Goal: Task Accomplishment & Management: Complete application form

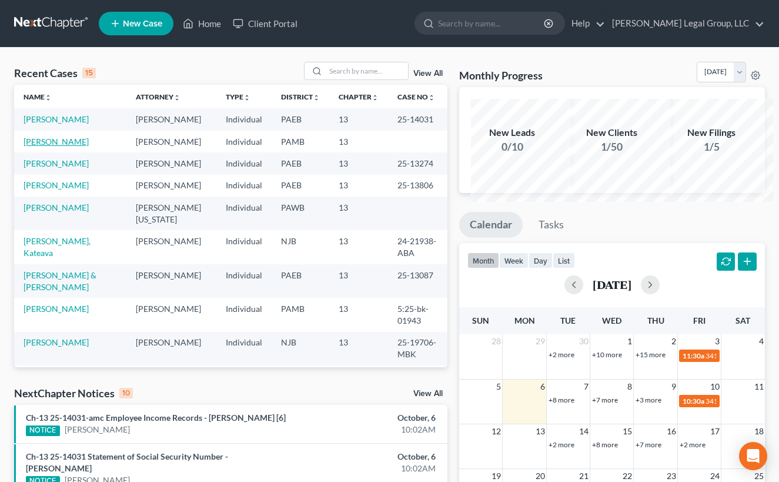
click at [46, 146] on link "[PERSON_NAME]" at bounding box center [56, 141] width 65 height 10
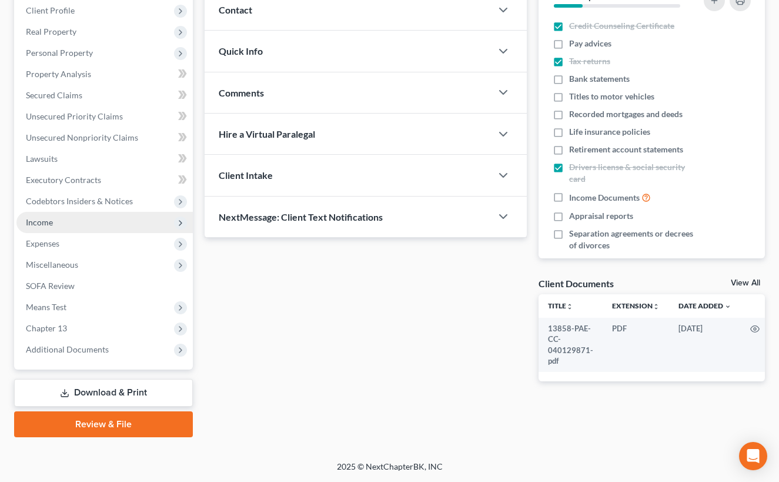
scroll to position [324, 0]
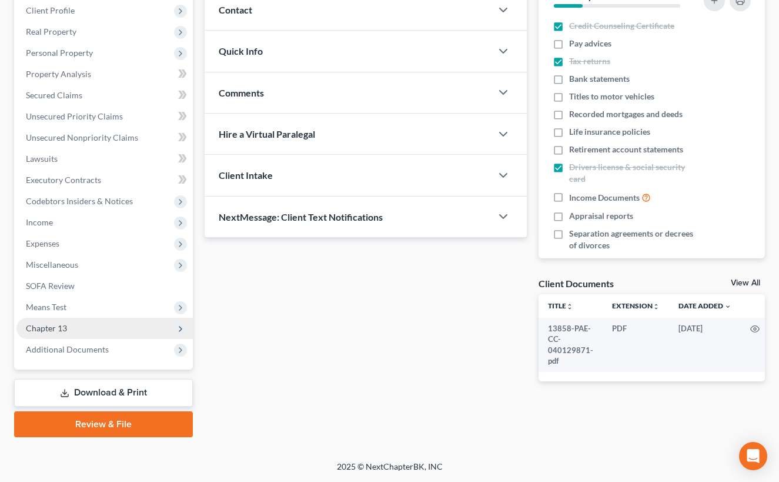
click at [111, 318] on span "Chapter 13" at bounding box center [104, 328] width 176 height 21
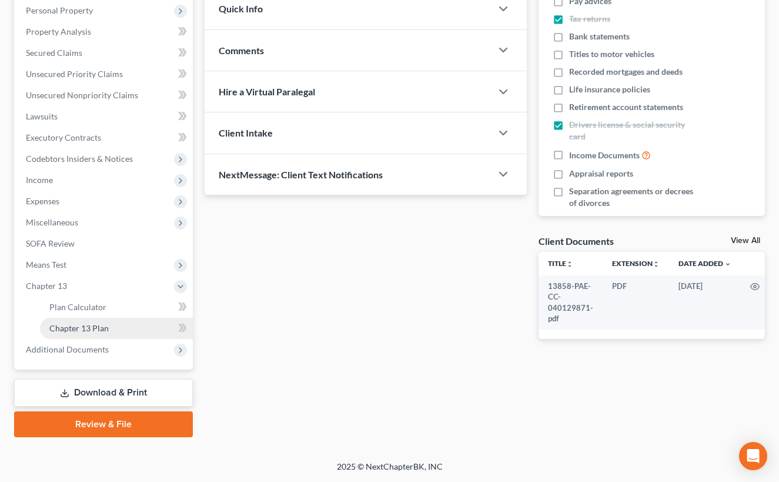
click at [109, 333] on span "Chapter 13 Plan" at bounding box center [78, 328] width 59 height 10
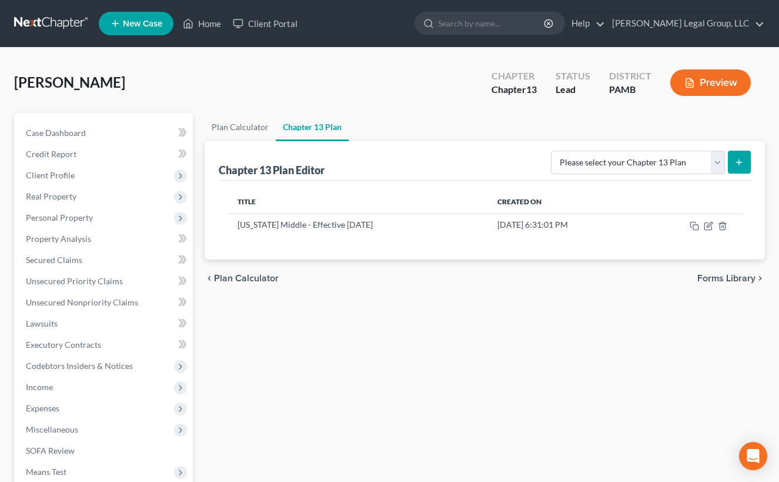
click at [512, 141] on ul "Plan Calculator Chapter 13 Plan" at bounding box center [485, 127] width 561 height 28
click at [693, 230] on rect "button" at bounding box center [695, 227] width 5 height 5
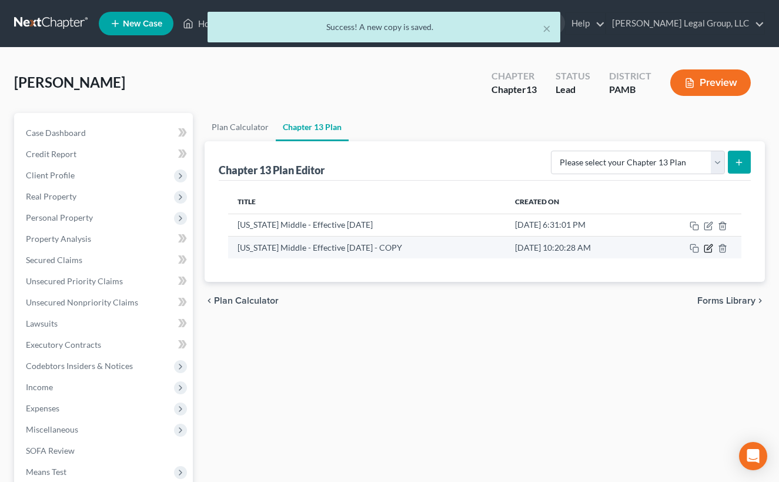
click at [704, 253] on icon "button" at bounding box center [708, 248] width 9 height 9
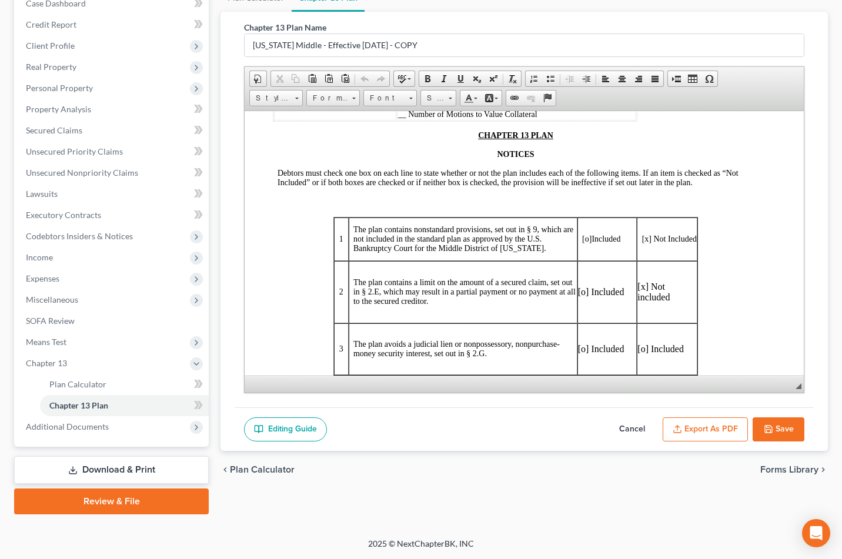
scroll to position [176, 0]
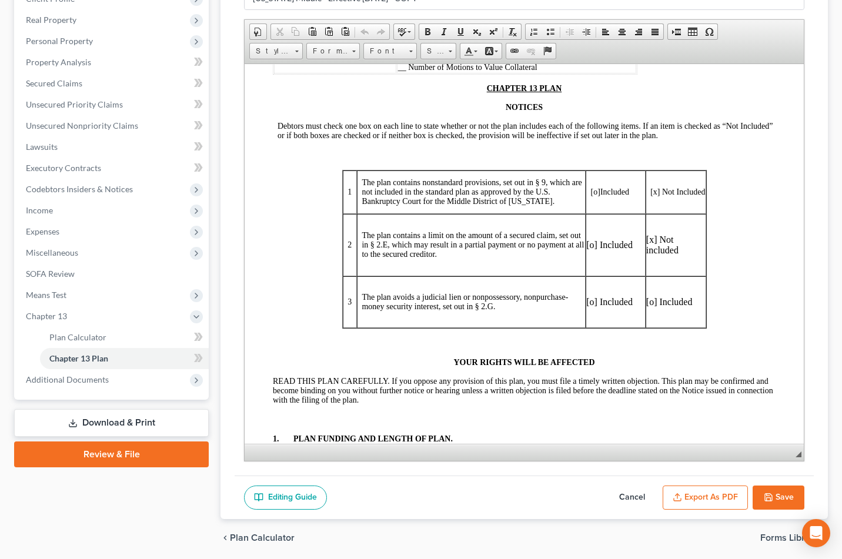
drag, startPoint x: 791, startPoint y: 384, endPoint x: 805, endPoint y: 483, distance: 100.4
click at [788, 481] on div "Chapter 13 Plan Name [US_STATE] Middle - Effective [DATE] - COPY Rich Text Edit…" at bounding box center [525, 242] width 608 height 555
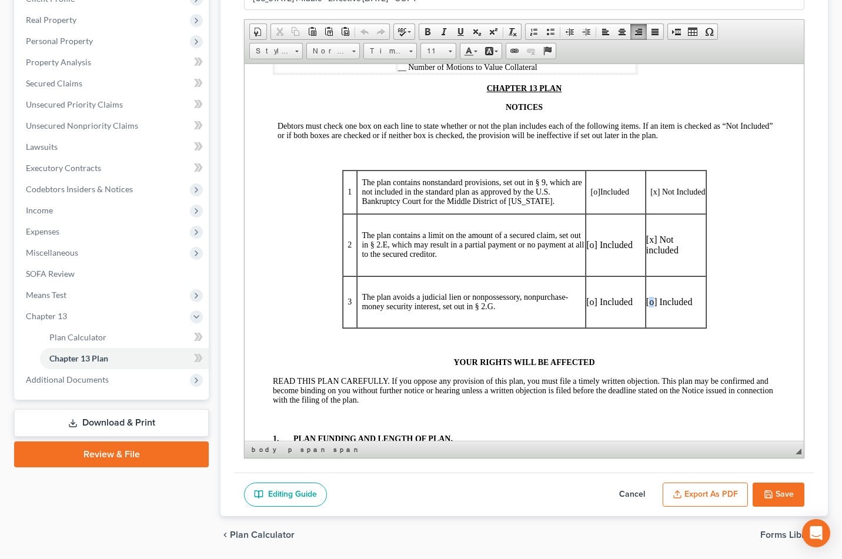
click at [646, 307] on p "[o] Included" at bounding box center [675, 301] width 59 height 11
click at [650, 307] on p "[x] Included" at bounding box center [675, 301] width 59 height 11
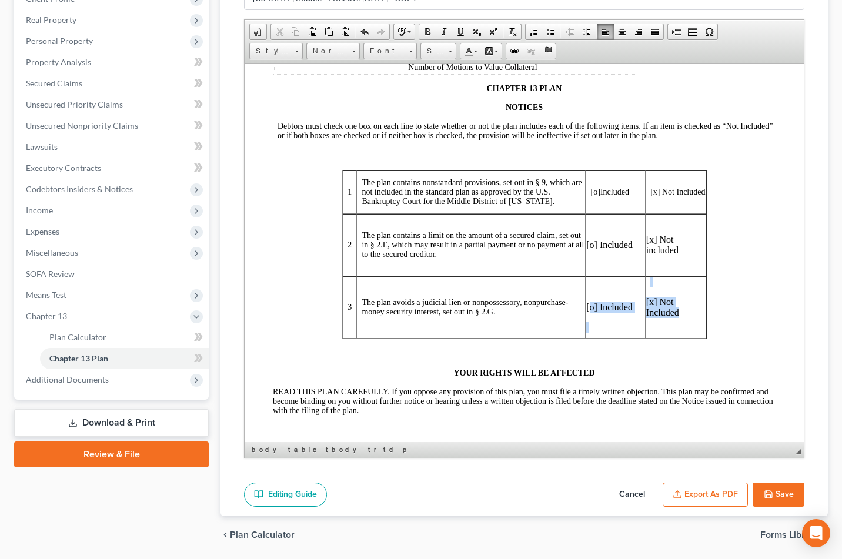
drag, startPoint x: 678, startPoint y: 366, endPoint x: 578, endPoint y: 362, distance: 99.5
click at [578, 338] on tr "3 The plan avoids a judicial lien or nonpossessory, nonpurchase-money security …" at bounding box center [525, 307] width 364 height 62
click at [670, 318] on p "[x] Not Included" at bounding box center [675, 306] width 59 height 21
drag, startPoint x: 645, startPoint y: 364, endPoint x: 572, endPoint y: 365, distance: 72.4
click at [572, 338] on tr "3 The plan avoids a judicial lien or nonpossessory, nonpurchase-money security …" at bounding box center [525, 307] width 364 height 62
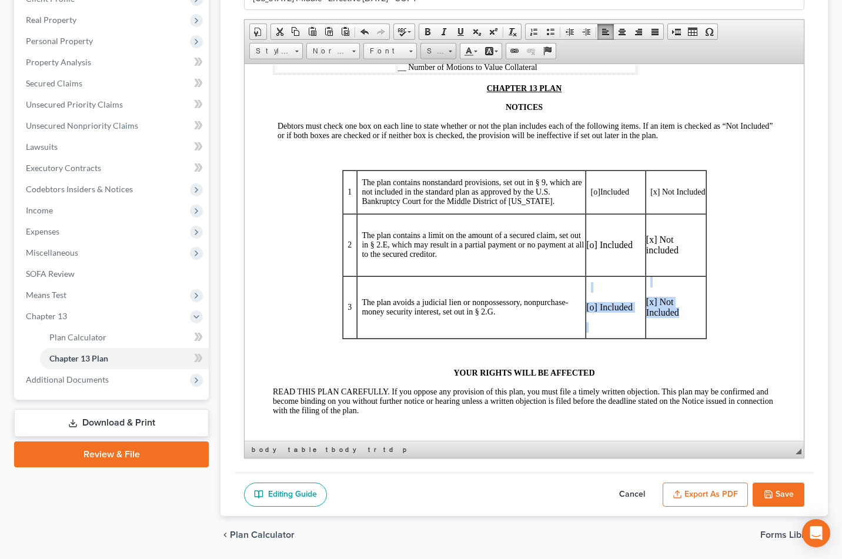
click at [456, 59] on link "Size" at bounding box center [439, 51] width 36 height 16
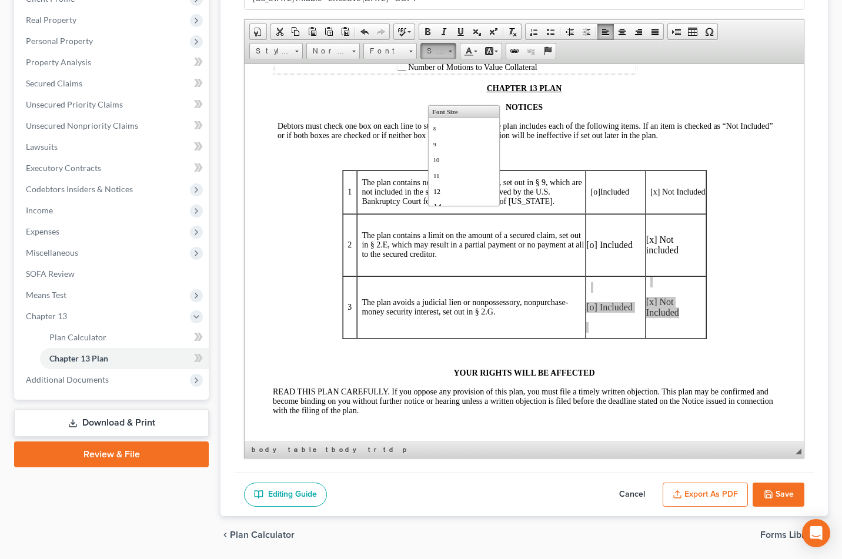
scroll to position [24, 0]
click at [478, 191] on link "14" at bounding box center [464, 182] width 67 height 15
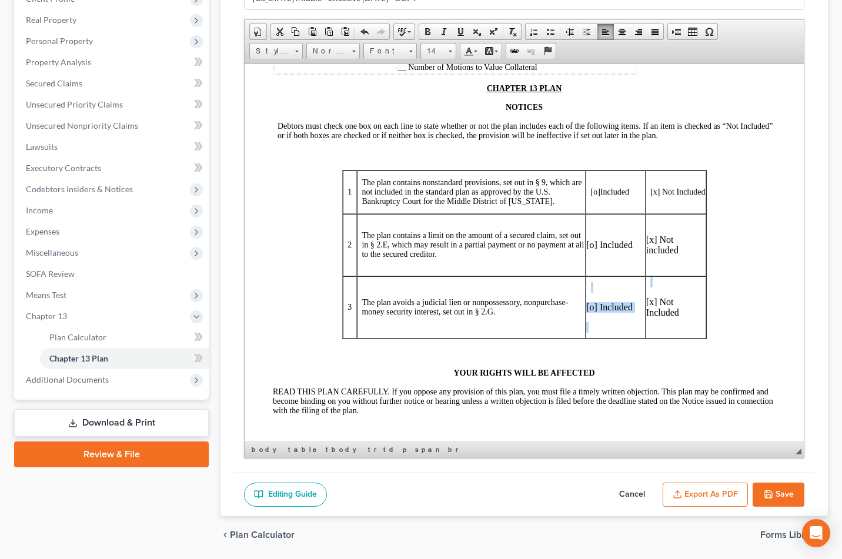
scroll to position [0, 0]
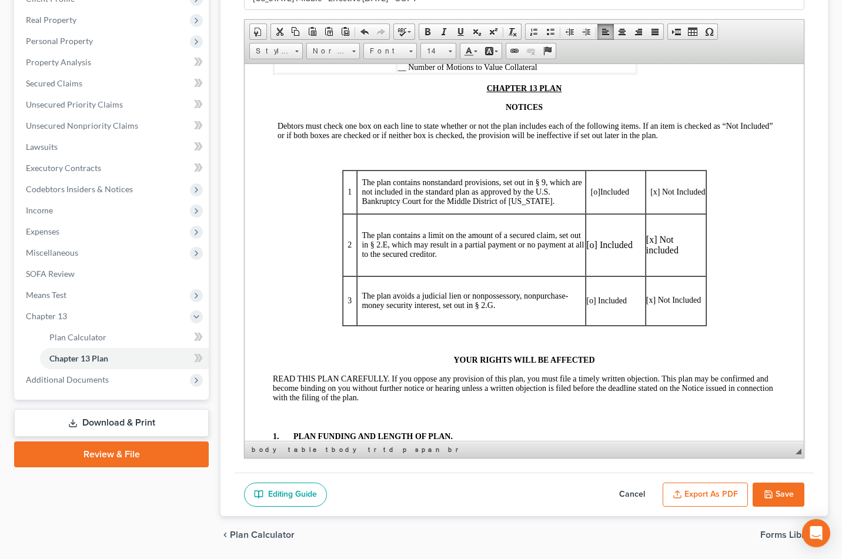
click at [652, 255] on p "[x] Not included" at bounding box center [675, 244] width 59 height 21
drag, startPoint x: 672, startPoint y: 289, endPoint x: 574, endPoint y: 282, distance: 97.9
click at [574, 276] on tr "2 The plan contains a limit on the amount of a secured claim, set out in § 2.E,…" at bounding box center [525, 245] width 364 height 62
click at [456, 59] on link "Size" at bounding box center [439, 51] width 36 height 16
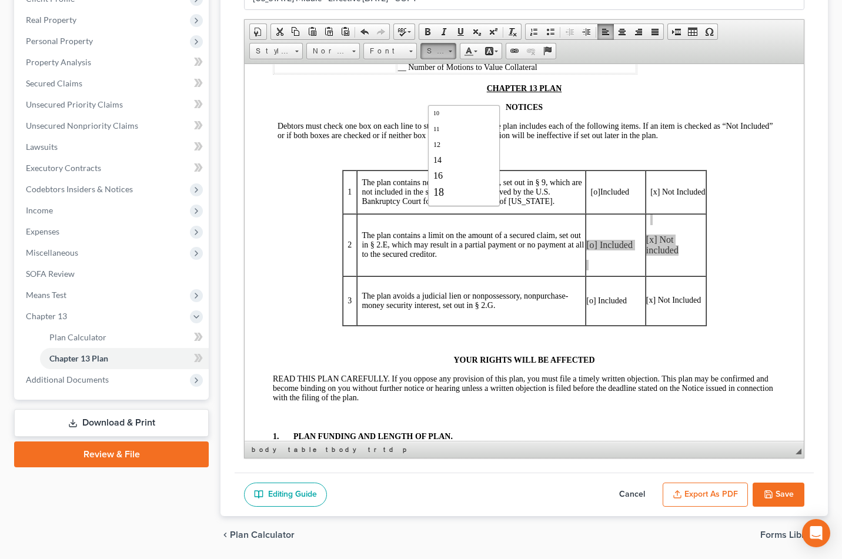
scroll to position [87, 0]
click at [458, 127] on link "14" at bounding box center [464, 119] width 67 height 15
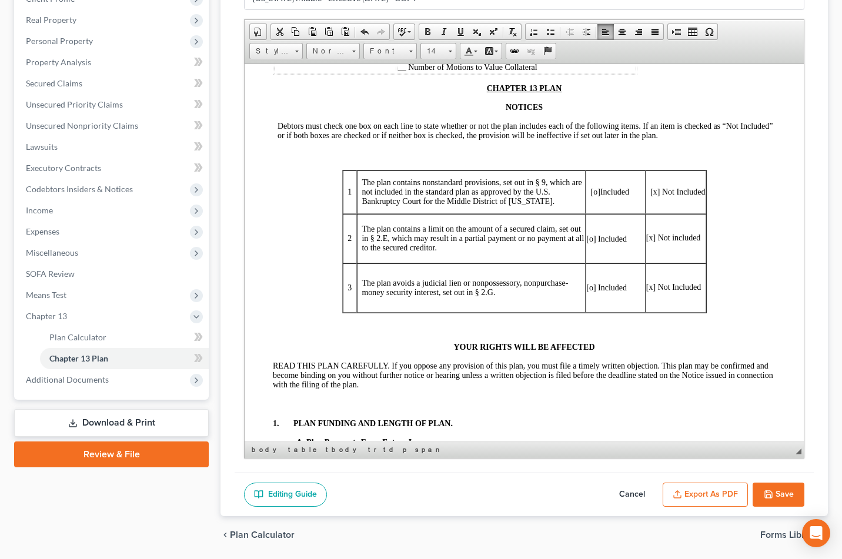
click at [742, 140] on p "Debtors must check one box on each line to state whether or not the plan includ…" at bounding box center [527, 130] width 498 height 19
click at [586, 214] on td "[o] Included" at bounding box center [616, 192] width 60 height 44
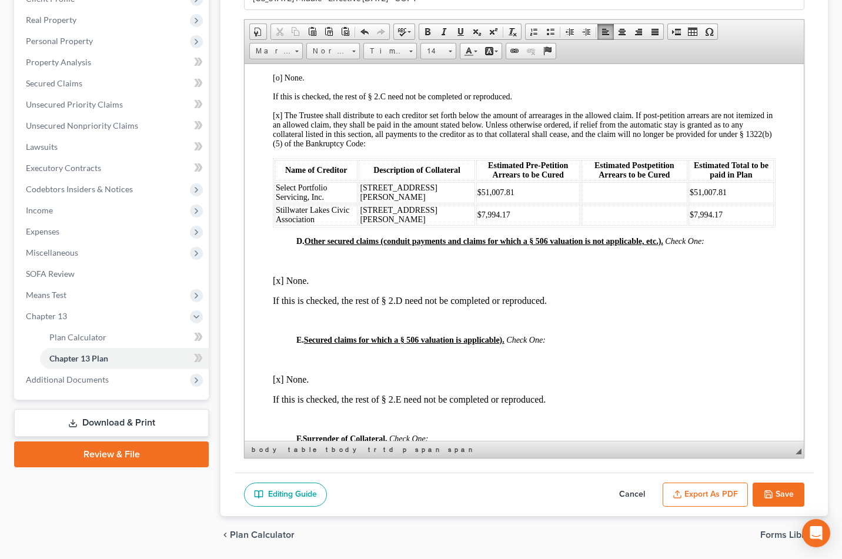
scroll to position [1470, 0]
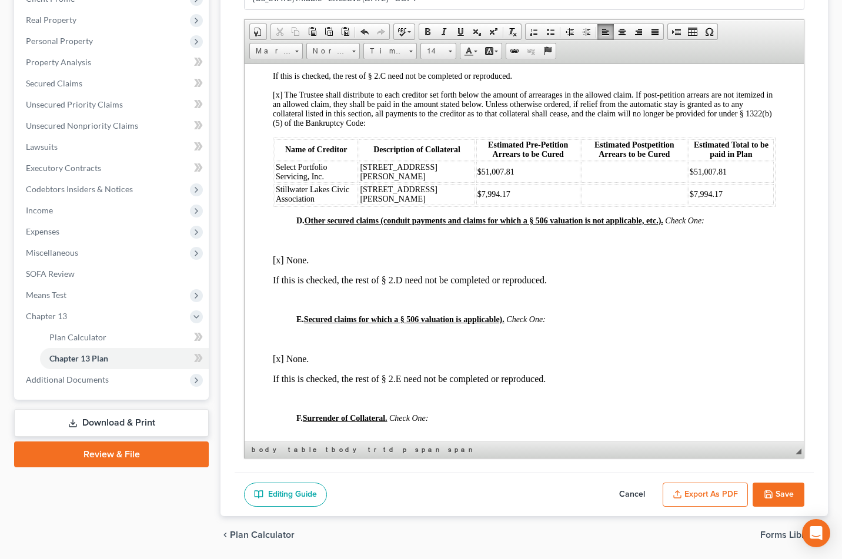
click at [629, 149] on div "YOUR RIGHTS WILL BE AFFECTED READ THIS PLAN CAREFULLY. If you oppose any provis…" at bounding box center [524, 420] width 503 height 2744
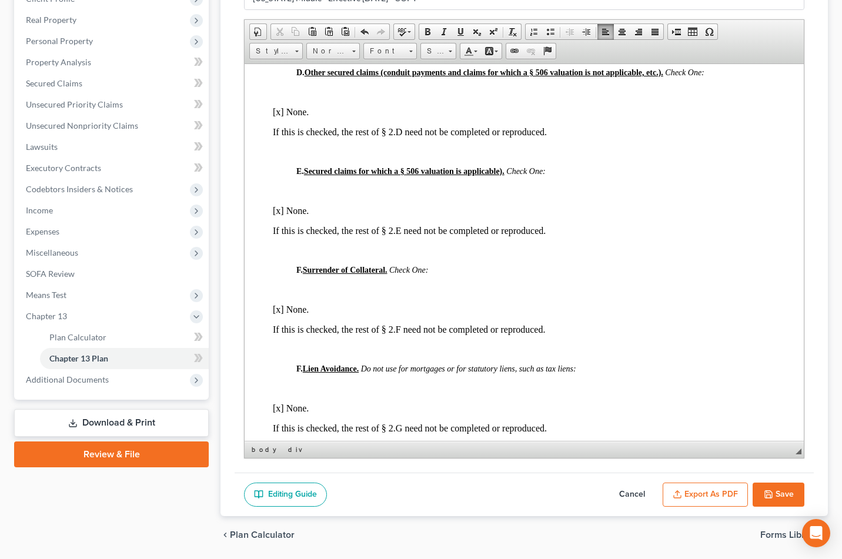
scroll to position [1647, 0]
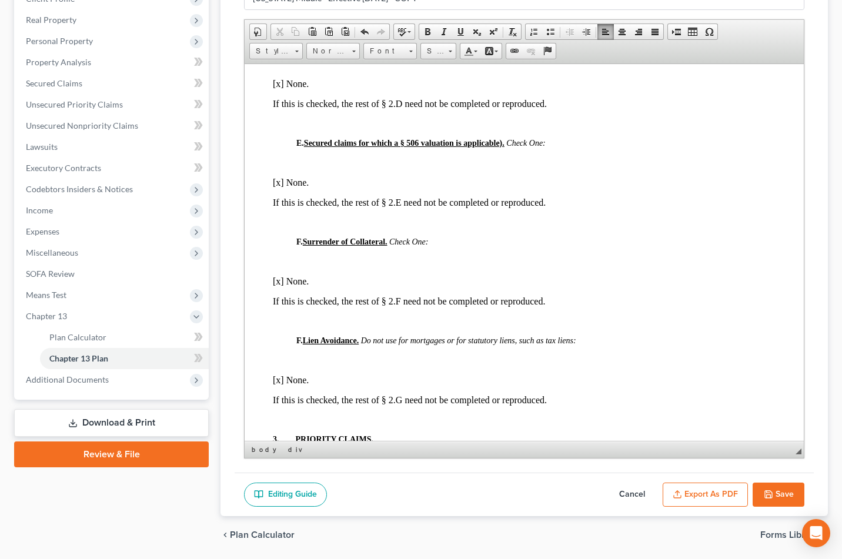
drag, startPoint x: 476, startPoint y: 213, endPoint x: 445, endPoint y: 212, distance: 31.2
drag, startPoint x: 701, startPoint y: 214, endPoint x: 669, endPoint y: 216, distance: 31.8
drag, startPoint x: 482, startPoint y: 244, endPoint x: 439, endPoint y: 248, distance: 43.1
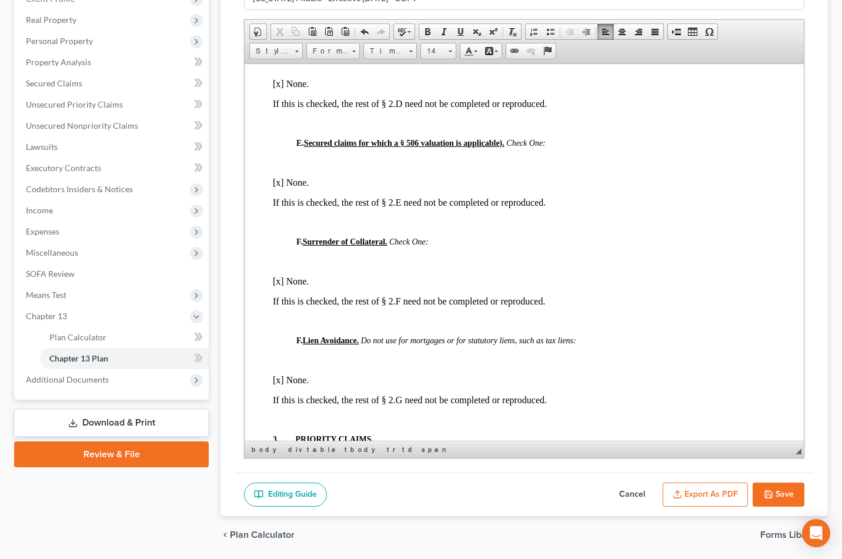
click at [476, 28] on td "$7,994.17" at bounding box center [528, 17] width 104 height 21
drag, startPoint x: 696, startPoint y: 238, endPoint x: 665, endPoint y: 238, distance: 30.6
click at [689, 28] on td "$7,994.17" at bounding box center [731, 17] width 85 height 21
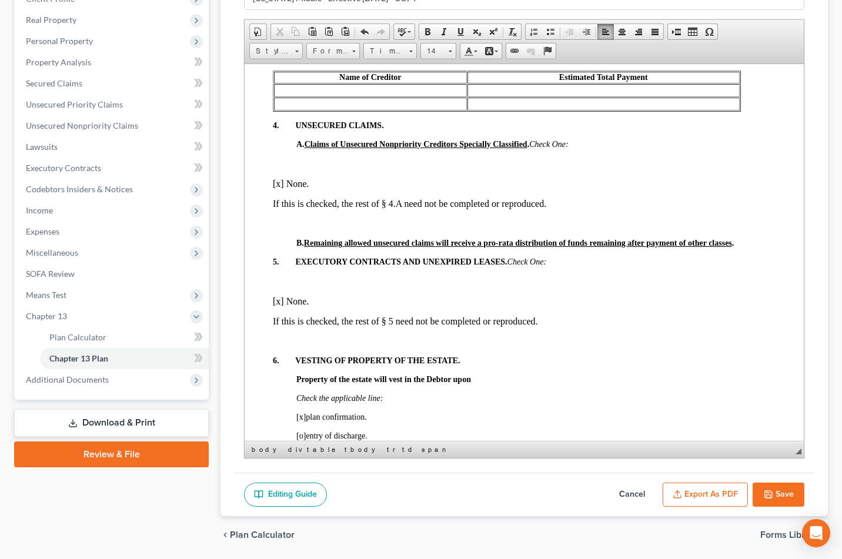
scroll to position [2470, 0]
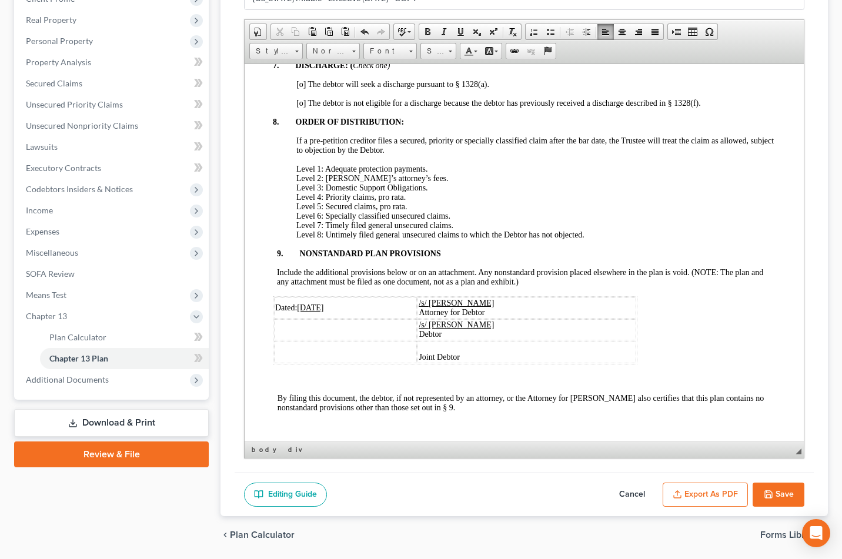
scroll to position [3117, 0]
click at [300, 32] on span "[o]" at bounding box center [300, 27] width 9 height 9
click at [301, 13] on span "[x]" at bounding box center [300, 8] width 9 height 9
click at [301, 88] on span "[o] The debtor will seek a discharge pursuant to § 1328(a)." at bounding box center [392, 83] width 193 height 9
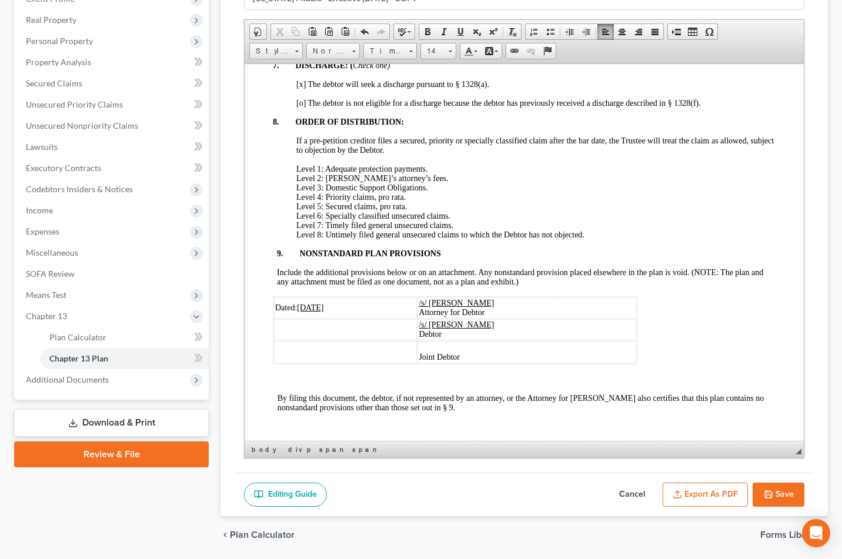
scroll to position [3314, 0]
click at [316, 303] on u "[DATE]" at bounding box center [310, 307] width 26 height 9
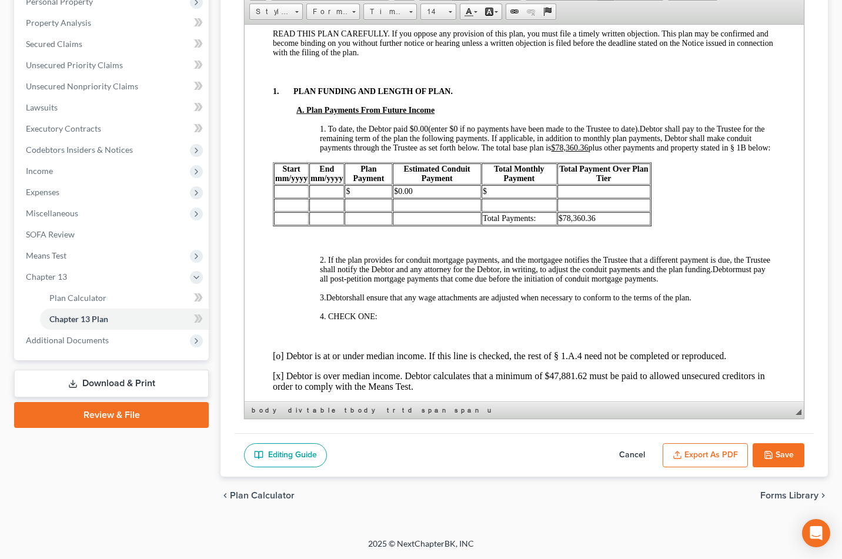
scroll to position [471, 0]
drag, startPoint x: 762, startPoint y: 488, endPoint x: 716, endPoint y: 468, distance: 49.8
click at [761, 468] on button "Save" at bounding box center [779, 455] width 52 height 25
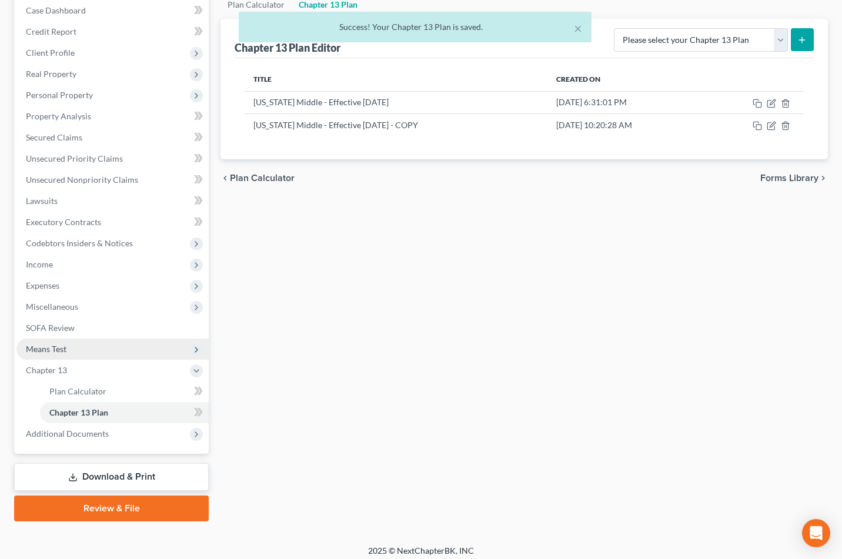
scroll to position [118, 0]
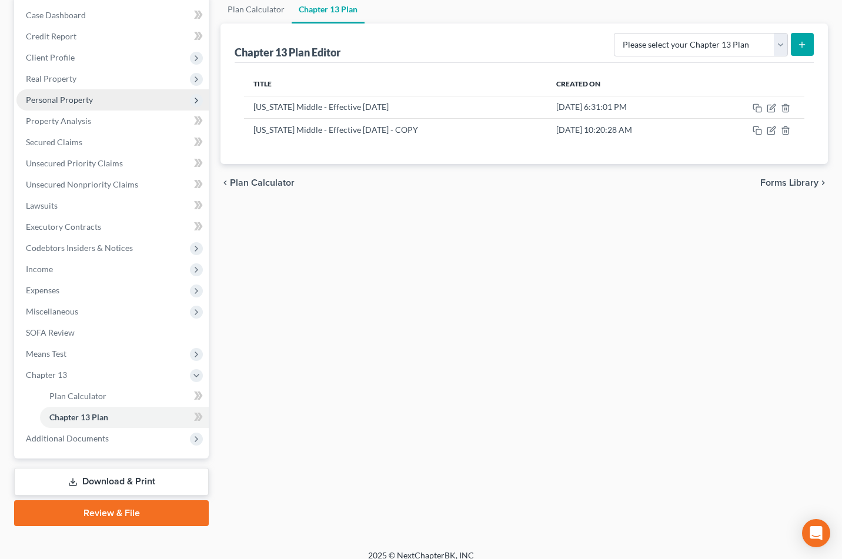
click at [93, 105] on span "Personal Property" at bounding box center [59, 100] width 67 height 10
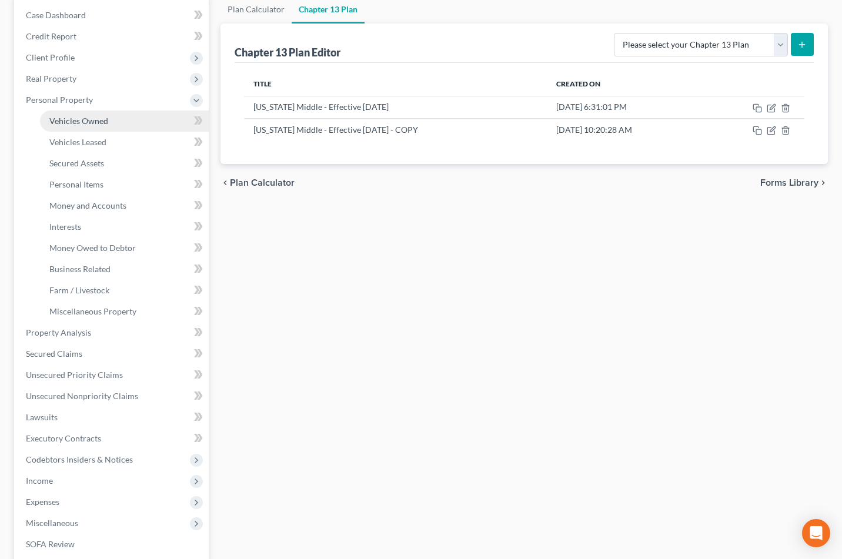
click at [108, 126] on span "Vehicles Owned" at bounding box center [78, 121] width 59 height 10
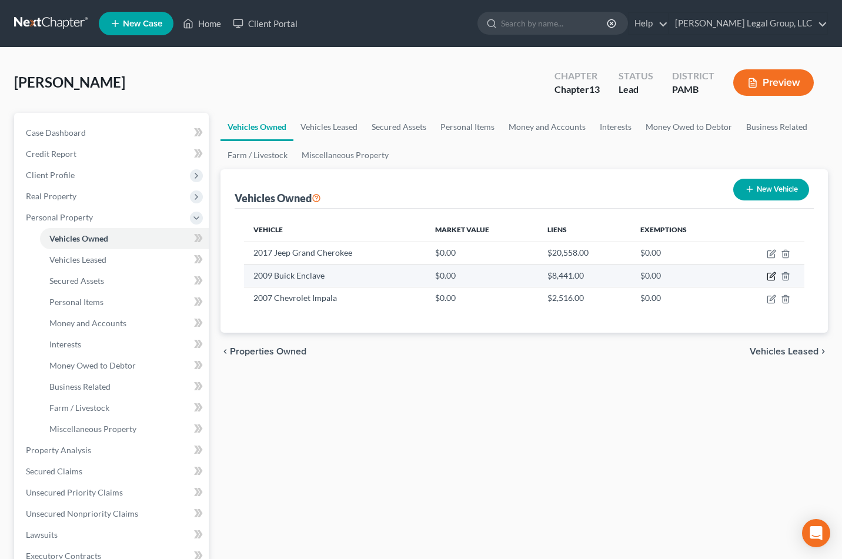
click at [767, 281] on icon "button" at bounding box center [771, 276] width 9 height 9
select select "0"
select select "17"
select select "0"
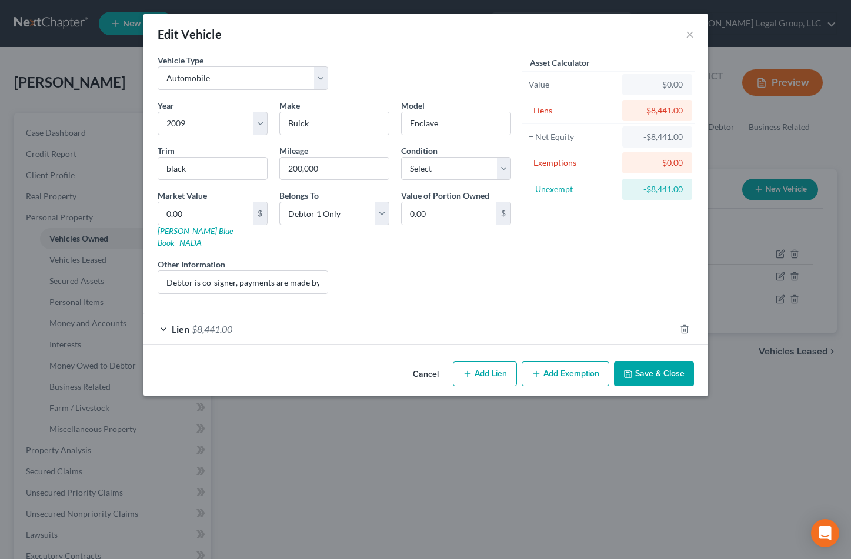
click at [694, 386] on button "Save & Close" at bounding box center [654, 374] width 80 height 25
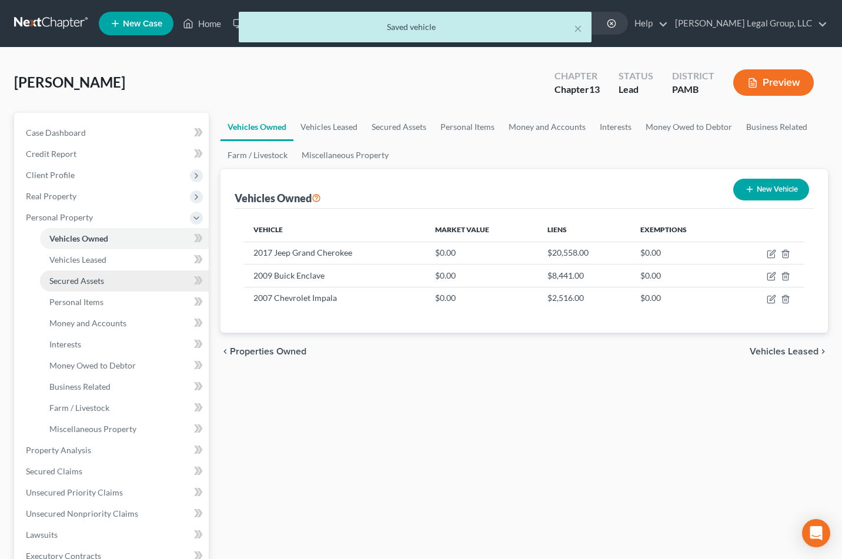
click at [135, 292] on link "Secured Assets" at bounding box center [124, 281] width 169 height 21
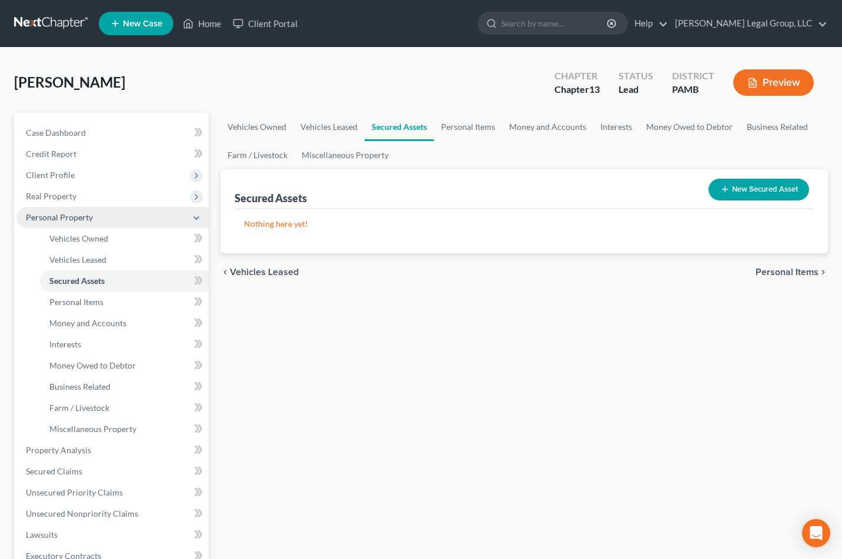
click at [200, 223] on icon at bounding box center [196, 218] width 9 height 9
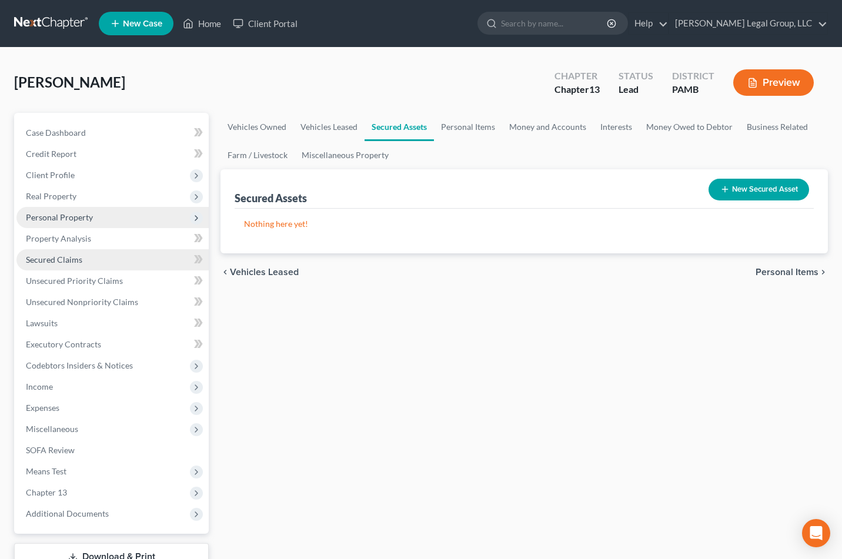
click at [121, 271] on link "Secured Claims" at bounding box center [112, 259] width 192 height 21
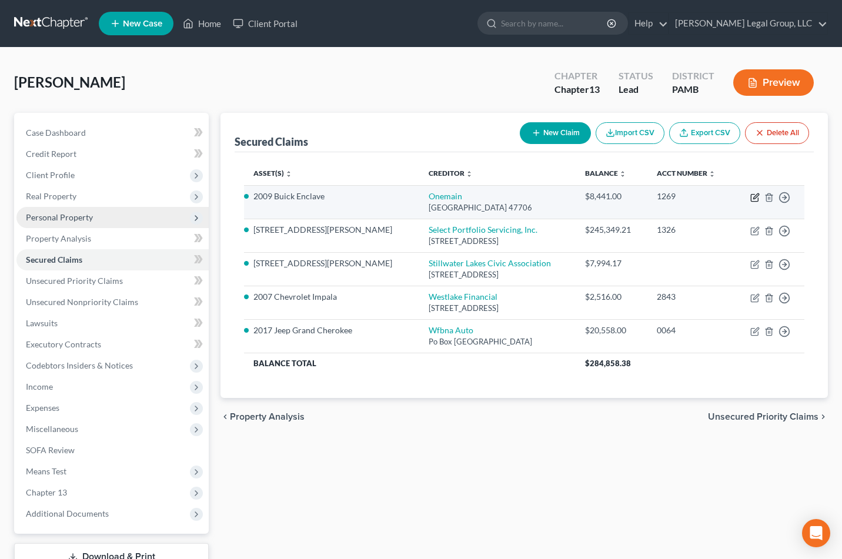
click at [751, 202] on icon "button" at bounding box center [755, 197] width 9 height 9
select select "15"
select select "3"
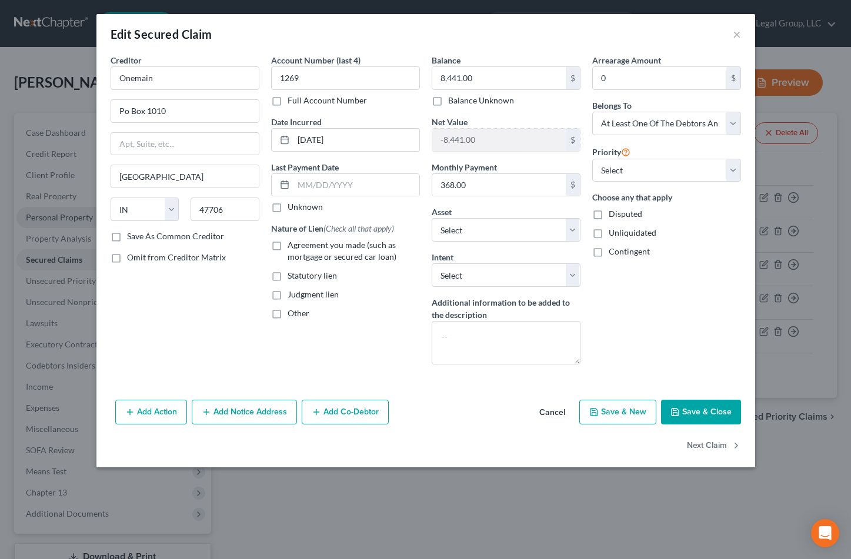
click at [741, 425] on button "Save & Close" at bounding box center [701, 412] width 80 height 25
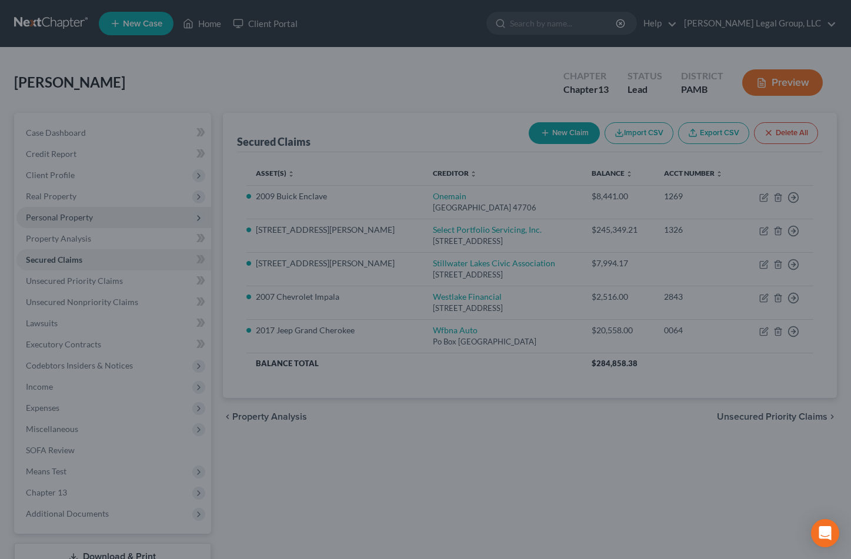
select select "8"
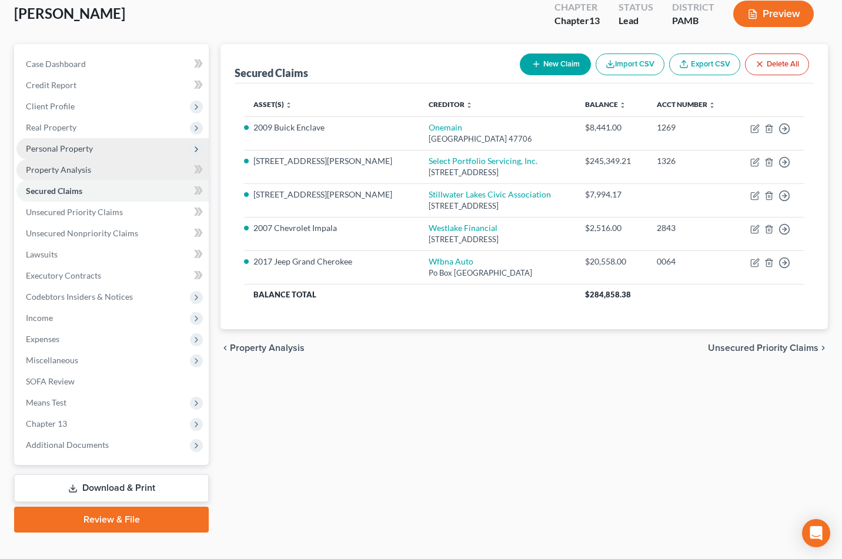
scroll to position [246, 0]
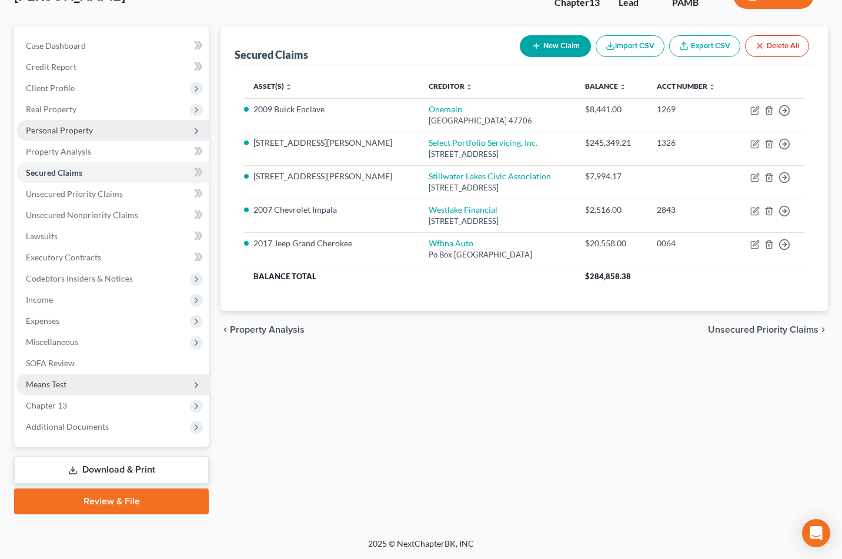
click at [96, 374] on span "Means Test" at bounding box center [112, 384] width 192 height 21
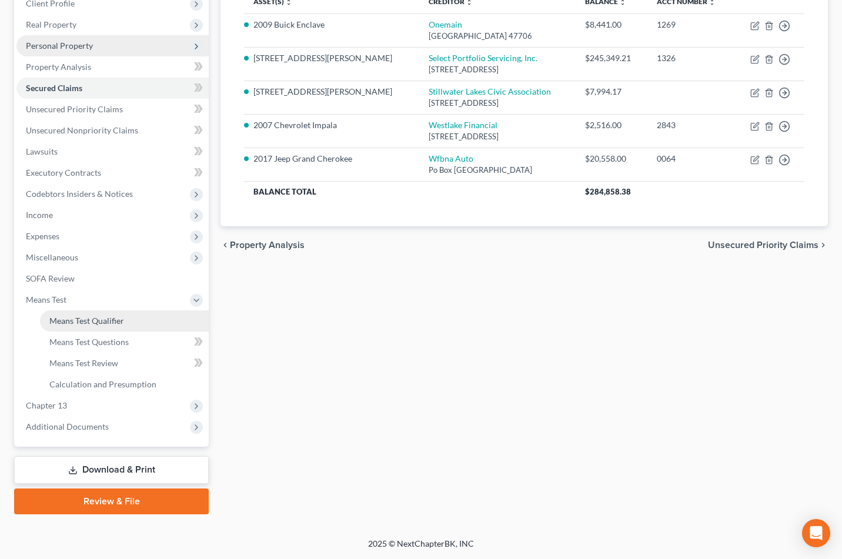
click at [101, 326] on span "Means Test Qualifier" at bounding box center [86, 321] width 75 height 10
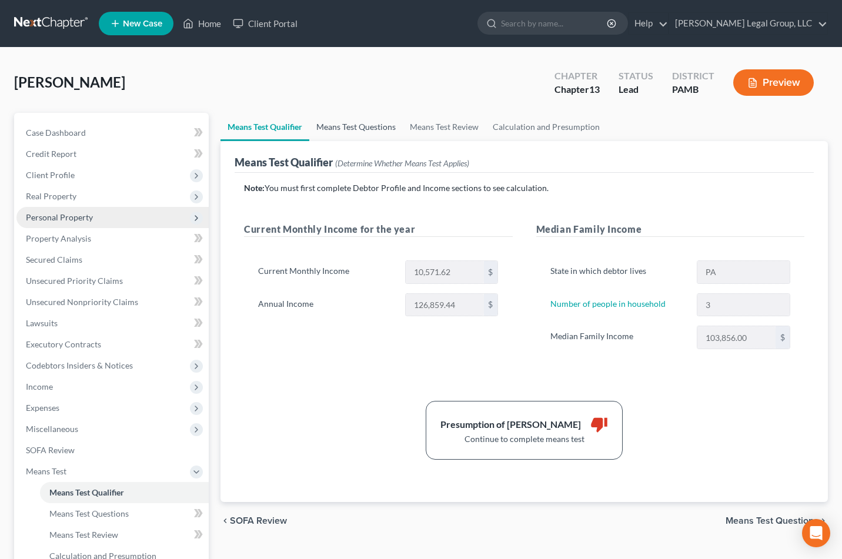
click at [403, 141] on link "Means Test Questions" at bounding box center [356, 127] width 94 height 28
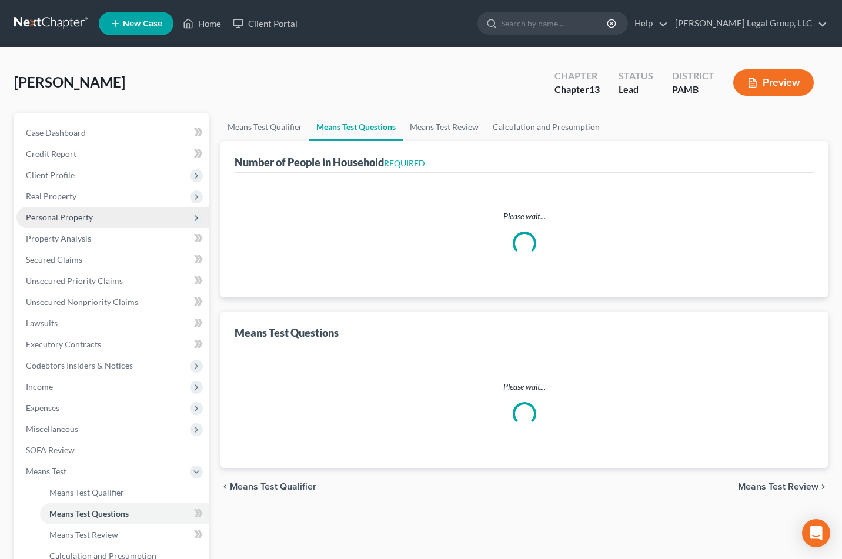
select select "1"
select select "60"
select select "1"
select select "60"
select select "1"
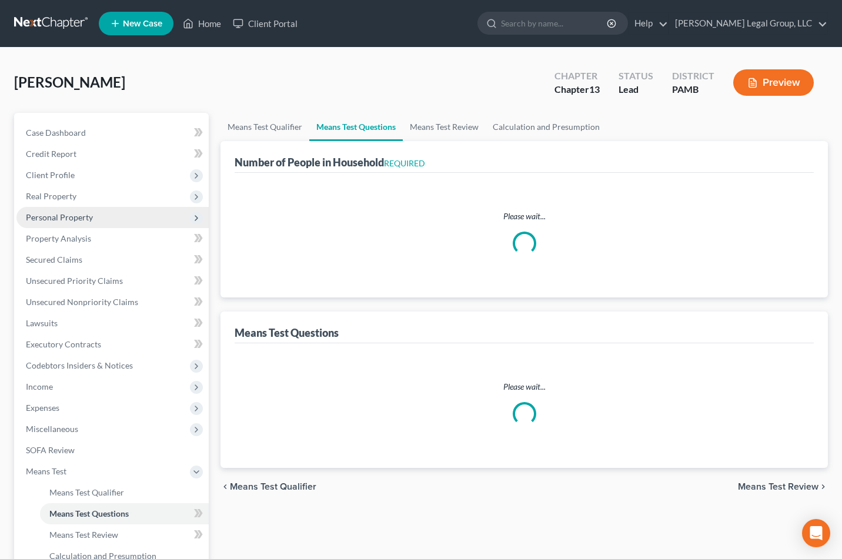
select select "60"
select select "0"
select select "60"
select select "0"
select select "60"
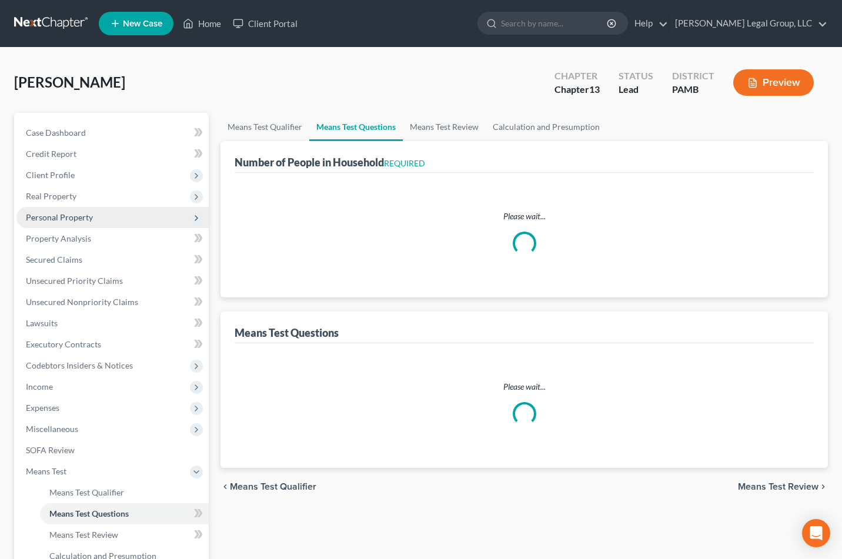
select select "3"
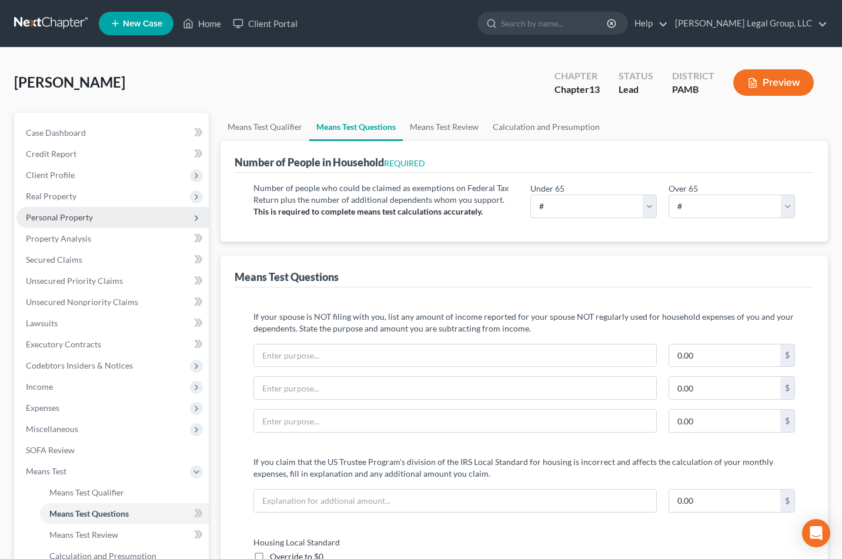
click at [551, 78] on div "Chapter Chapter 13 Status Lead District PAMB Preview" at bounding box center [685, 83] width 288 height 42
click at [642, 218] on select "# 0 1 2 3 4 5 6 7 8 9 10" at bounding box center [594, 207] width 126 height 24
select select "2"
click at [531, 218] on select "# 0 1 2 3 4 5 6 7 8 9 10" at bounding box center [594, 207] width 126 height 24
click at [628, 242] on div "Number of people who could be claimed as exemptions on Federal Tax Return plus …" at bounding box center [524, 207] width 579 height 69
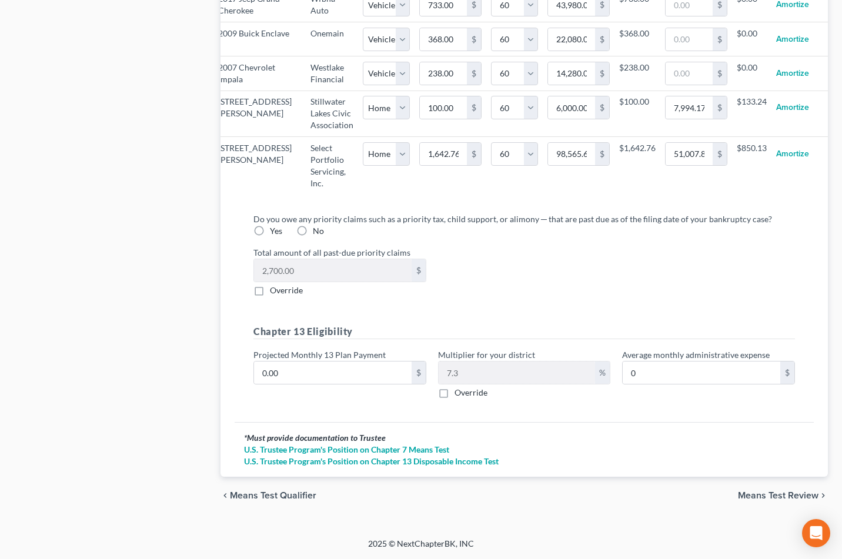
scroll to position [0, 163]
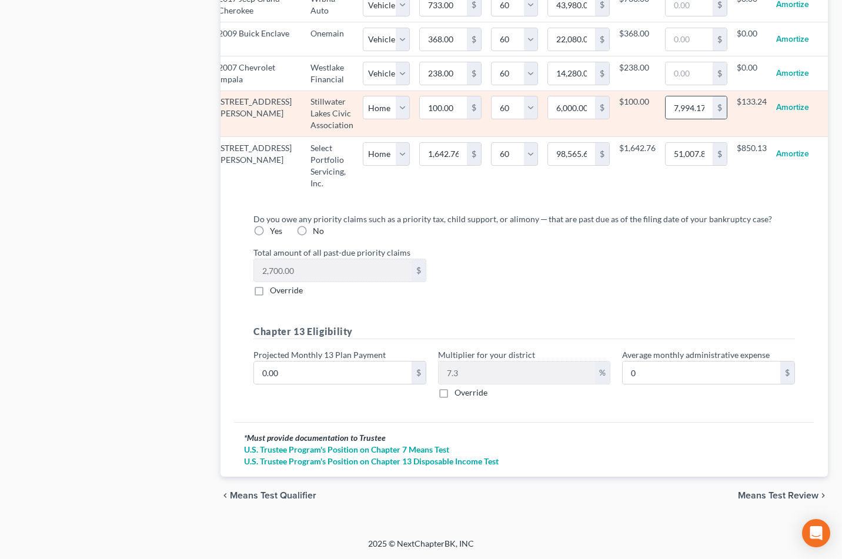
click at [666, 119] on input "7,994.17" at bounding box center [689, 107] width 47 height 22
type input "9,494"
select select "0"
select select "60"
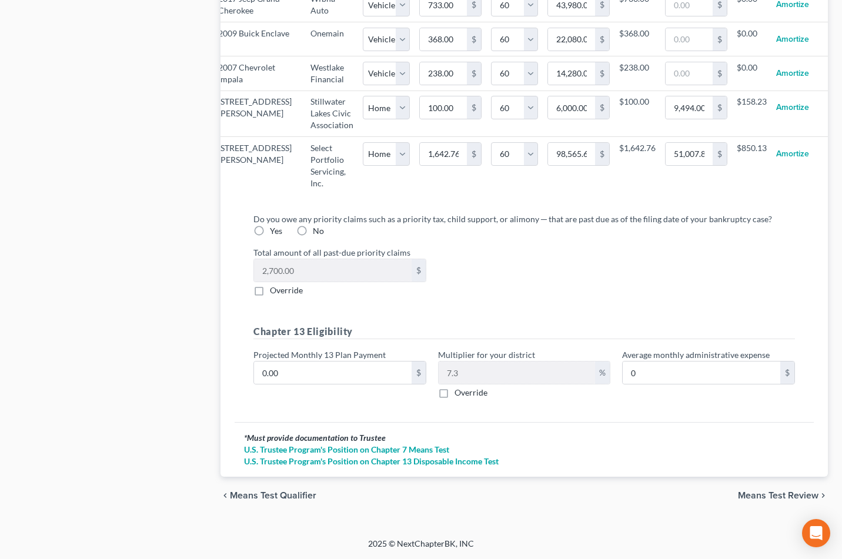
select select "0"
select select "60"
select select "0"
select select "60"
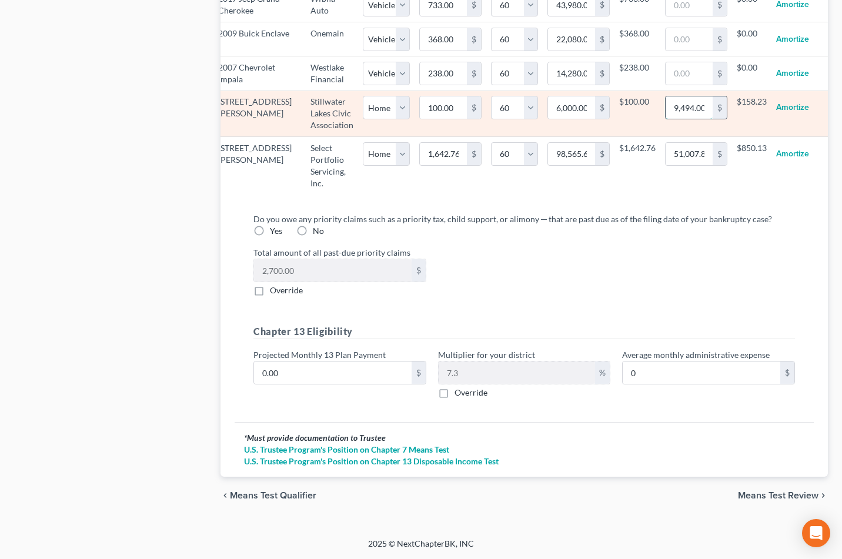
click at [666, 119] on input "9,494.00" at bounding box center [689, 107] width 47 height 22
drag, startPoint x: 661, startPoint y: 349, endPoint x: 680, endPoint y: 349, distance: 19.4
click at [680, 119] on div "9,494.00 $" at bounding box center [696, 108] width 62 height 24
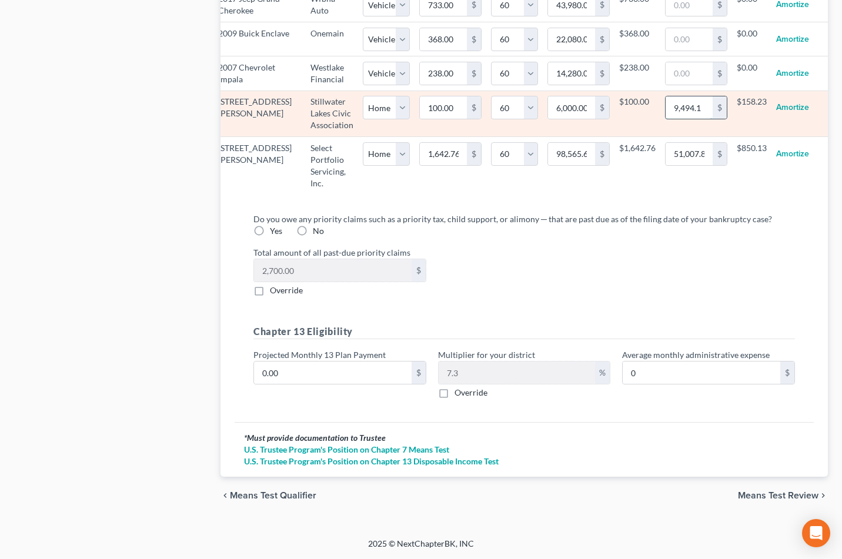
scroll to position [0, 0]
type input "9,494.17"
select select "0"
select select "60"
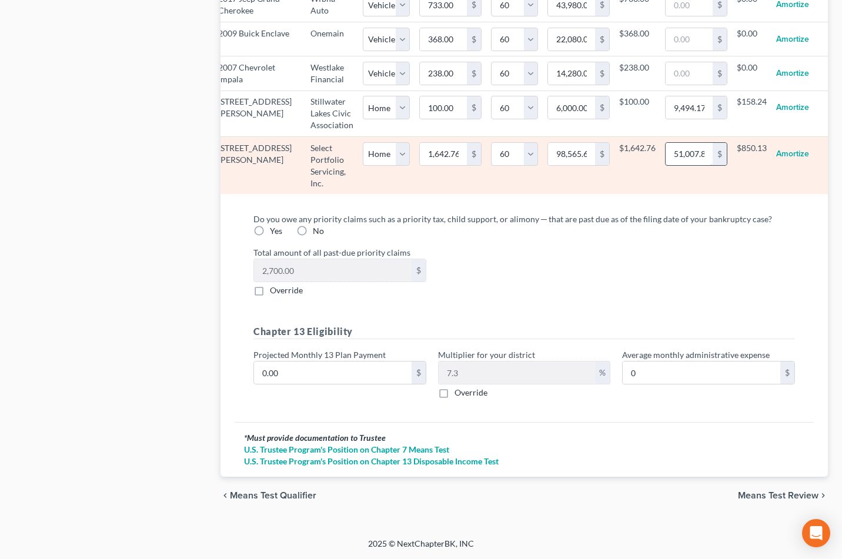
select select "0"
select select "60"
click at [666, 165] on input "51,007.81" at bounding box center [689, 154] width 47 height 22
type input "5,7000"
select select "0"
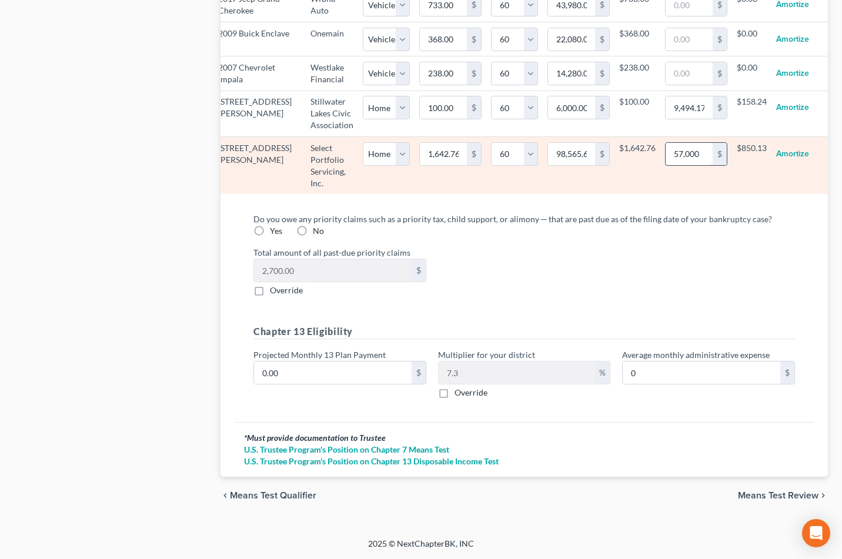
select select "60"
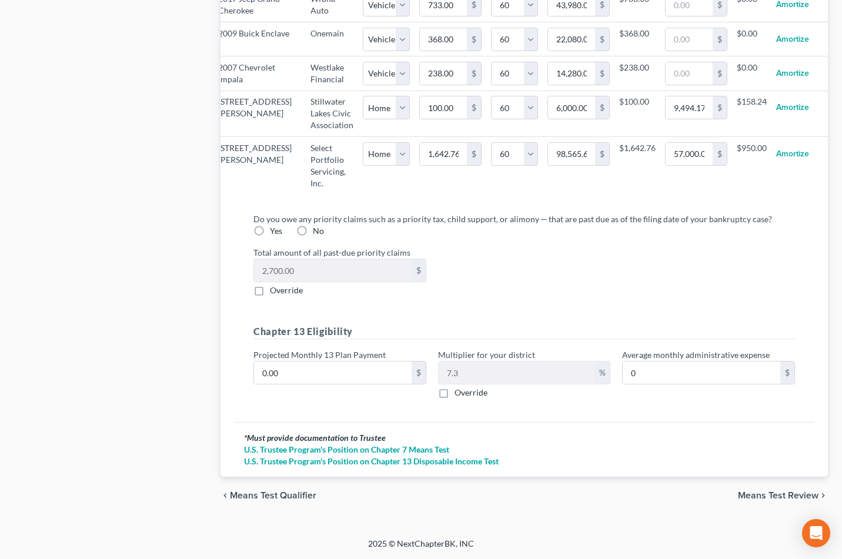
select select "0"
select select "60"
select select "0"
select select "60"
select select "0"
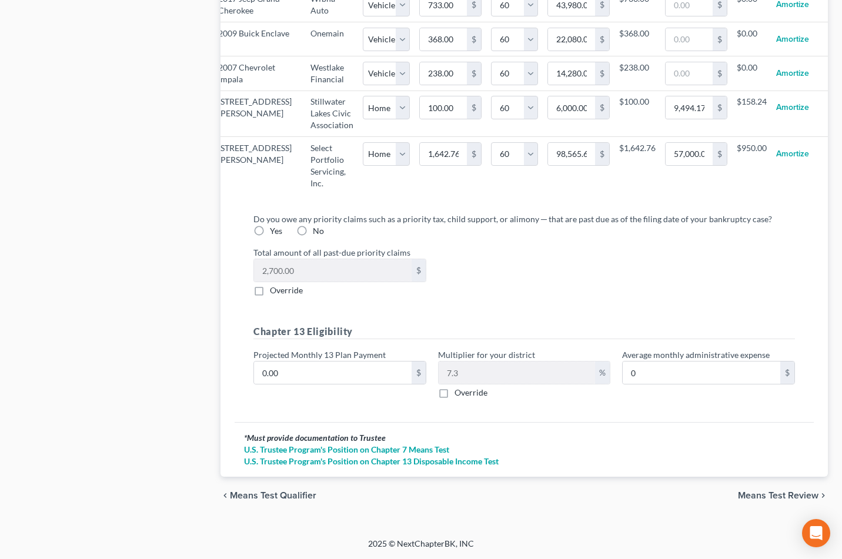
select select "60"
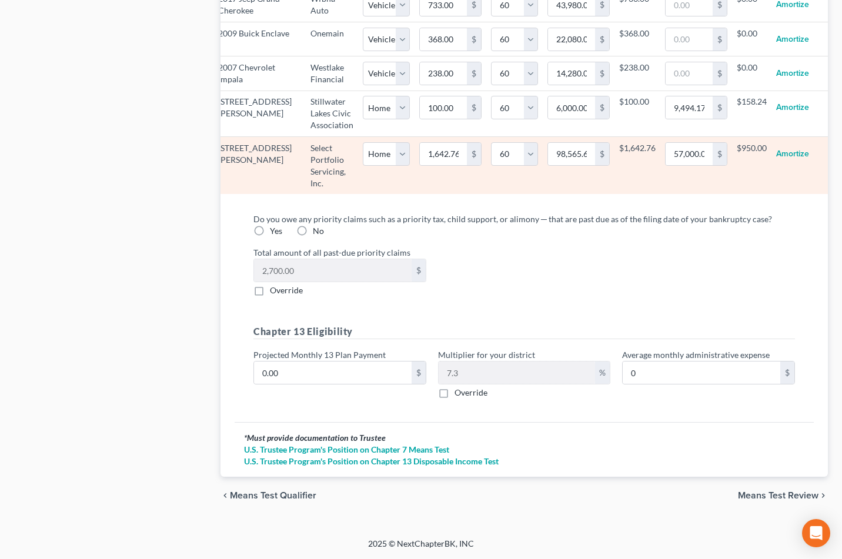
click at [685, 195] on td "57,000.00 $" at bounding box center [696, 166] width 81 height 58
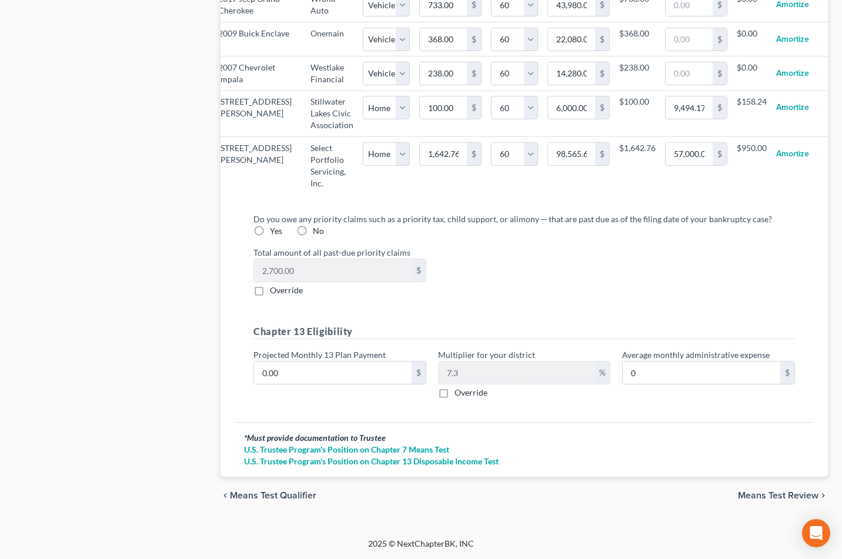
scroll to position [1765, 0]
click at [270, 296] on label "Override" at bounding box center [286, 291] width 33 height 12
click at [275, 292] on input "Override" at bounding box center [279, 289] width 8 height 8
checkbox input "true"
click at [273, 282] on input "0.00" at bounding box center [333, 270] width 158 height 22
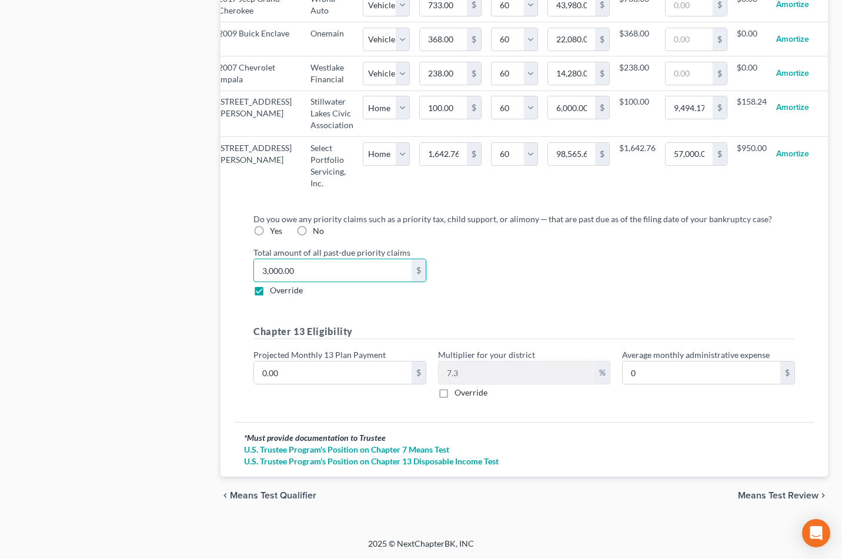
type input "3,000.00"
click at [272, 237] on label "Yes" at bounding box center [276, 231] width 12 height 12
click at [275, 233] on input "Yes" at bounding box center [279, 229] width 8 height 8
radio input "true"
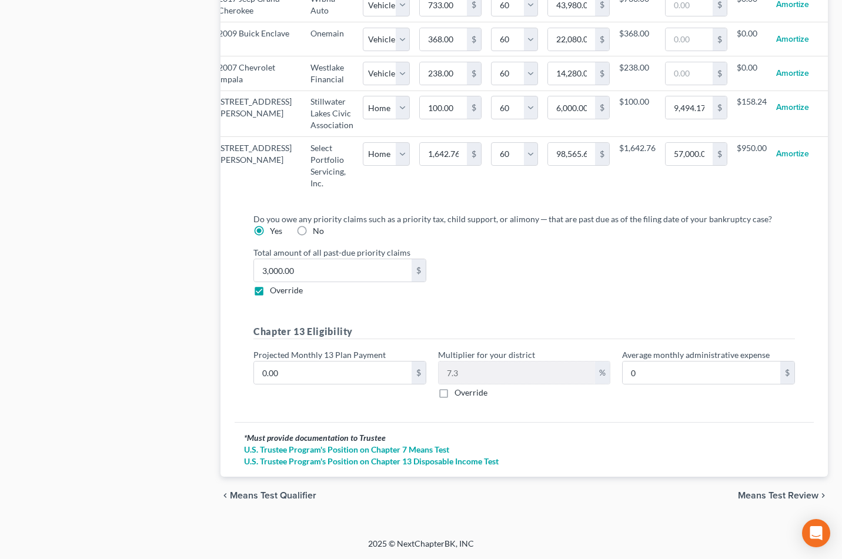
click at [455, 387] on label "Override" at bounding box center [471, 393] width 33 height 12
click at [459, 387] on input "Override" at bounding box center [463, 391] width 8 height 8
checkbox input "true"
click at [465, 362] on input "text" at bounding box center [517, 373] width 157 height 22
type input "0"
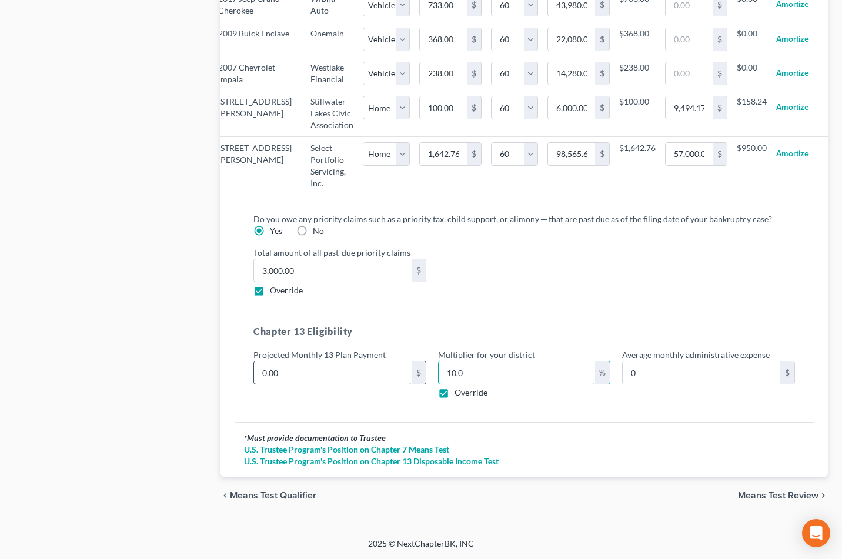
type input "10.0"
click at [339, 362] on input "0.00" at bounding box center [333, 373] width 158 height 22
type input "1"
type input "0.10"
type input "15"
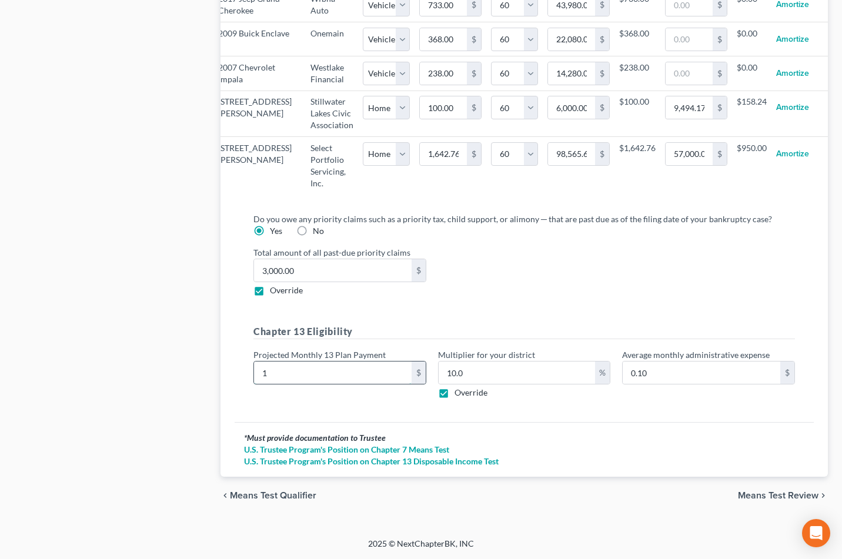
type input "1.50"
type input "150"
type input "15.00"
type input "1500"
type input "150.00"
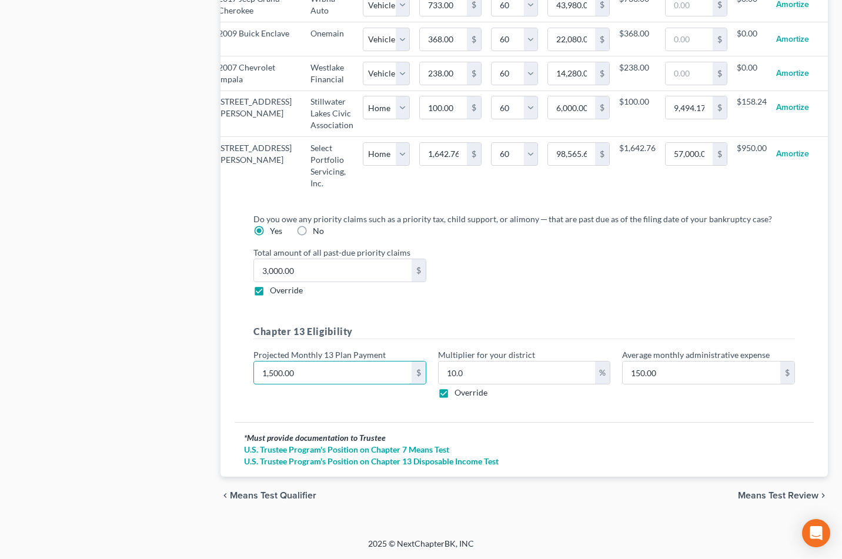
type input "1,500.00"
click at [562, 246] on div "Total amount of all past-due priority claims 3,000.00 $ Override" at bounding box center [524, 271] width 553 height 50
click at [761, 481] on div "chevron_left Means Test Qualifier Means Test Review chevron_right" at bounding box center [525, 496] width 608 height 38
click at [763, 481] on span "Means Test Review" at bounding box center [778, 495] width 81 height 9
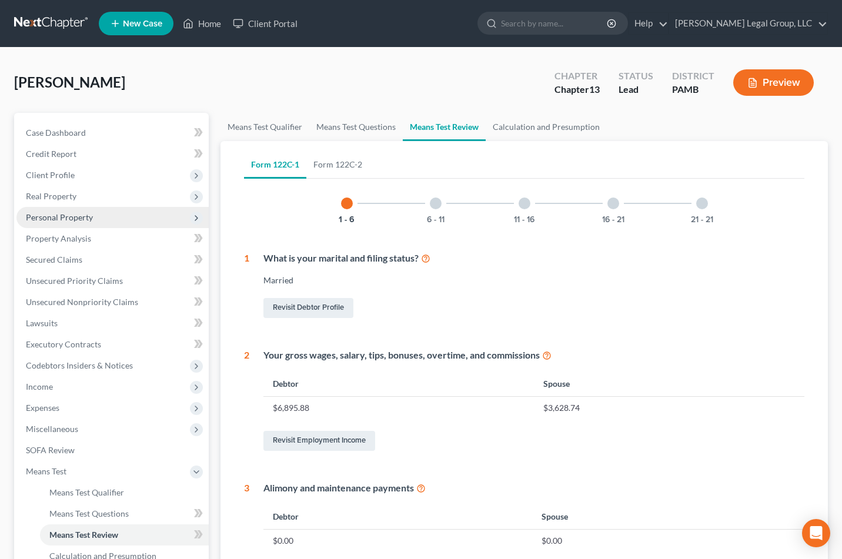
click at [764, 96] on button "Preview" at bounding box center [773, 82] width 81 height 26
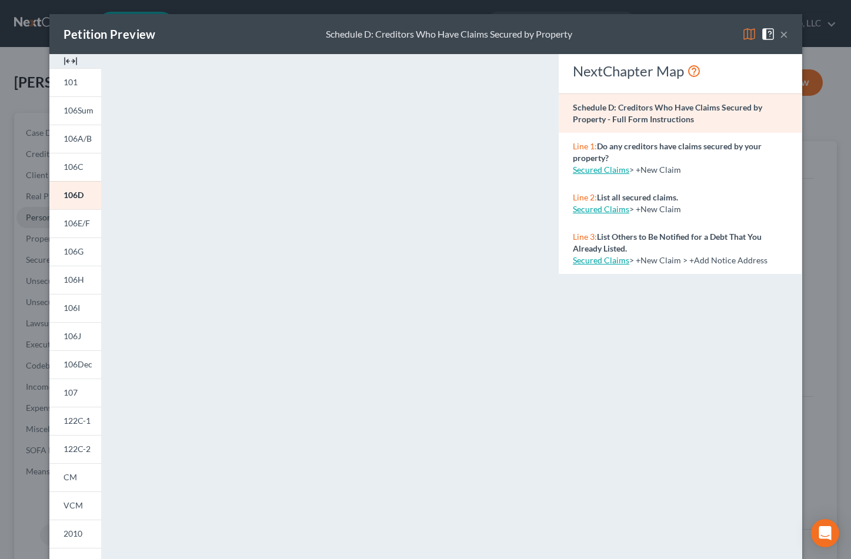
click at [756, 38] on img at bounding box center [749, 34] width 14 height 14
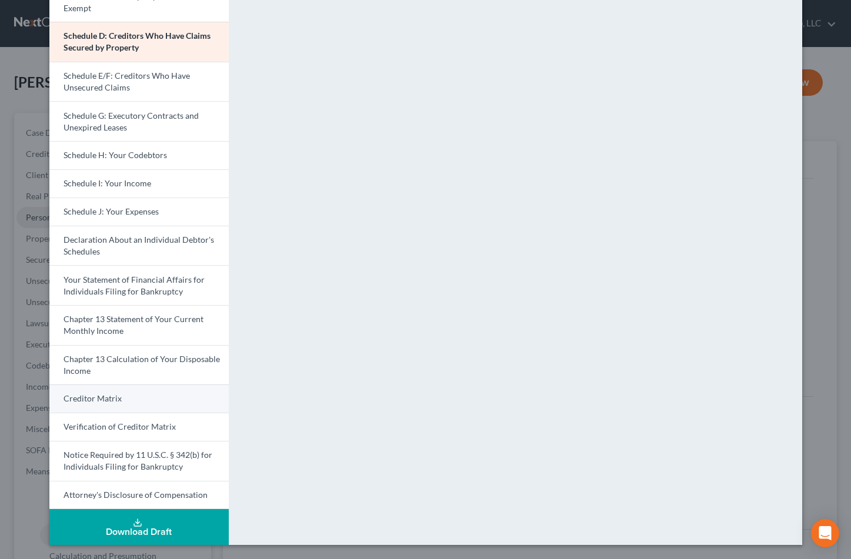
scroll to position [334, 0]
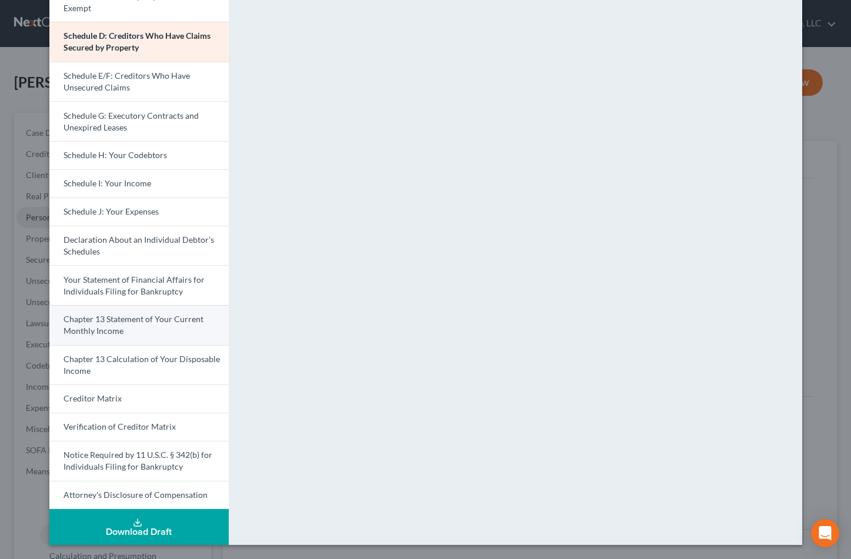
click at [153, 314] on span "Chapter 13 Statement of Your Current Monthly Income" at bounding box center [134, 325] width 140 height 22
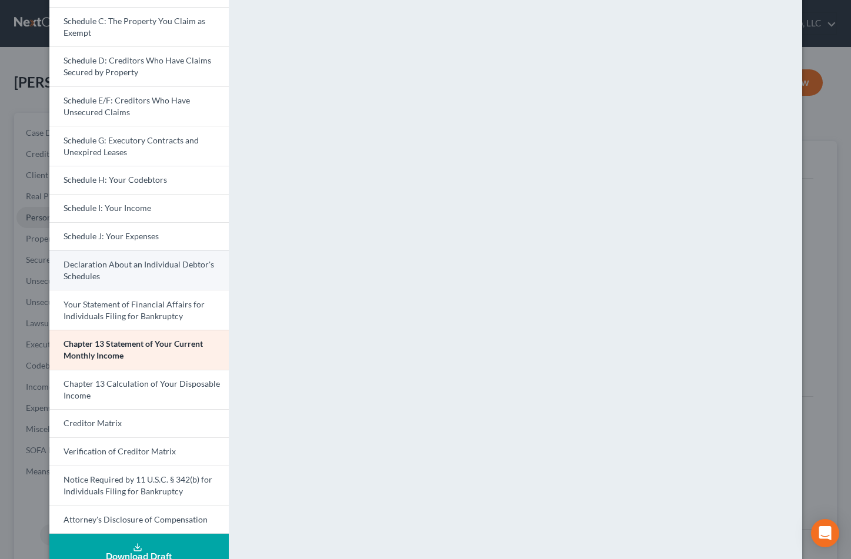
scroll to position [216, 0]
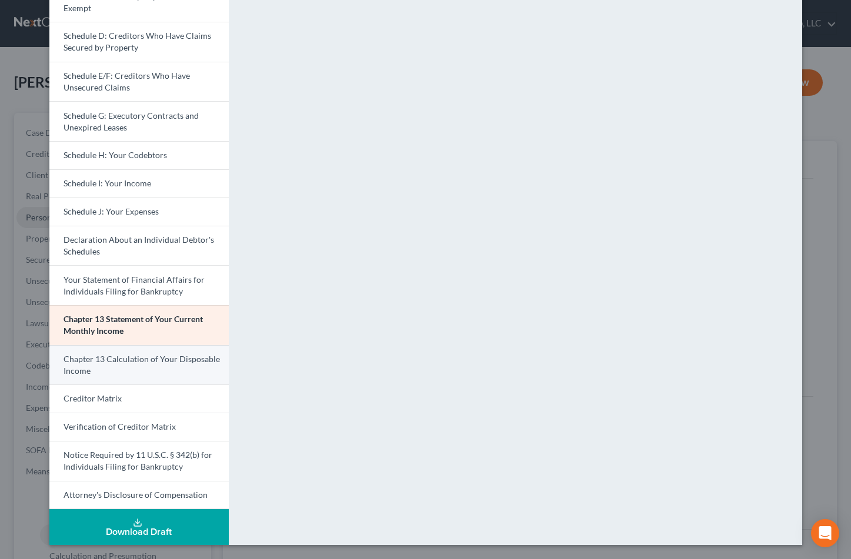
click at [87, 376] on span "Chapter 13 Calculation of Your Disposable Income" at bounding box center [142, 365] width 156 height 22
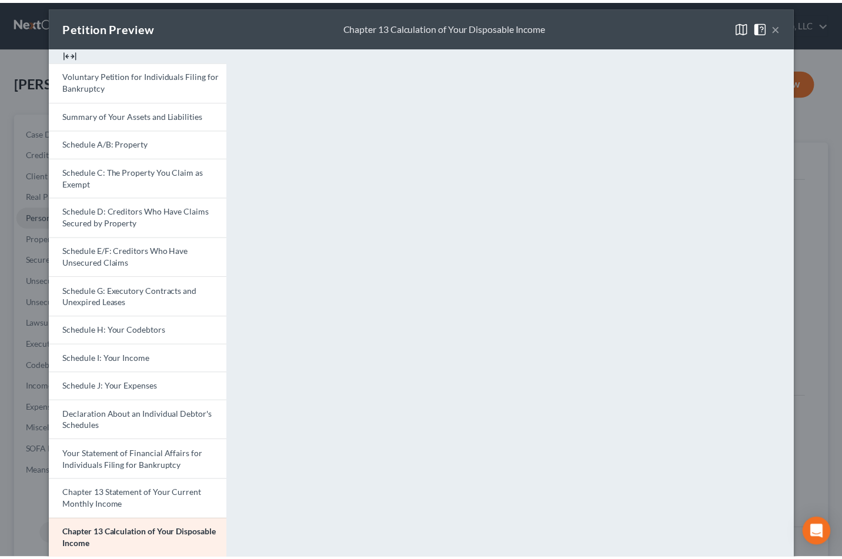
scroll to position [0, 0]
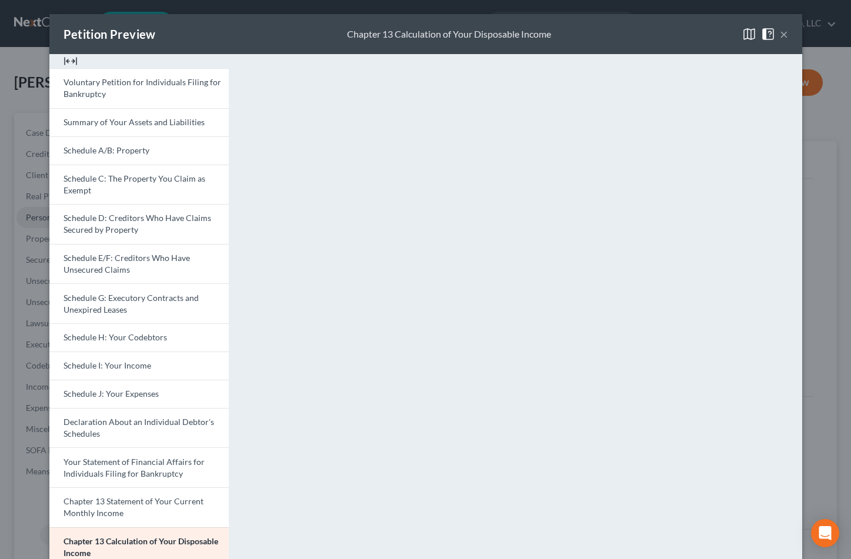
click at [788, 41] on button "×" at bounding box center [784, 34] width 8 height 14
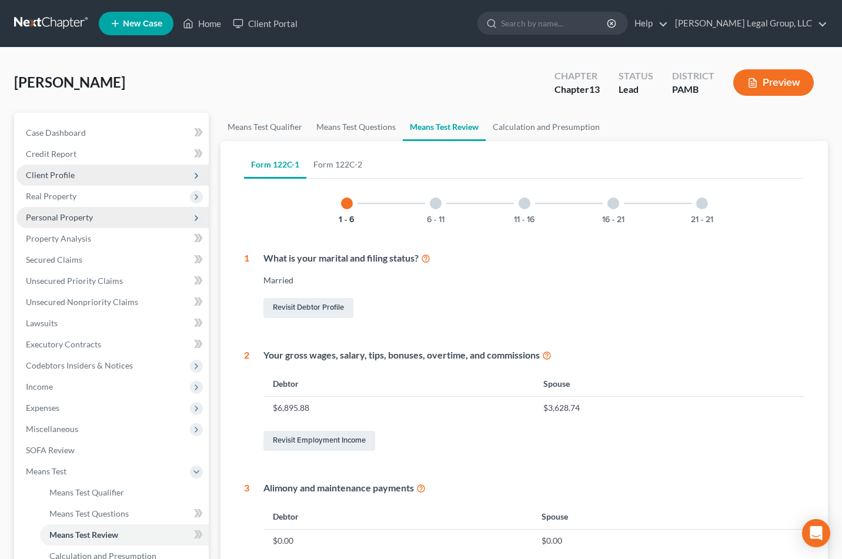
click at [76, 186] on span "Client Profile" at bounding box center [112, 175] width 192 height 21
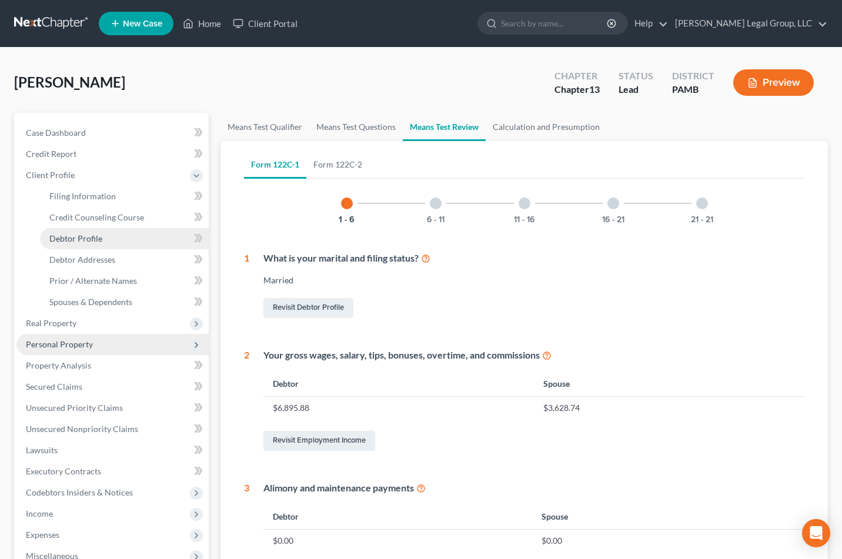
click at [102, 244] on span "Debtor Profile" at bounding box center [75, 239] width 53 height 10
select select "1"
select select "2"
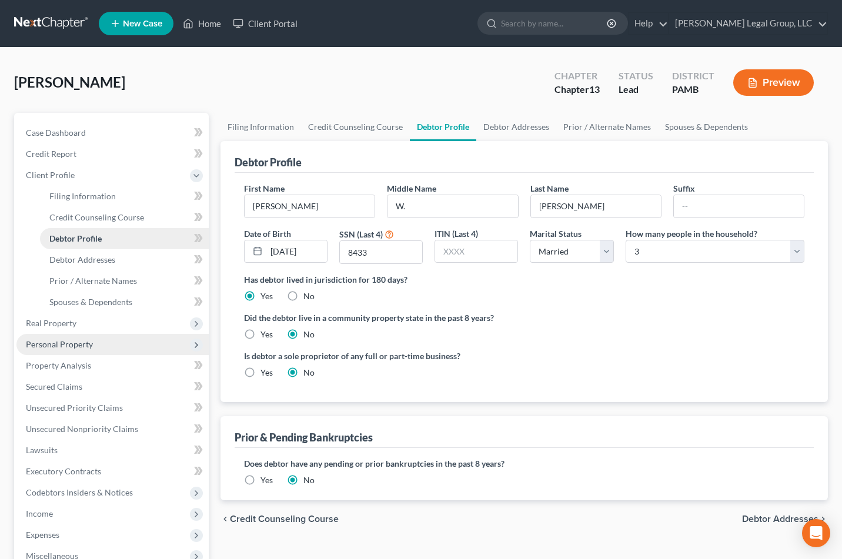
radio input "true"
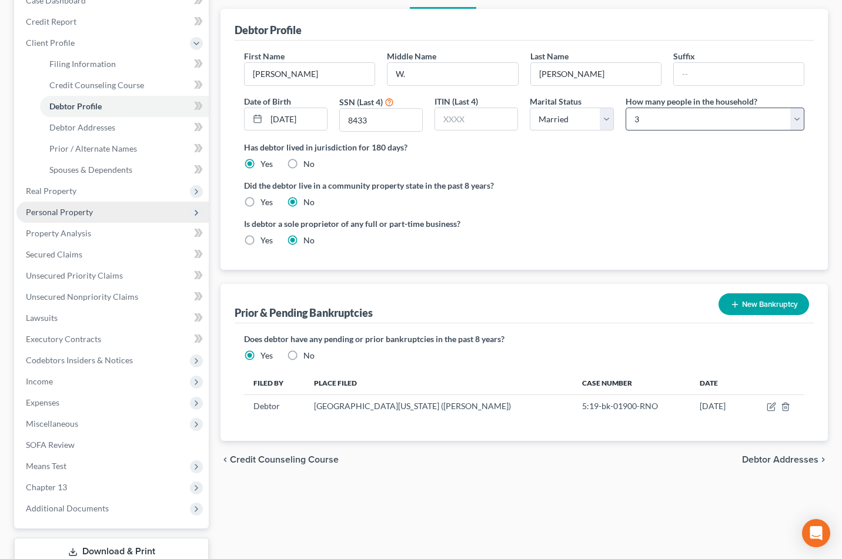
scroll to position [111, 0]
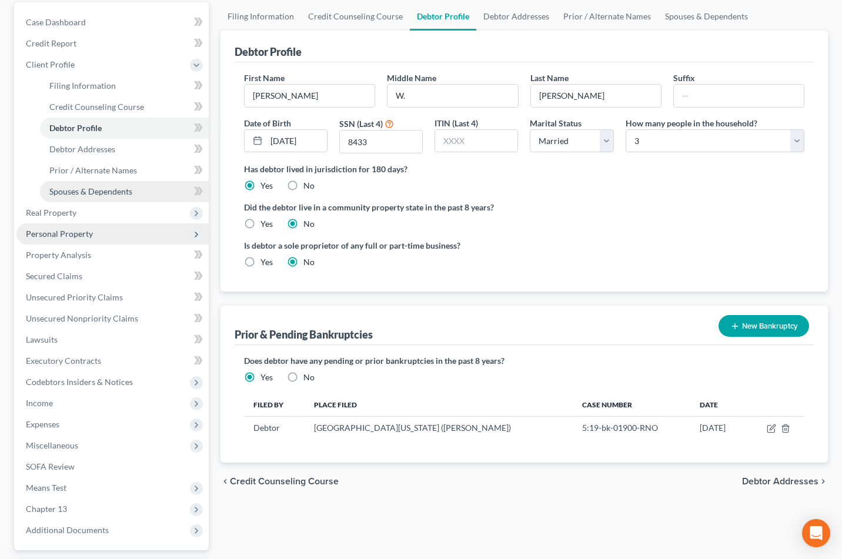
click at [100, 196] on span "Spouses & Dependents" at bounding box center [90, 191] width 83 height 10
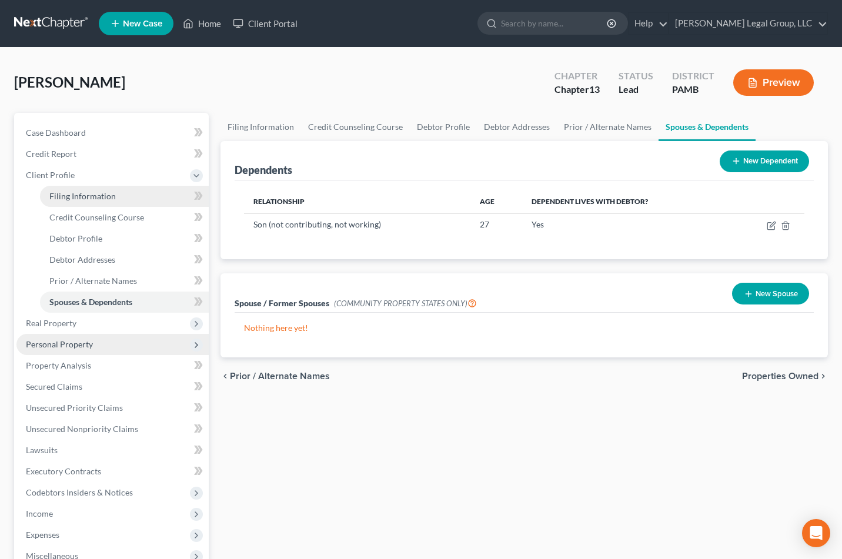
click at [125, 207] on link "Filing Information" at bounding box center [124, 196] width 169 height 21
select select "1"
select select "0"
select select "3"
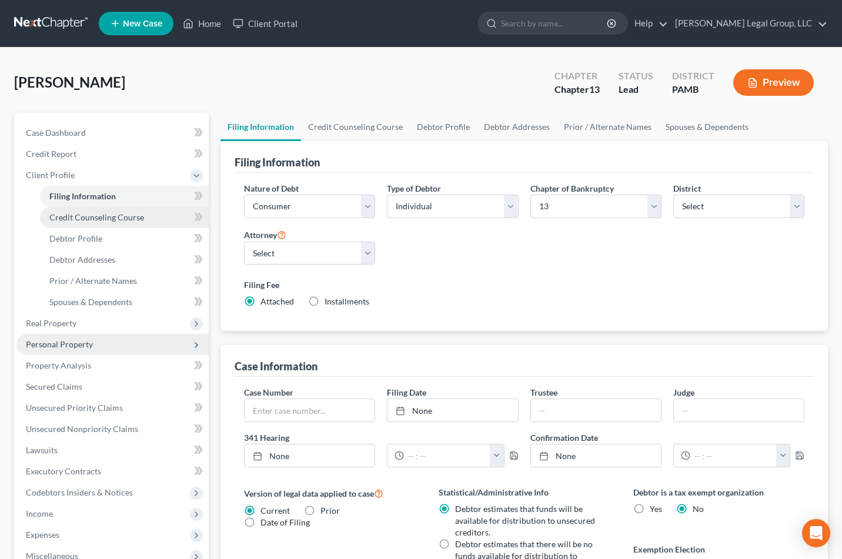
click at [115, 222] on span "Credit Counseling Course" at bounding box center [96, 217] width 95 height 10
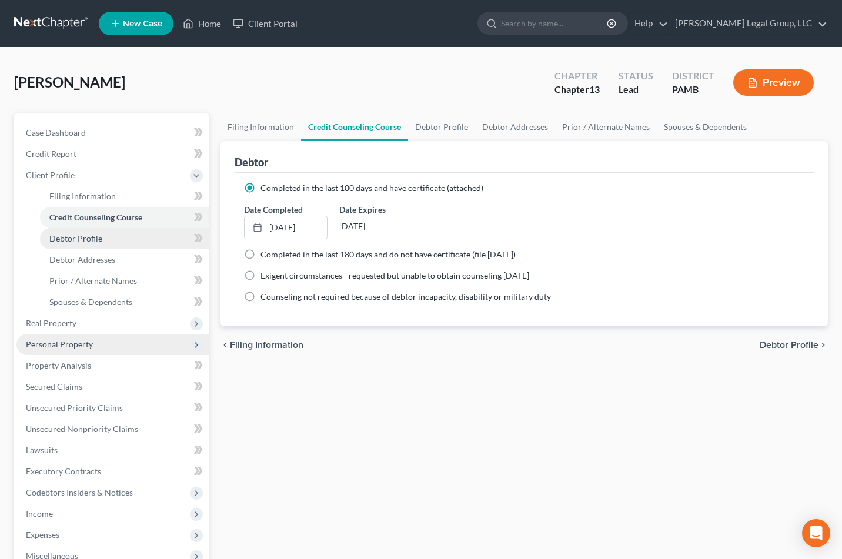
click at [108, 249] on link "Debtor Profile" at bounding box center [124, 238] width 169 height 21
select select "1"
select select "2"
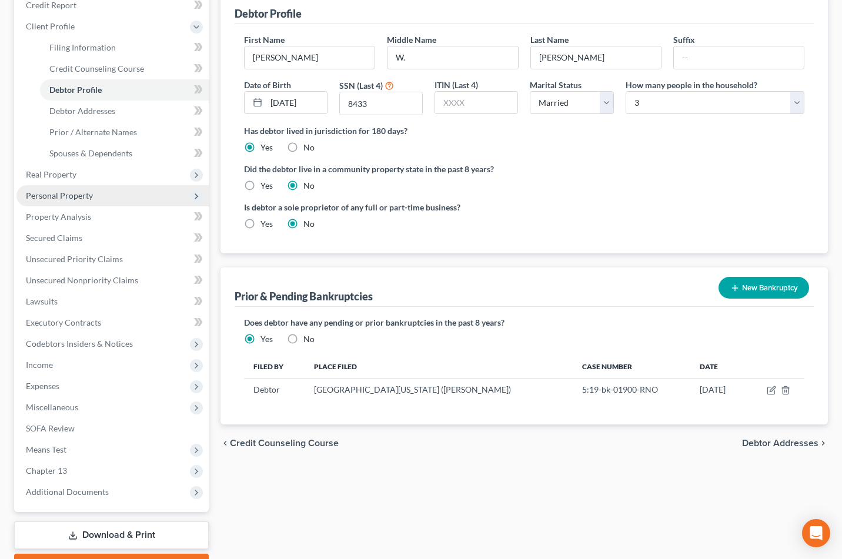
scroll to position [176, 0]
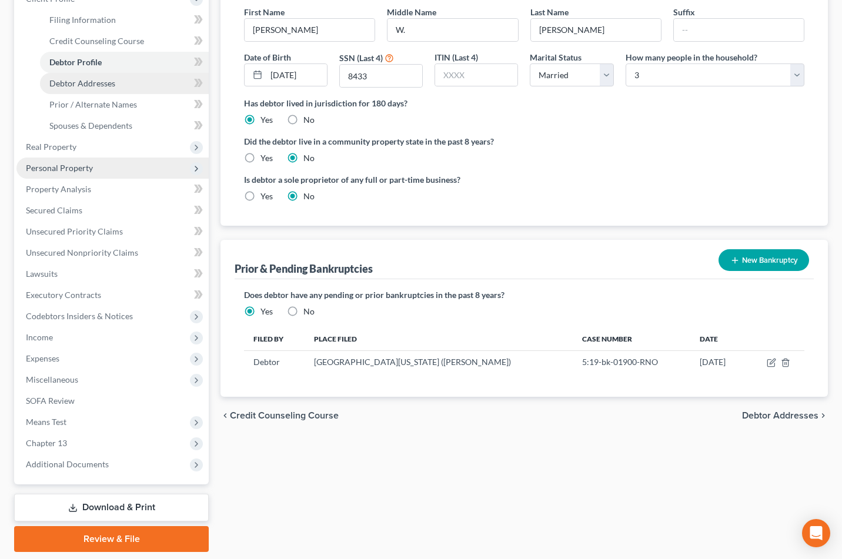
click at [121, 94] on link "Debtor Addresses" at bounding box center [124, 83] width 169 height 21
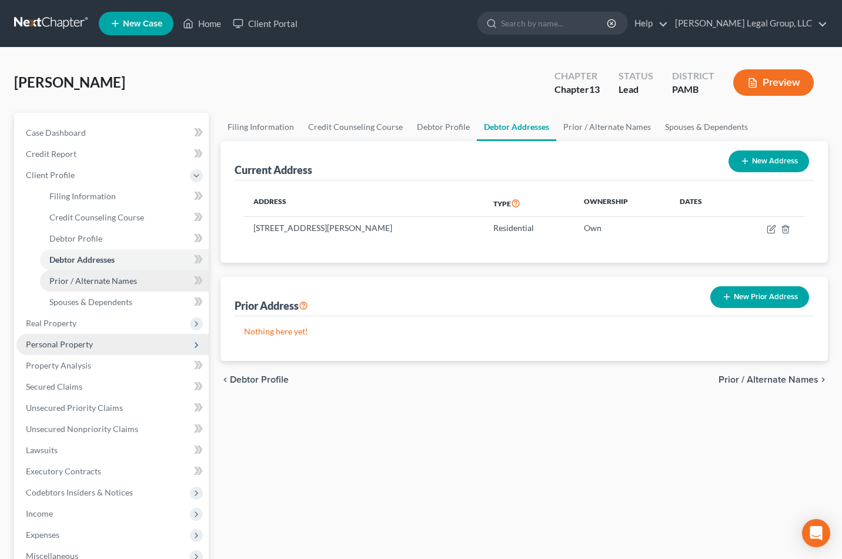
click at [112, 286] on span "Prior / Alternate Names" at bounding box center [93, 281] width 88 height 10
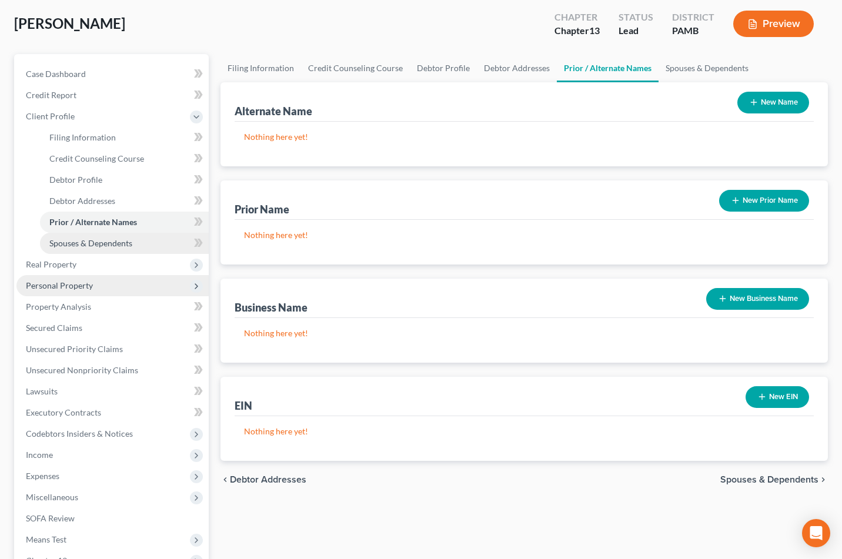
click at [118, 248] on span "Spouses & Dependents" at bounding box center [90, 243] width 83 height 10
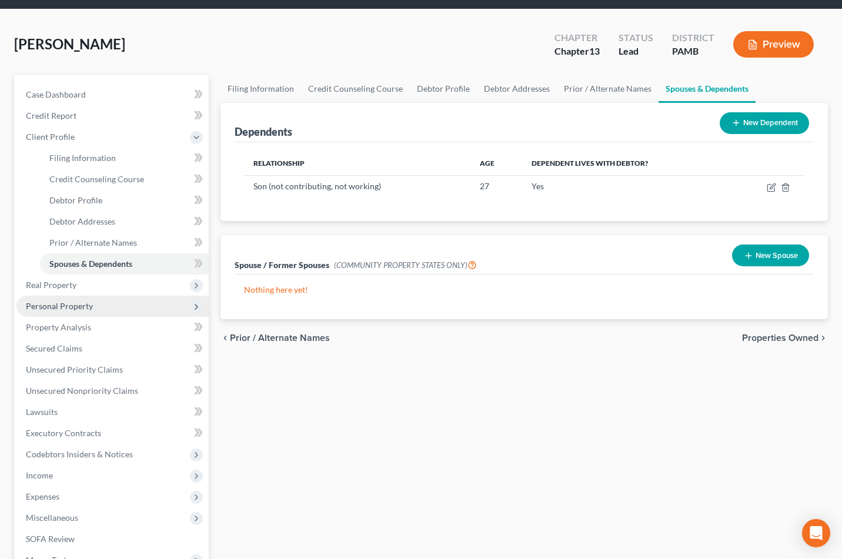
scroll to position [59, 0]
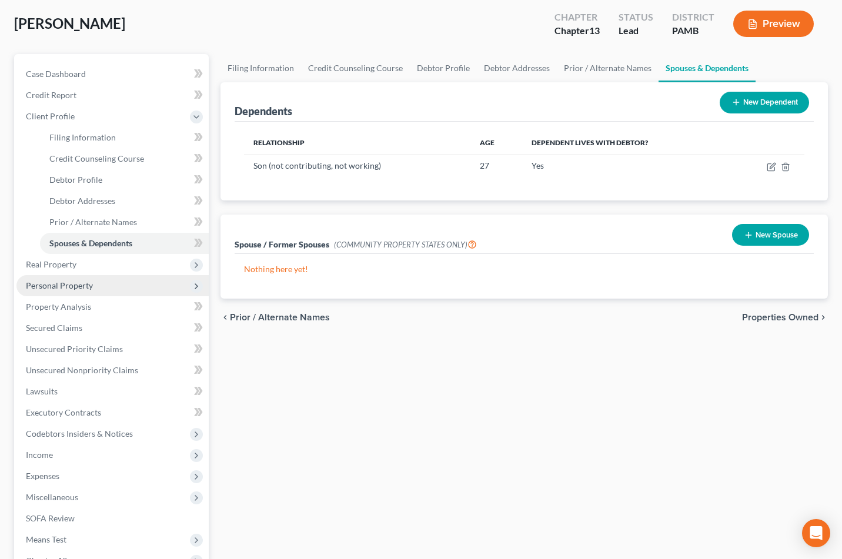
click at [769, 246] on button "New Spouse" at bounding box center [770, 235] width 77 height 22
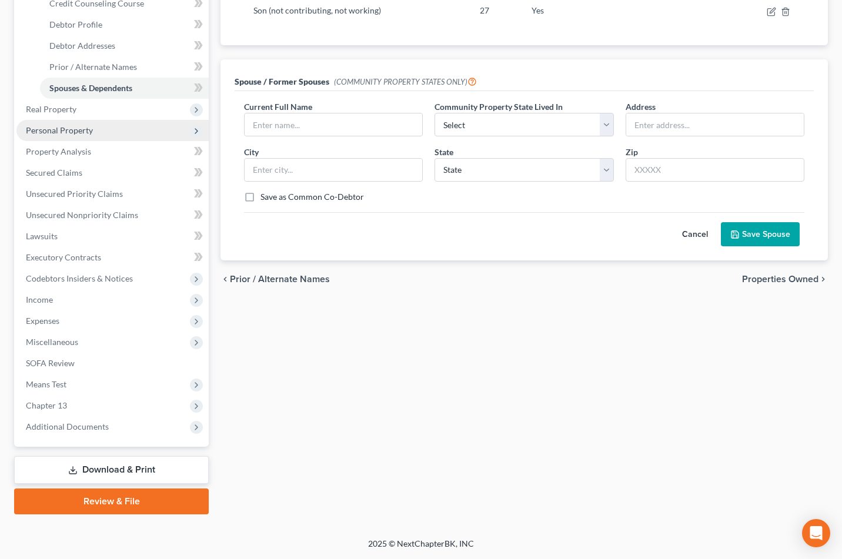
scroll to position [235, 0]
click at [669, 246] on button "Cancel" at bounding box center [695, 235] width 52 height 24
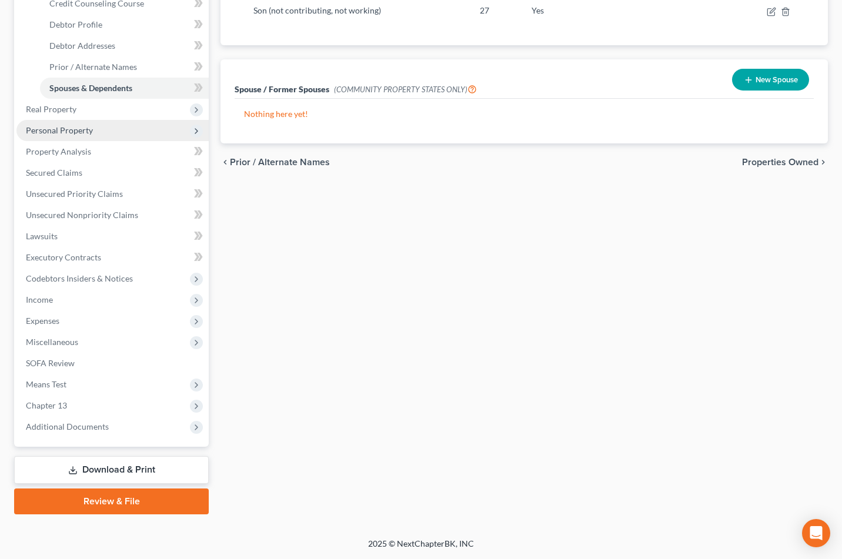
scroll to position [405, 0]
click at [129, 374] on span "Means Test" at bounding box center [112, 384] width 192 height 21
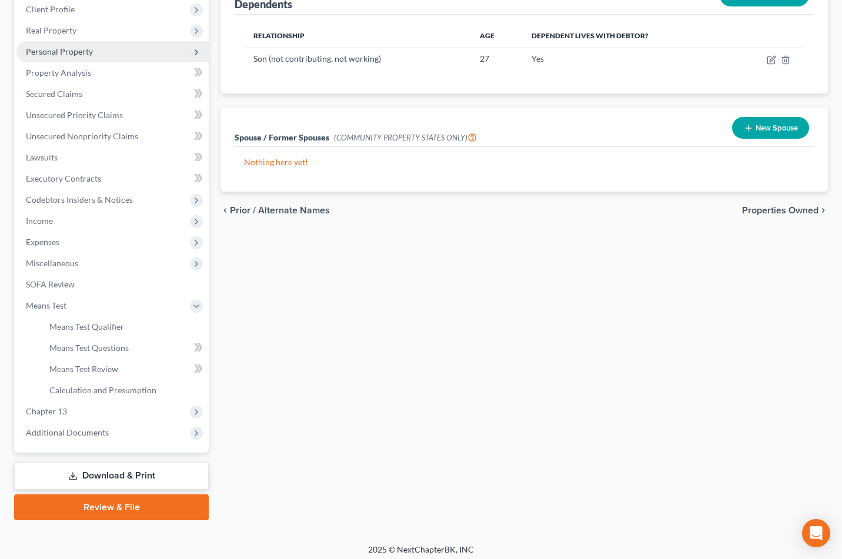
scroll to position [187, 0]
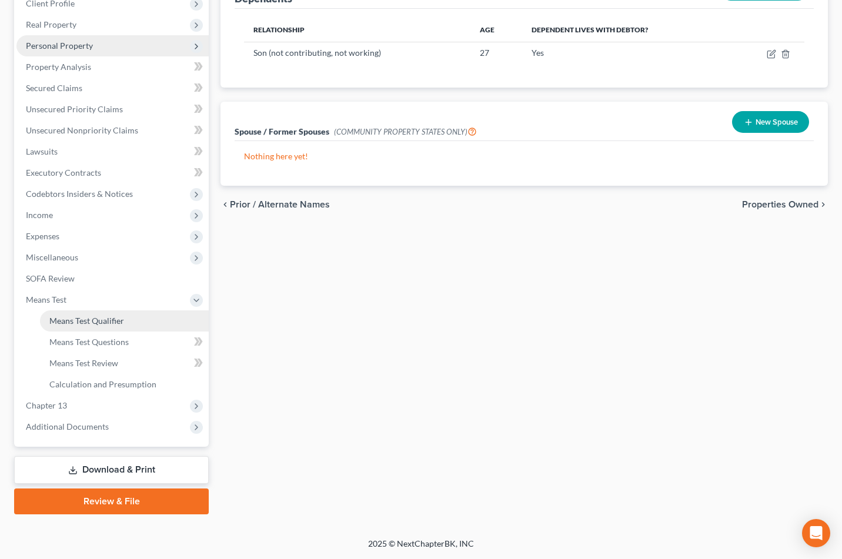
click at [124, 326] on span "Means Test Qualifier" at bounding box center [86, 321] width 75 height 10
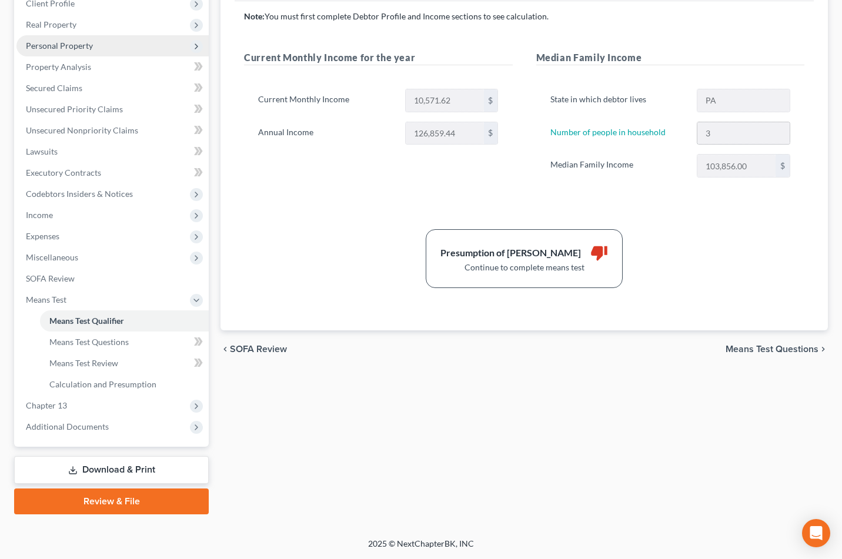
scroll to position [58, 0]
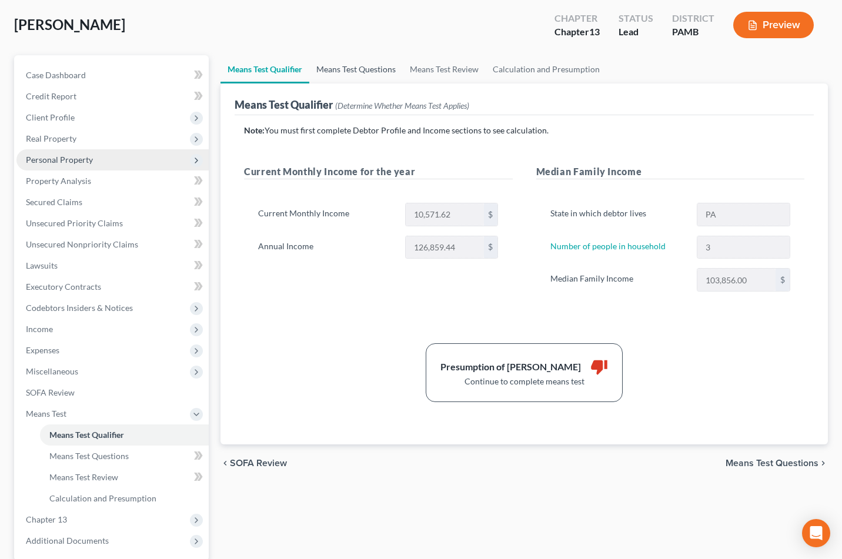
click at [400, 84] on link "Means Test Questions" at bounding box center [356, 69] width 94 height 28
select select "2"
select select "3"
select select "1"
select select "60"
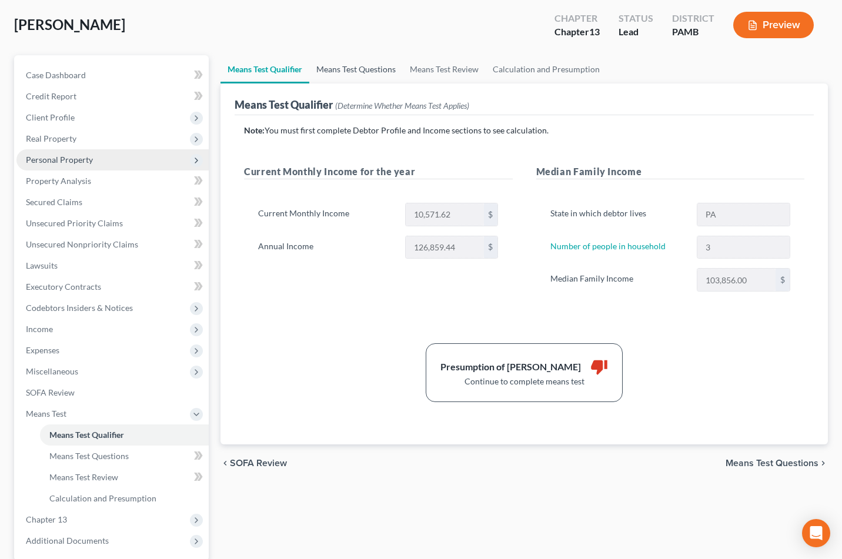
select select "1"
select select "60"
select select "1"
select select "60"
select select "0"
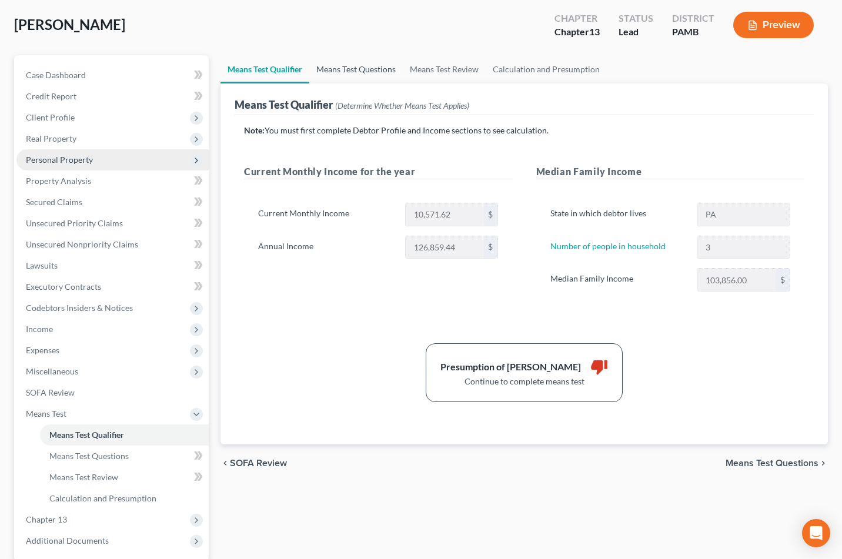
select select "60"
select select "0"
select select "60"
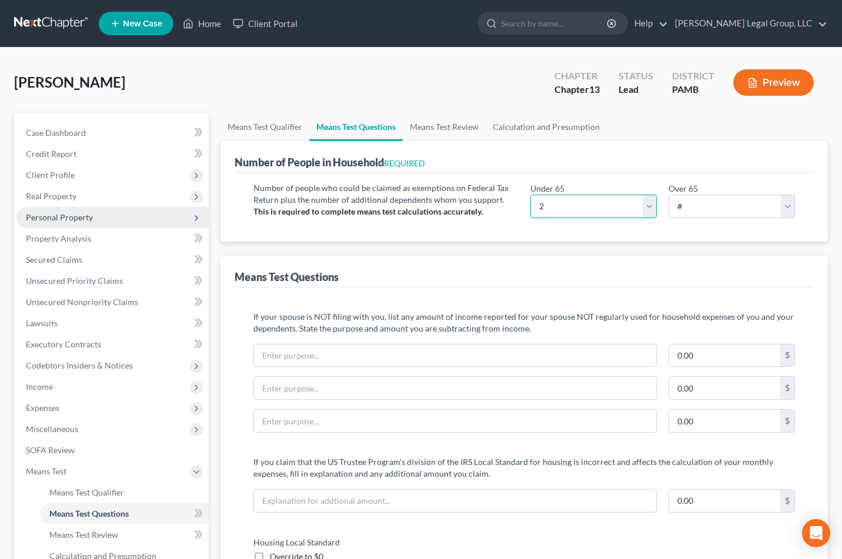
click at [646, 218] on select "# 0 1 2 3 4 5 6 7 8 9 10" at bounding box center [594, 207] width 126 height 24
select select "3"
click at [531, 218] on select "# 0 1 2 3 4 5 6 7 8 9 10" at bounding box center [594, 207] width 126 height 24
click at [649, 228] on div "Under 65 # 0 1 2 3 4 5 6 7 8 9 10 Over 65 # 0 1 2 3 4 5 6 7 8 9 10" at bounding box center [663, 204] width 277 height 45
click at [770, 96] on button "Preview" at bounding box center [773, 82] width 81 height 26
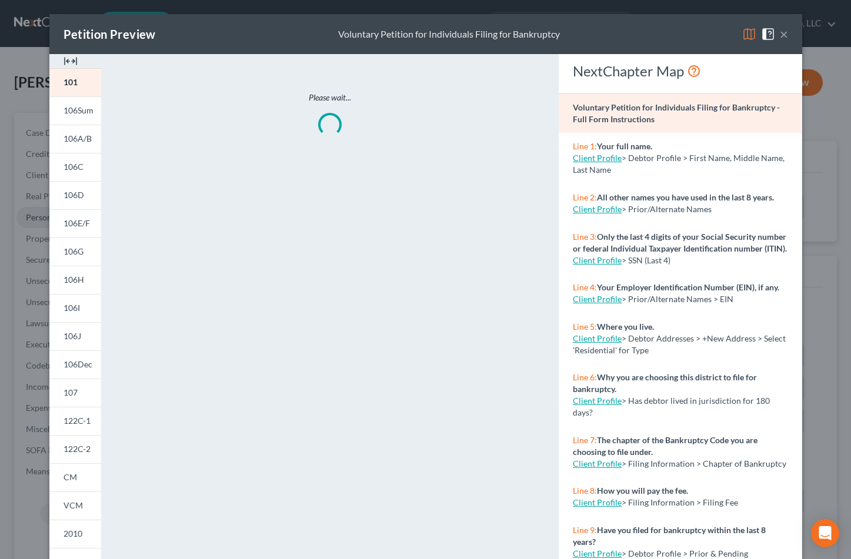
click at [756, 39] on img at bounding box center [749, 34] width 14 height 14
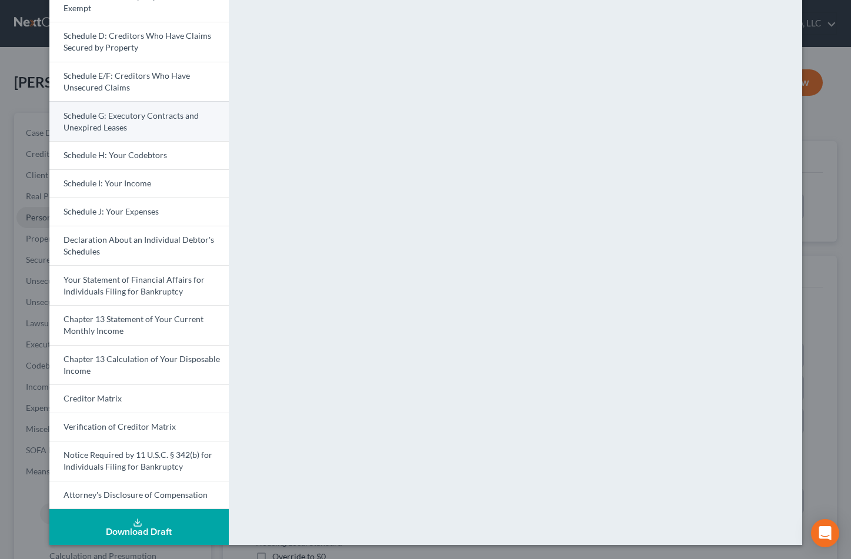
scroll to position [353, 0]
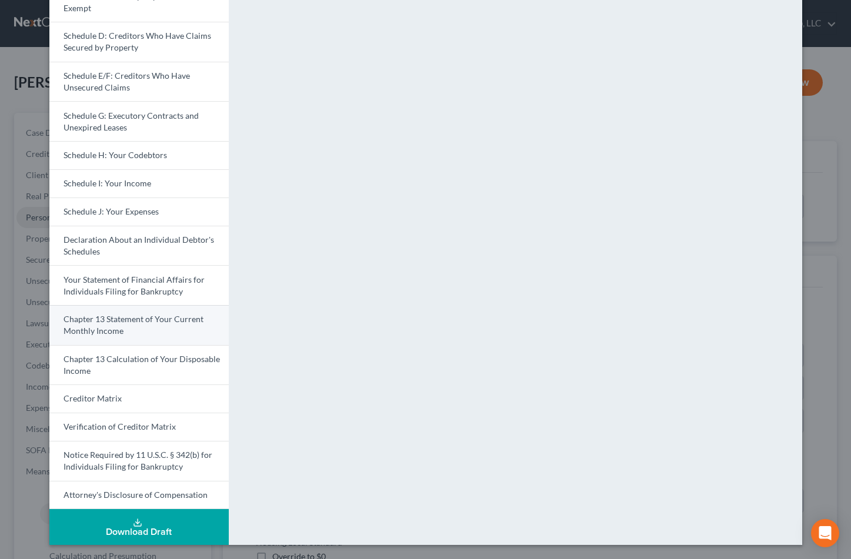
click at [131, 314] on span "Chapter 13 Statement of Your Current Monthly Income" at bounding box center [134, 325] width 140 height 22
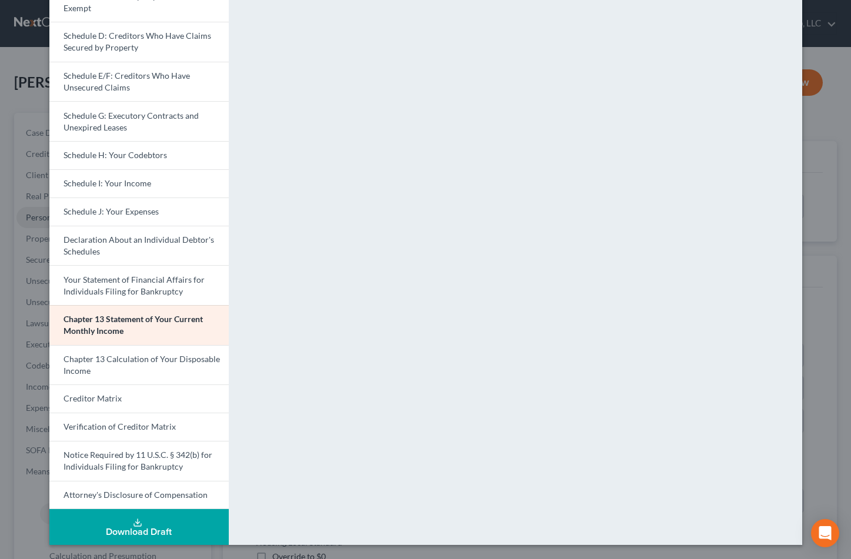
scroll to position [235, 0]
click at [94, 376] on span "Chapter 13 Calculation of Your Disposable Income" at bounding box center [142, 365] width 156 height 22
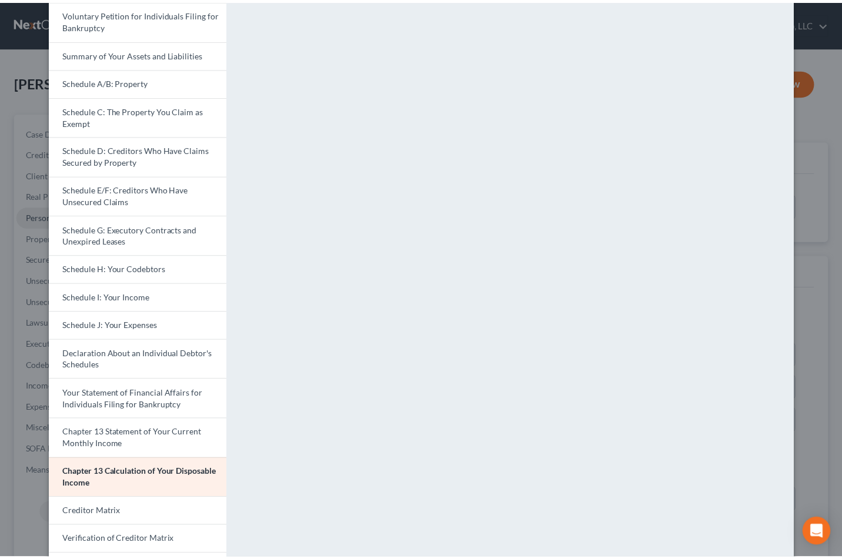
scroll to position [0, 0]
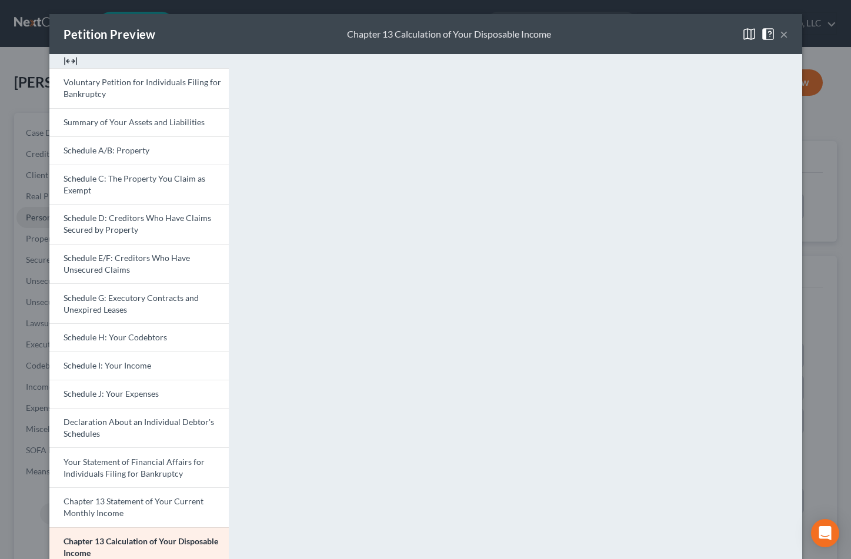
click at [788, 37] on button "×" at bounding box center [784, 34] width 8 height 14
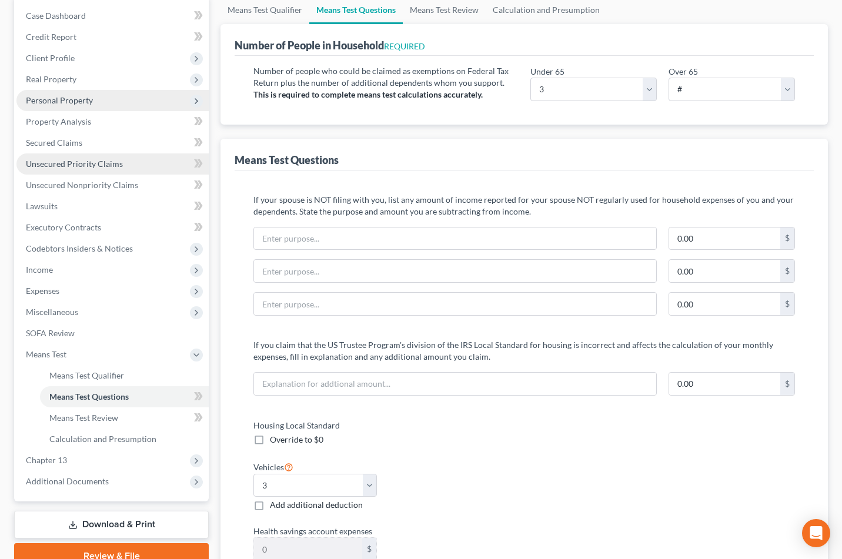
scroll to position [118, 0]
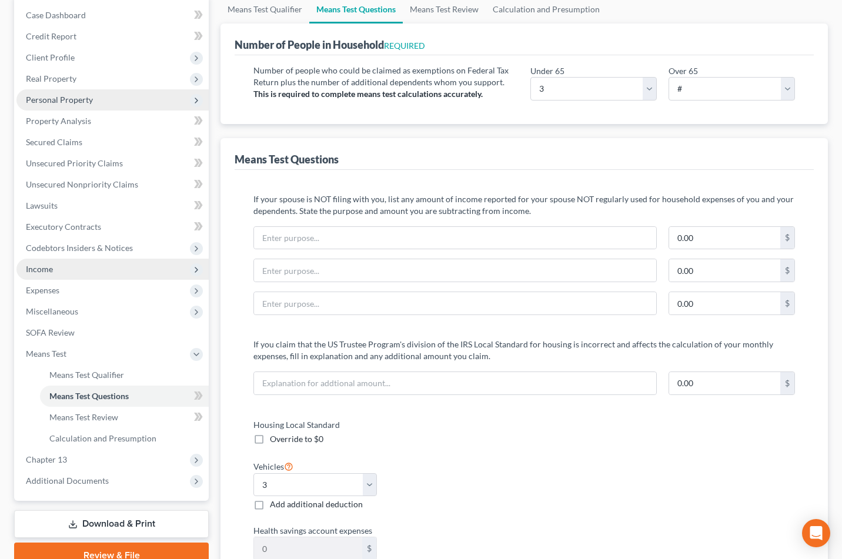
click at [99, 280] on span "Income" at bounding box center [112, 269] width 192 height 21
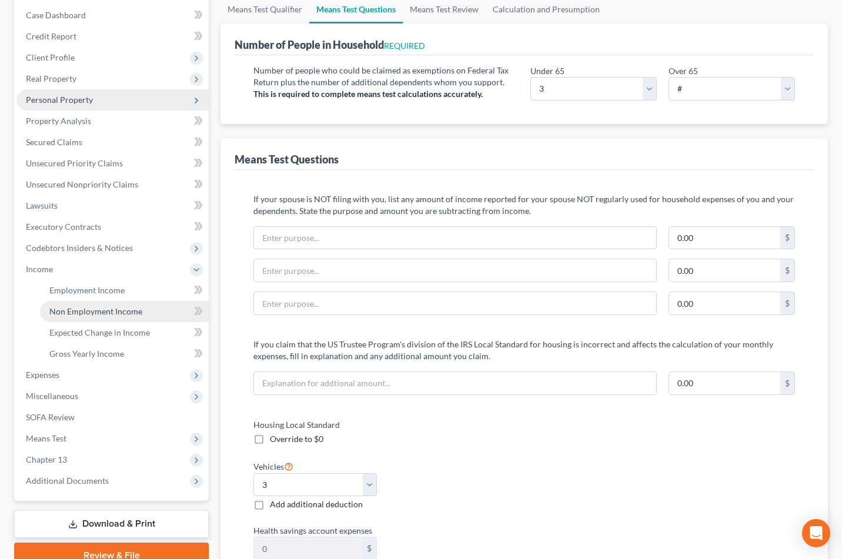
click at [96, 322] on link "Non Employment Income" at bounding box center [124, 311] width 169 height 21
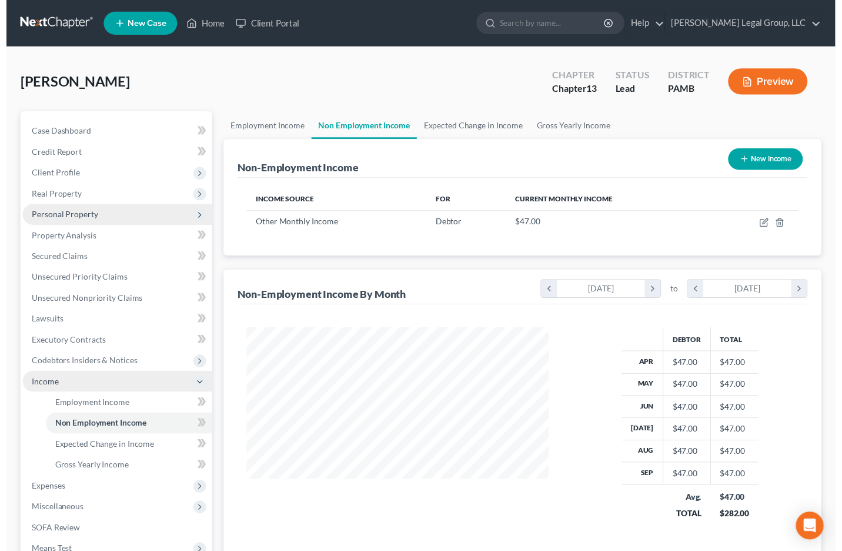
scroll to position [262, 331]
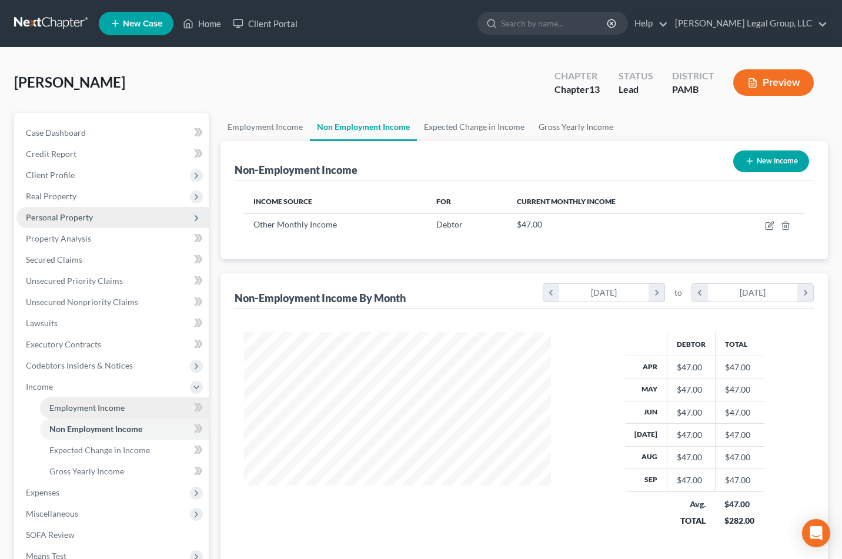
click at [103, 413] on span "Employment Income" at bounding box center [86, 408] width 75 height 10
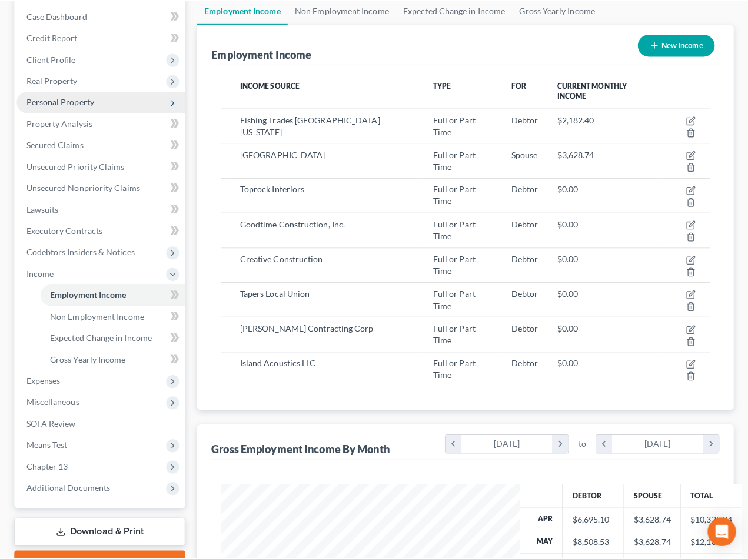
scroll to position [587933, 587910]
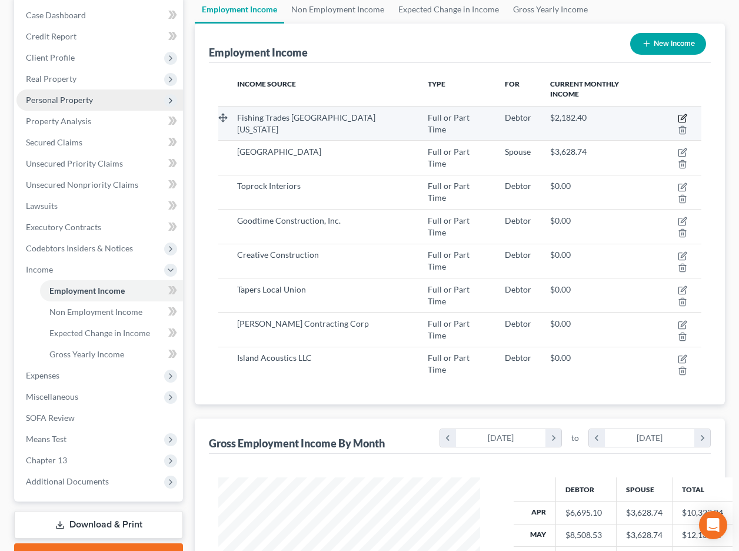
click at [678, 123] on icon "button" at bounding box center [682, 118] width 9 height 9
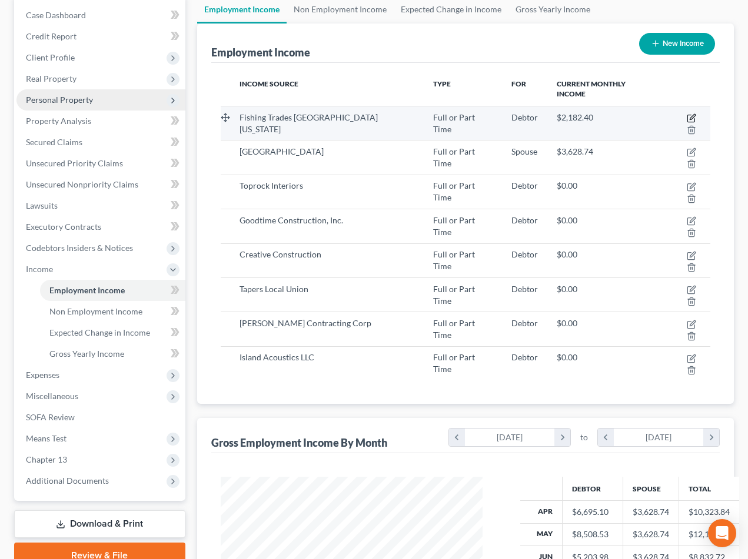
select select "0"
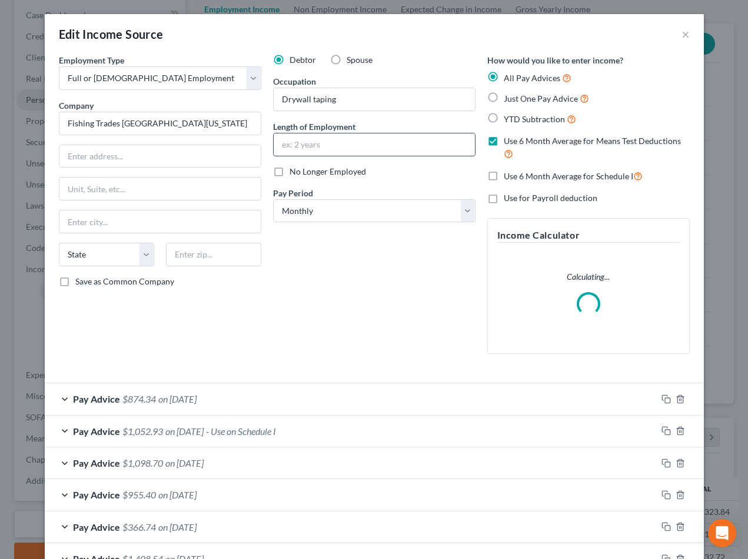
scroll to position [262, 289]
click at [61, 135] on input "Fishing Trades [GEOGRAPHIC_DATA][US_STATE]" at bounding box center [160, 124] width 202 height 24
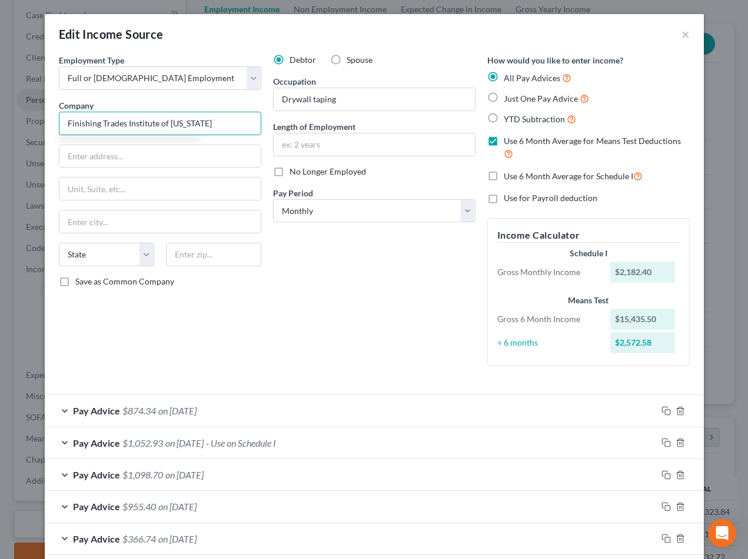
type input "Finishing Trades Institute of [US_STATE]"
click at [122, 174] on div "Employment Type * Select Full or [DEMOGRAPHIC_DATA] Employment Self Employment …" at bounding box center [160, 214] width 214 height 321
click at [175, 168] on input "text" at bounding box center [159, 156] width 201 height 22
click at [122, 168] on input "text" at bounding box center [159, 156] width 201 height 22
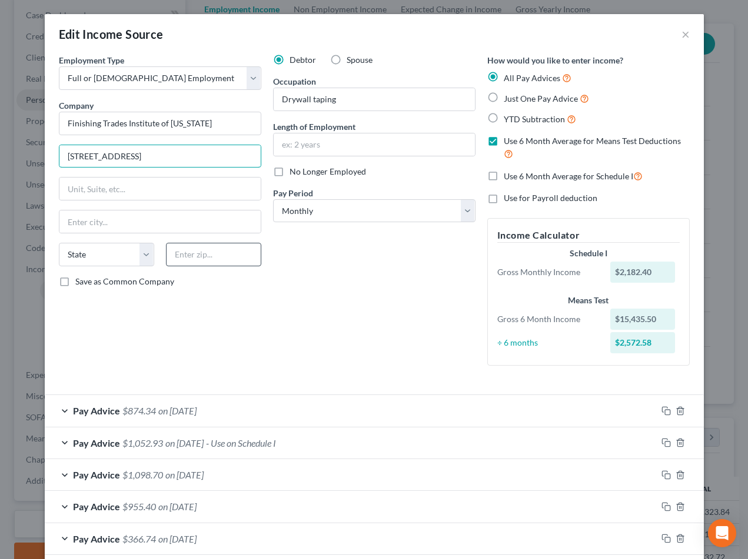
type input "[STREET_ADDRESS]"
click at [166, 266] on input "text" at bounding box center [213, 255] width 95 height 24
type input "11101"
type input "[GEOGRAPHIC_DATA]"
select select "35"
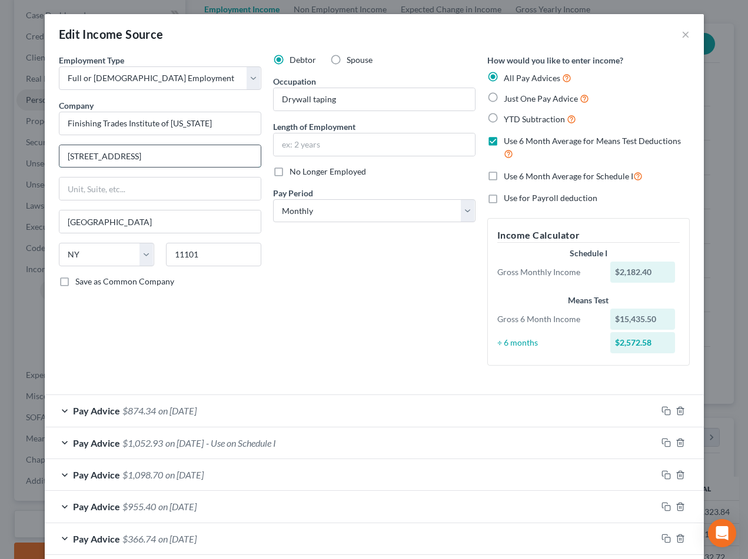
click at [211, 168] on input "[STREET_ADDRESS]" at bounding box center [159, 156] width 201 height 22
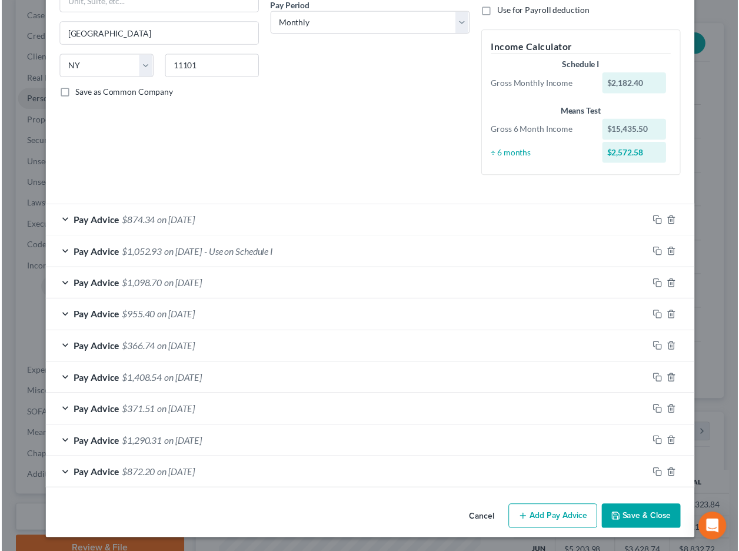
scroll to position [353, 0]
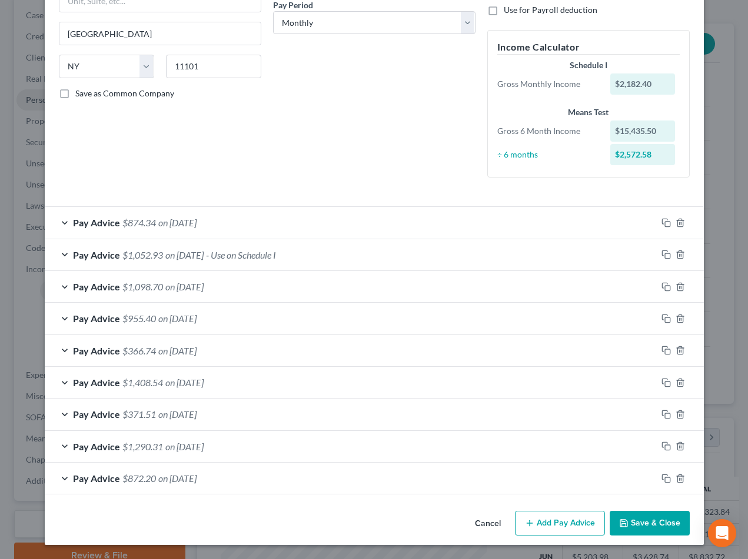
click at [635, 481] on button "Save & Close" at bounding box center [649, 523] width 80 height 25
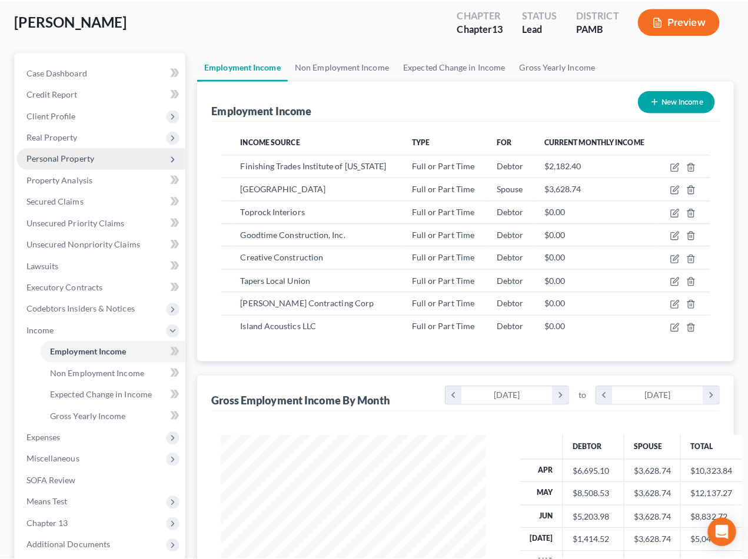
scroll to position [0, 0]
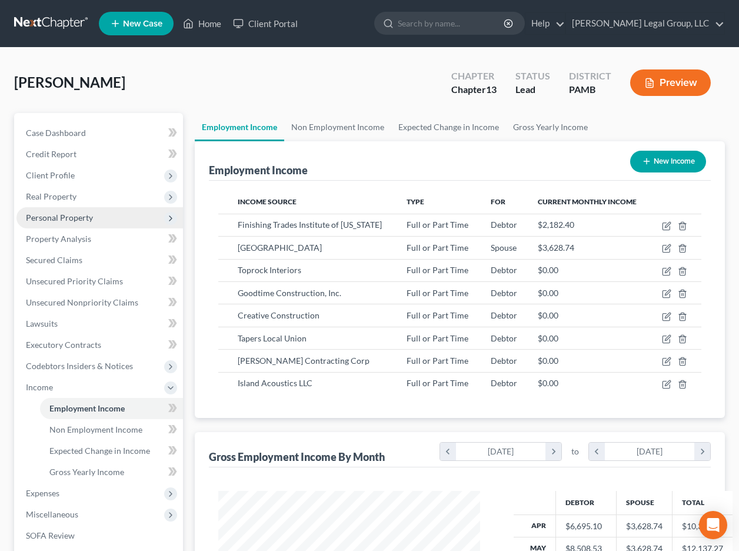
click at [665, 94] on button "Preview" at bounding box center [670, 82] width 81 height 26
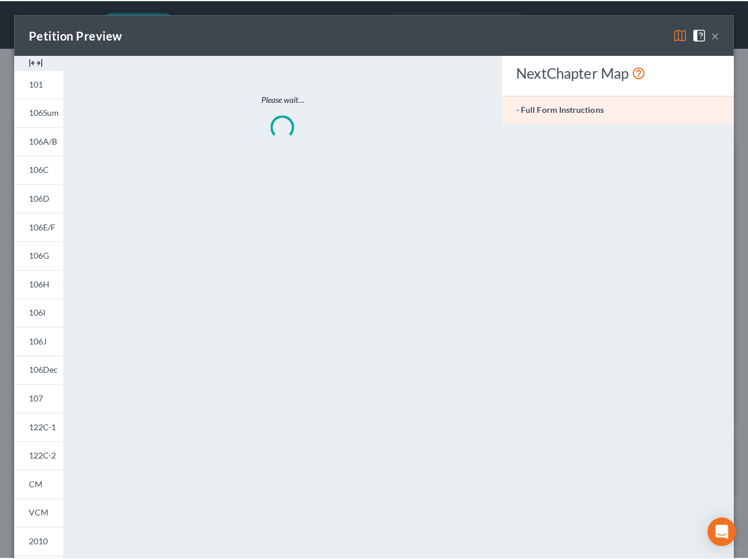
scroll to position [262, 289]
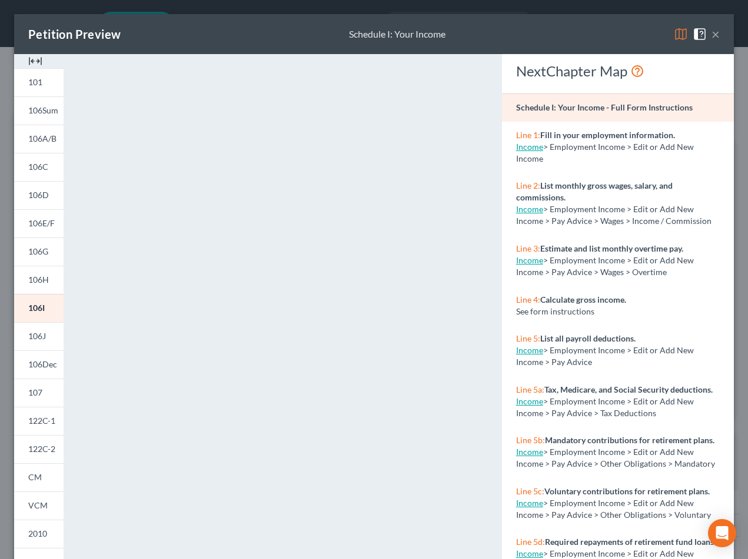
click at [673, 41] on img at bounding box center [680, 34] width 14 height 14
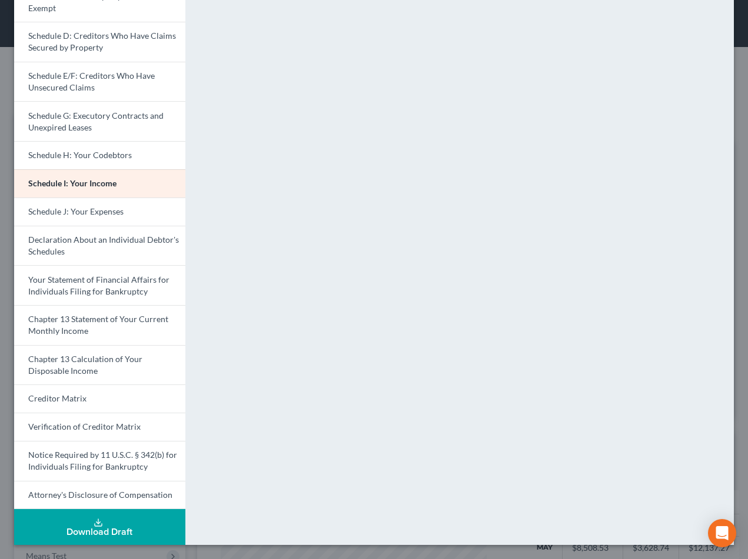
scroll to position [235, 0]
click at [124, 216] on span "Schedule J: Your Expenses" at bounding box center [75, 211] width 95 height 10
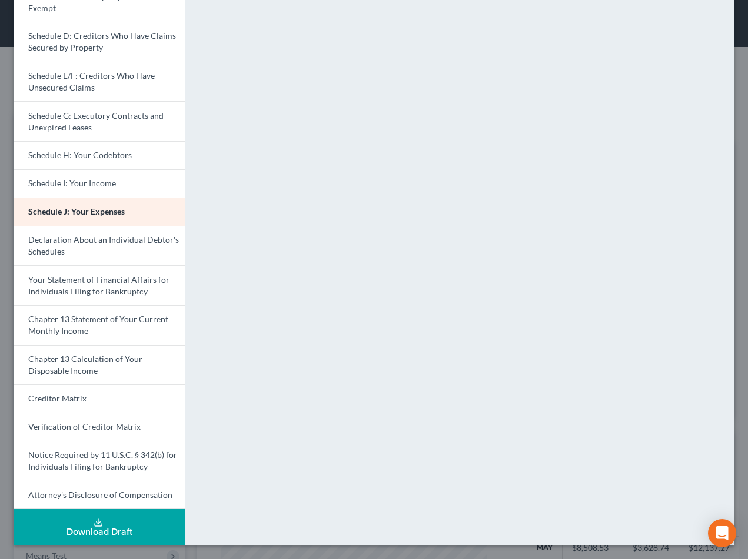
scroll to position [193, 0]
click at [112, 188] on span "Schedule I: Your Income" at bounding box center [72, 183] width 88 height 10
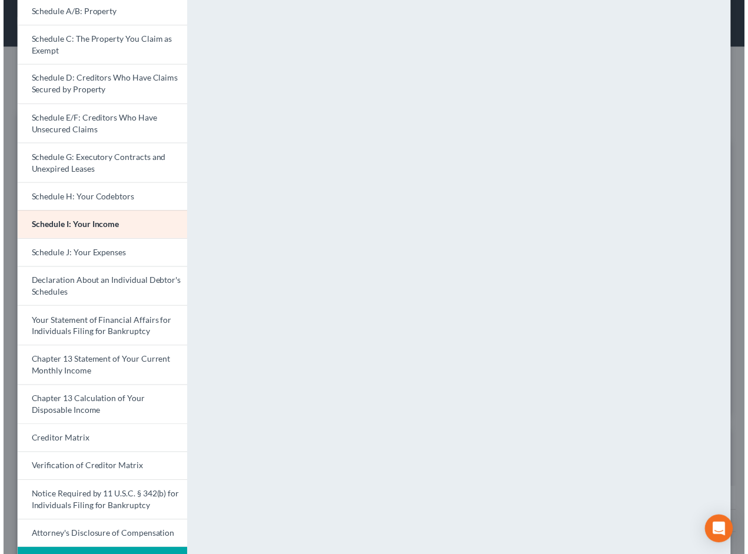
scroll to position [144, 0]
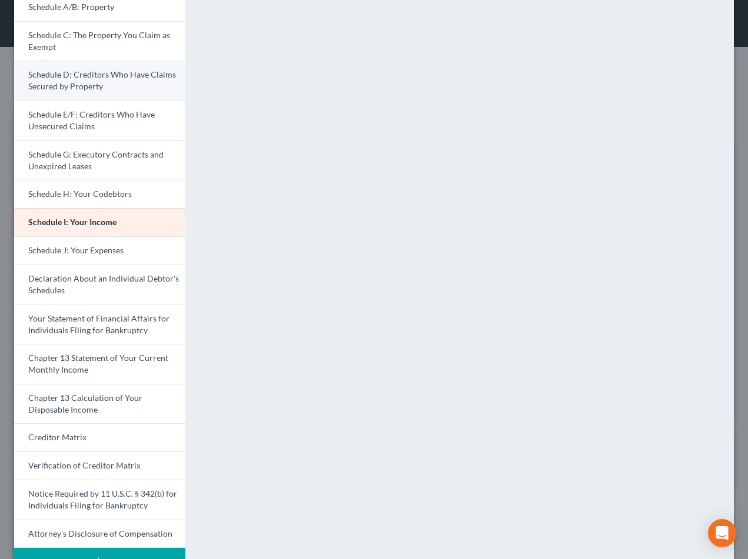
click at [123, 91] on span "Schedule D: Creditors Who Have Claims Secured by Property" at bounding box center [102, 80] width 148 height 22
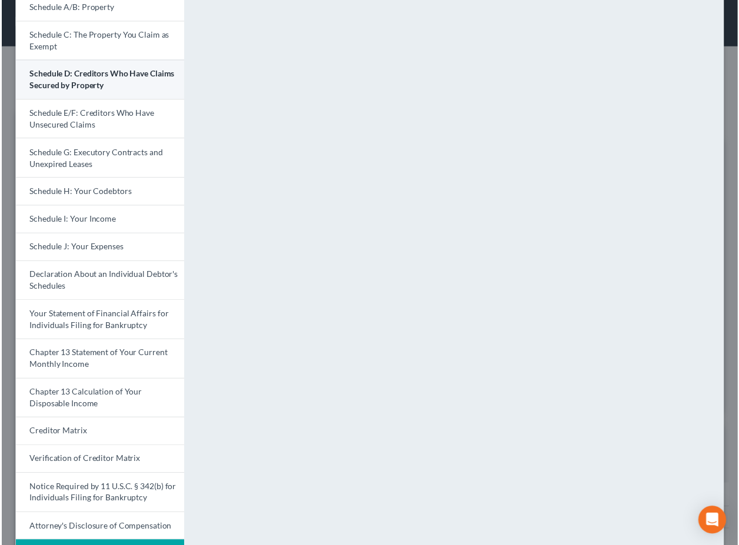
scroll to position [26, 0]
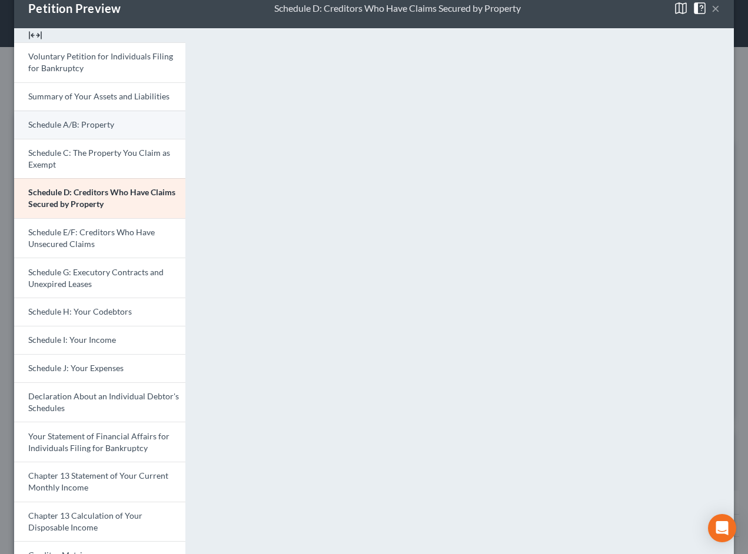
click at [114, 129] on span "Schedule A/B: Property" at bounding box center [71, 124] width 86 height 10
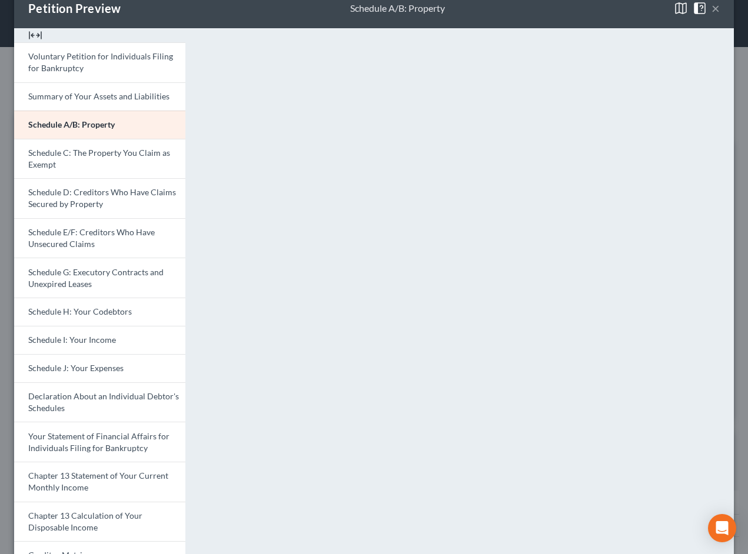
click at [711, 15] on button "×" at bounding box center [715, 8] width 8 height 14
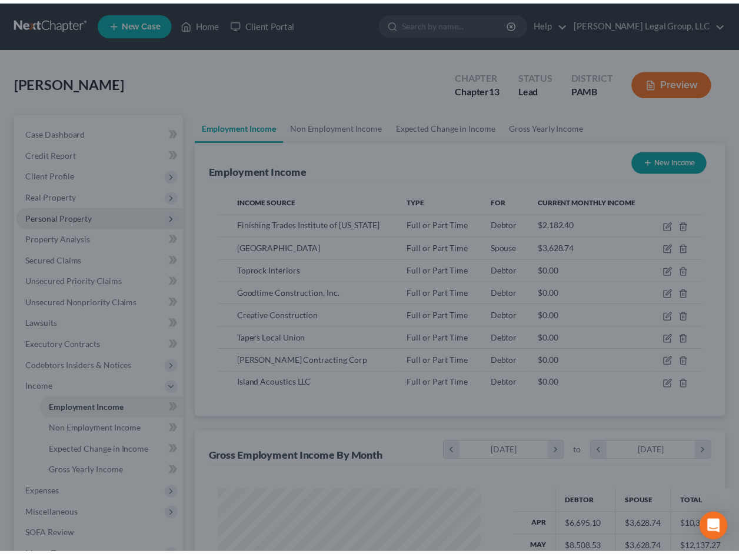
scroll to position [587933, 587910]
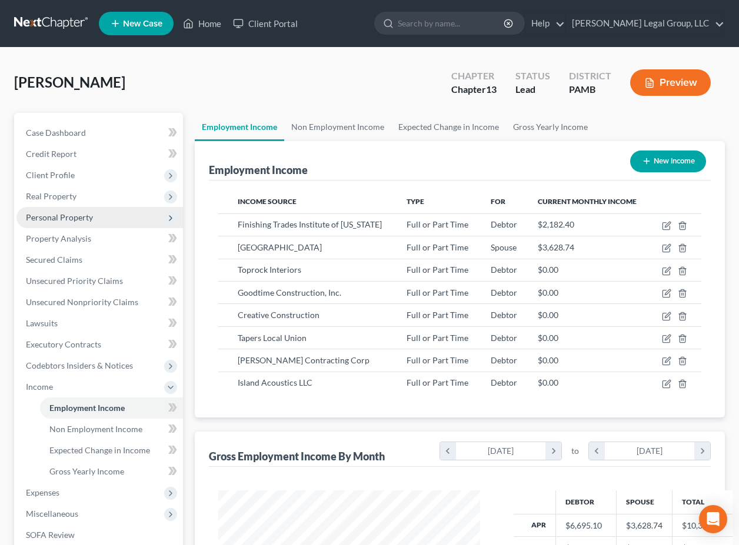
click at [85, 222] on span "Personal Property" at bounding box center [59, 217] width 67 height 10
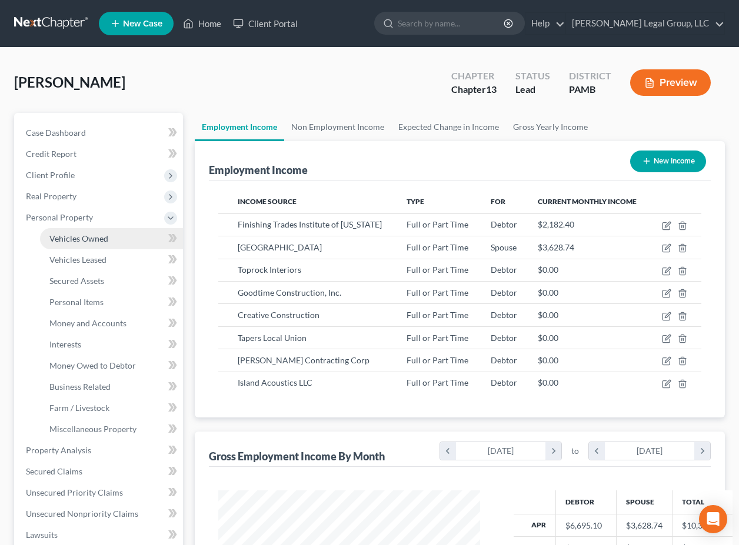
click at [92, 249] on link "Vehicles Owned" at bounding box center [111, 238] width 143 height 21
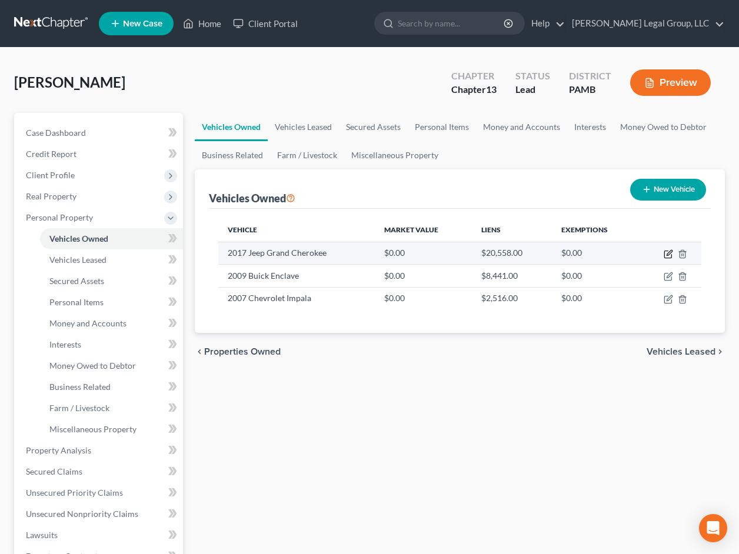
click at [663, 259] on icon "button" at bounding box center [667, 253] width 9 height 9
select select "0"
select select "9"
select select "0"
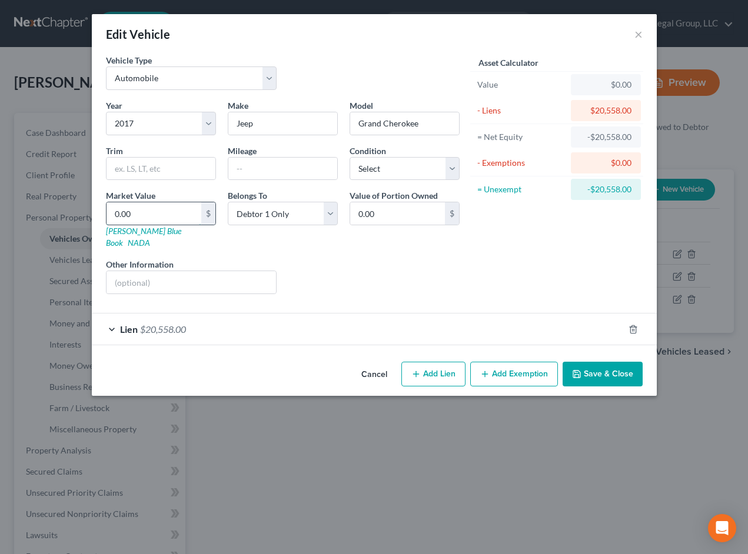
click at [116, 225] on input "0.00" at bounding box center [153, 213] width 95 height 22
type input "1"
type input "1.00"
type input "11"
type input "11.00"
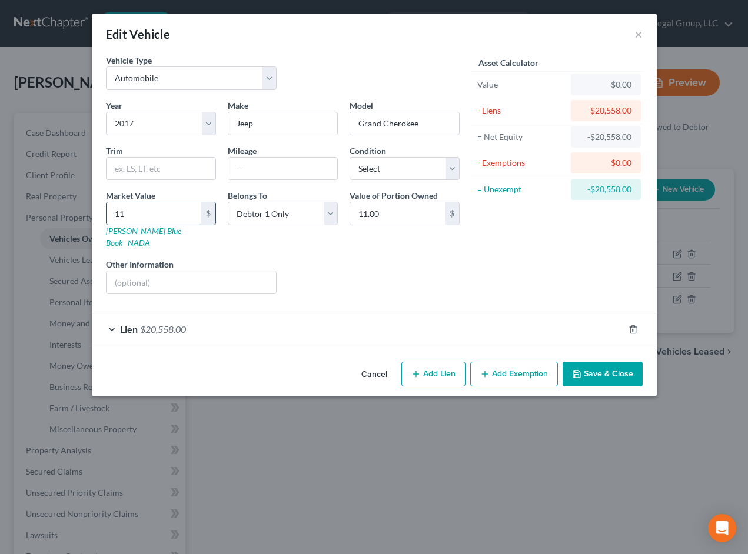
type input "117"
type input "117.00"
type input "1172"
type input "1,172.00"
type input "1,1726"
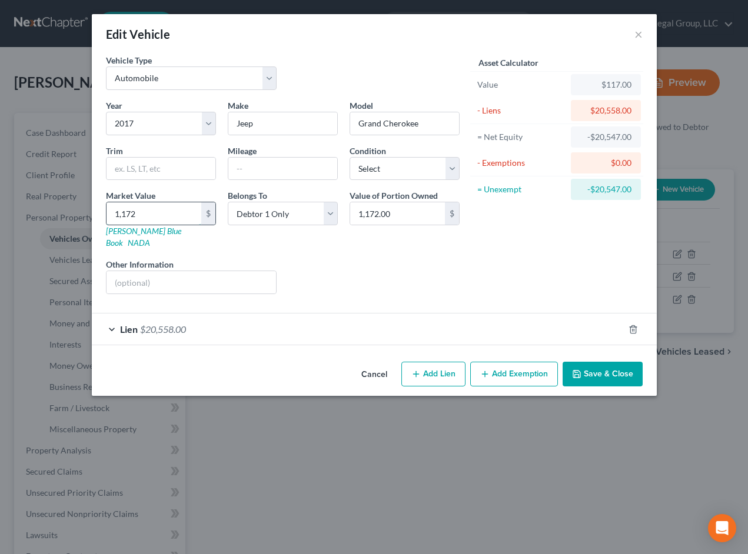
type input "11,726.00"
click at [246, 180] on input "text" at bounding box center [282, 169] width 109 height 22
type input "100,000"
click at [636, 386] on button "Save & Close" at bounding box center [602, 374] width 80 height 25
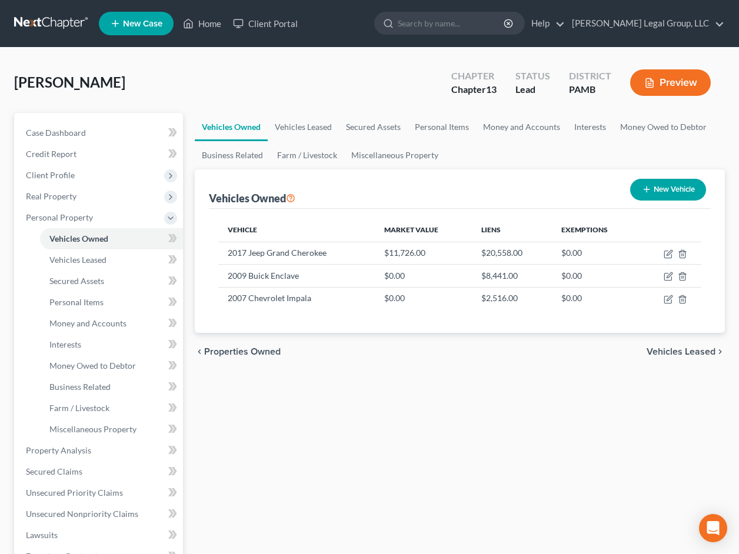
click at [585, 209] on div "Vehicles Owned New Vehicle" at bounding box center [460, 188] width 502 height 39
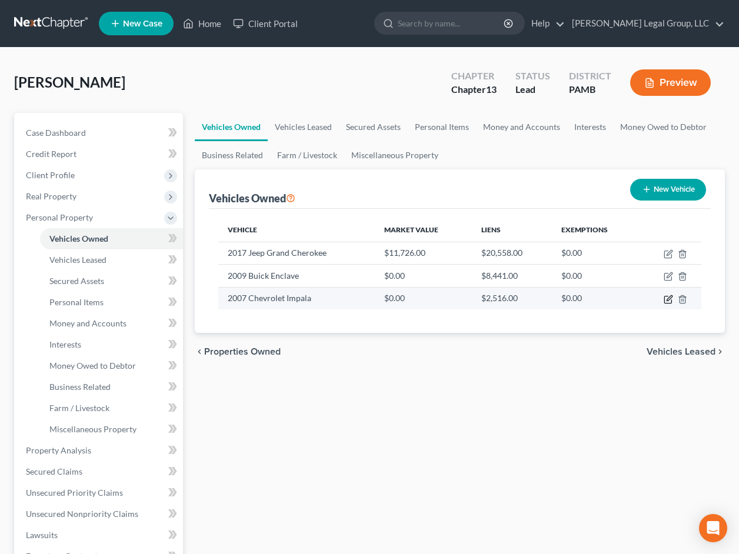
click at [663, 304] on icon "button" at bounding box center [667, 299] width 9 height 9
select select "0"
select select "19"
select select "0"
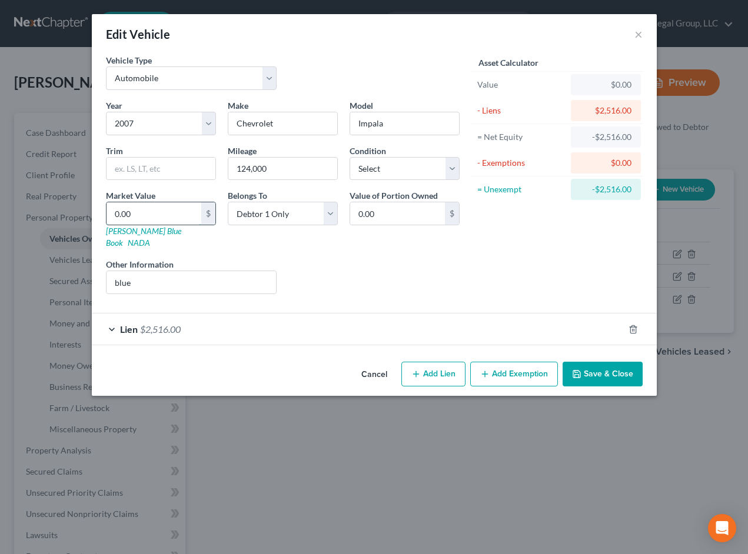
click at [131, 225] on input "0.00" at bounding box center [153, 213] width 95 height 22
type input "3"
type input "3.00"
type input "32"
type input "32.00"
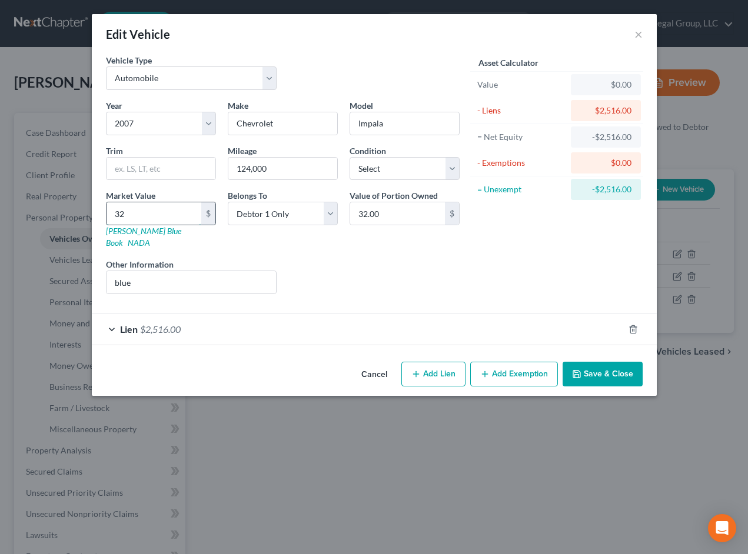
type input "327"
type input "327.00"
type input "3270"
type input "3,270.00"
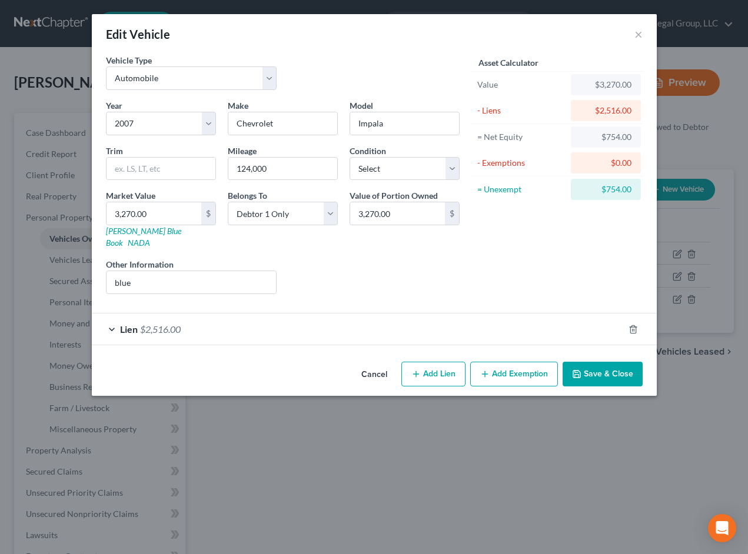
click at [504, 345] on form "Vehicle Type Select Automobile Truck Trailer Watercraft Aircraft Motor Home Atv…" at bounding box center [374, 199] width 536 height 291
click at [642, 386] on button "Save & Close" at bounding box center [602, 374] width 80 height 25
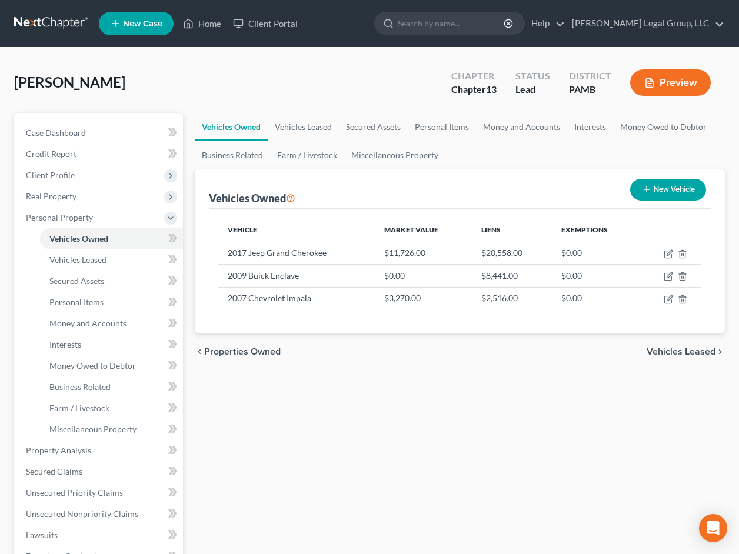
click at [475, 209] on div "Vehicles Owned New Vehicle" at bounding box center [460, 188] width 502 height 39
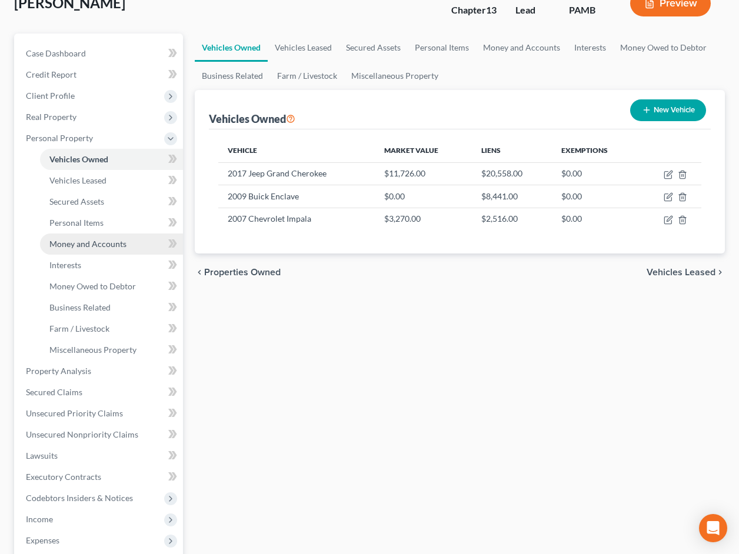
scroll to position [59, 0]
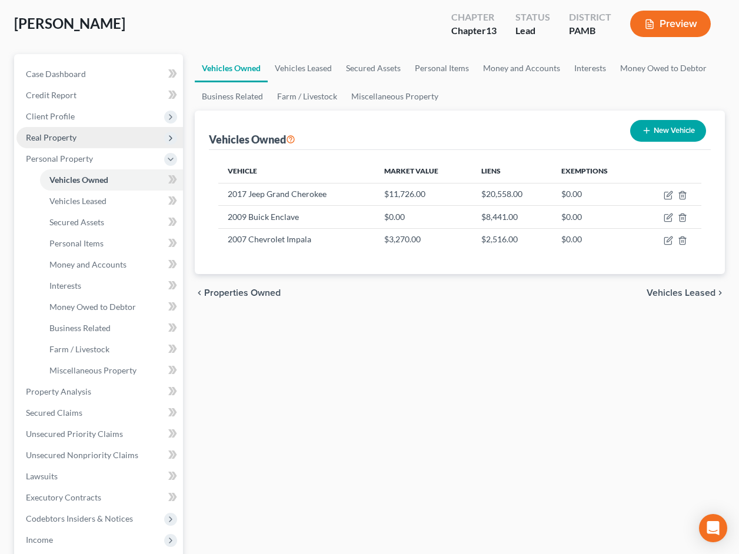
click at [98, 148] on span "Real Property" at bounding box center [99, 137] width 166 height 21
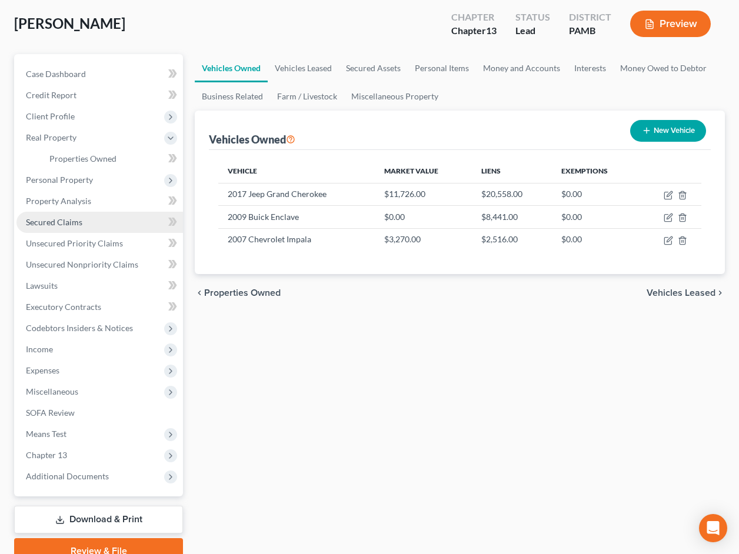
click at [82, 227] on span "Secured Claims" at bounding box center [54, 222] width 56 height 10
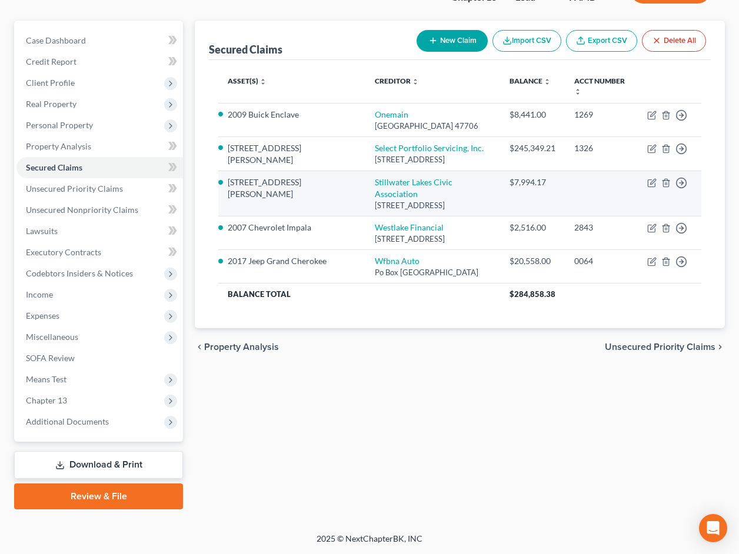
scroll to position [59, 0]
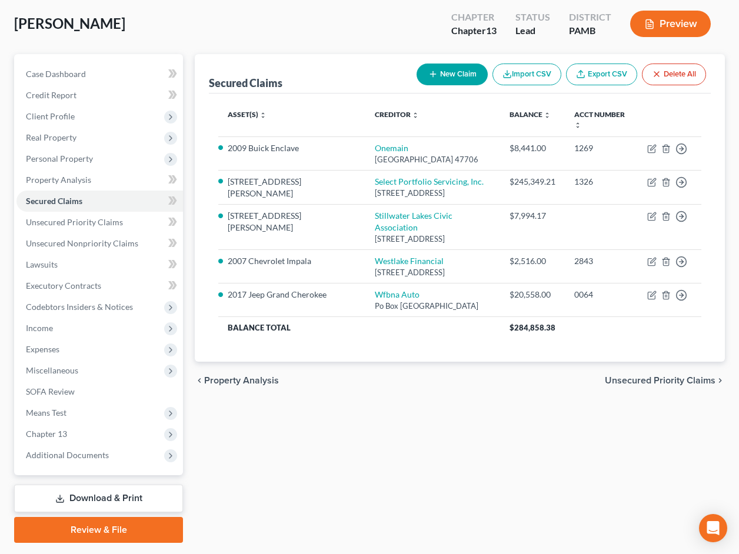
click at [722, 64] on div "[PERSON_NAME] Upgraded Chapter Chapter 13 Status Lead District PAMB Preview Pet…" at bounding box center [369, 278] width 739 height 578
drag, startPoint x: 544, startPoint y: 0, endPoint x: 537, endPoint y: 2, distance: 7.3
click at [71, 164] on span "Personal Property" at bounding box center [59, 159] width 67 height 10
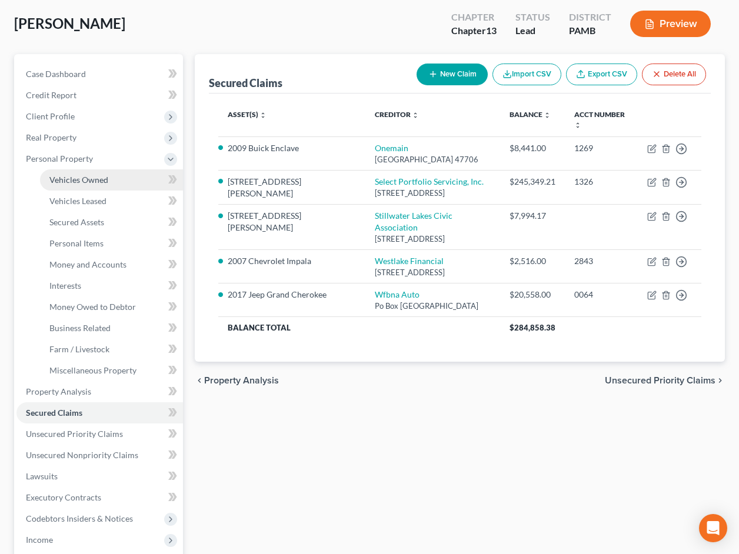
click at [137, 191] on link "Vehicles Owned" at bounding box center [111, 179] width 143 height 21
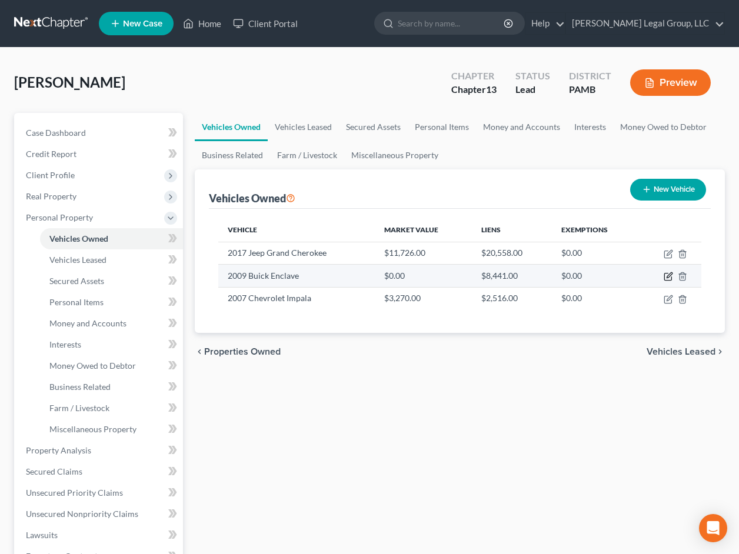
click at [663, 281] on icon "button" at bounding box center [667, 276] width 9 height 9
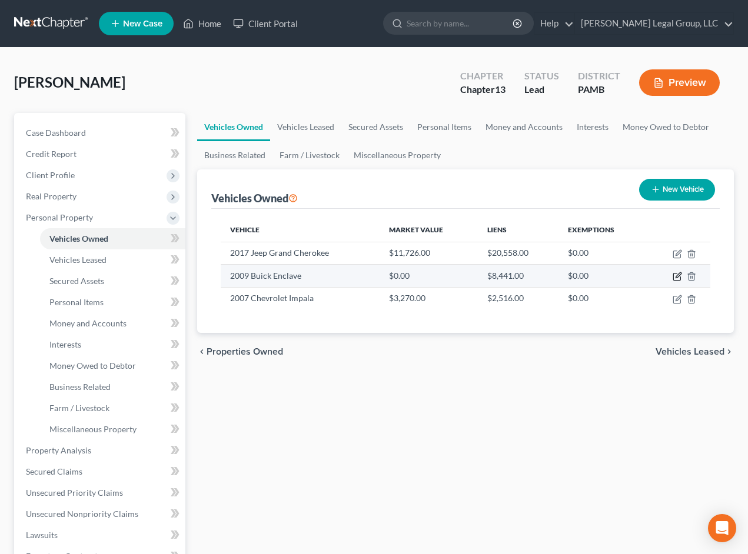
select select "0"
select select "17"
select select "0"
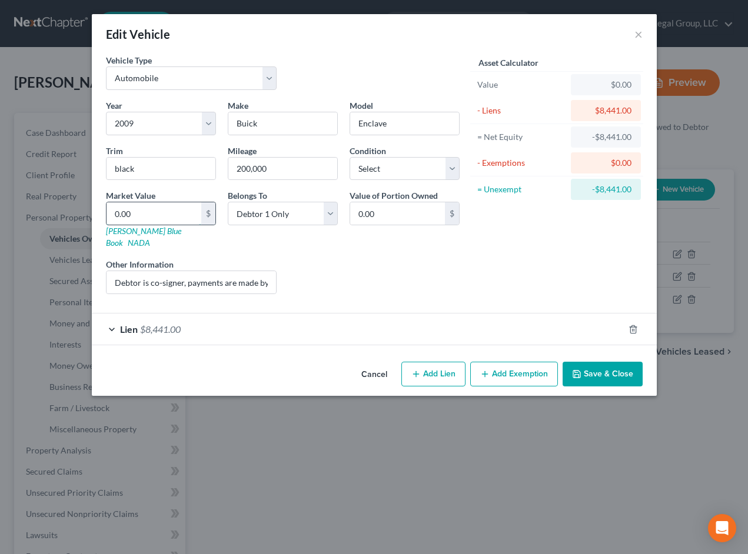
click at [120, 225] on input "0.00" at bounding box center [153, 213] width 95 height 22
drag, startPoint x: 479, startPoint y: 54, endPoint x: 470, endPoint y: 56, distance: 9.3
click at [479, 54] on div "Edit Vehicle ×" at bounding box center [374, 34] width 565 height 40
click at [120, 225] on input "0.00" at bounding box center [153, 213] width 95 height 22
type input "3"
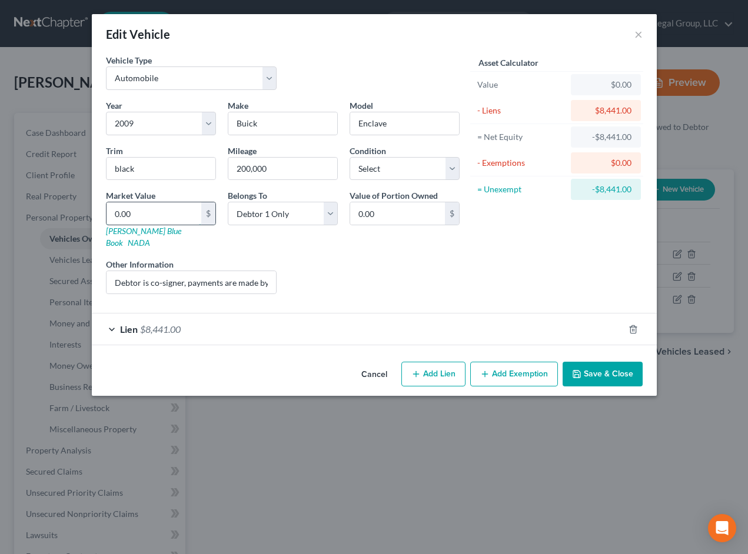
type input "3.00"
type input "31"
type input "31.00"
type input "315"
type input "315.00"
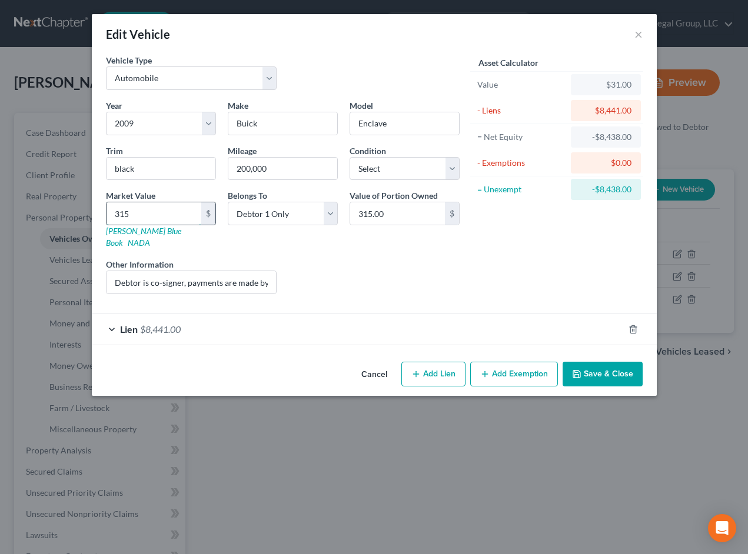
type input "3155"
type input "3,155.00"
click at [465, 304] on div "Year Select 2026 2025 2024 2023 2022 2021 2020 2019 2018 2017 2016 2015 2014 20…" at bounding box center [282, 201] width 365 height 204
click at [642, 386] on button "Save & Close" at bounding box center [602, 374] width 80 height 25
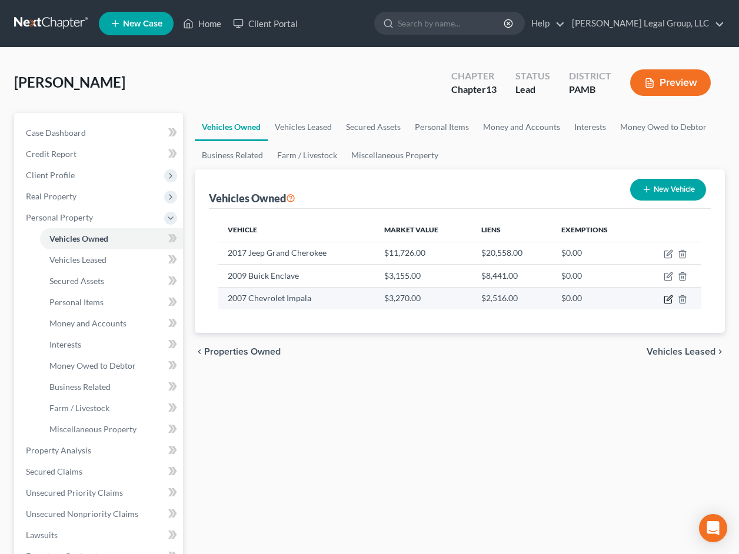
click at [663, 304] on icon "button" at bounding box center [667, 299] width 9 height 9
select select "0"
select select "19"
select select "0"
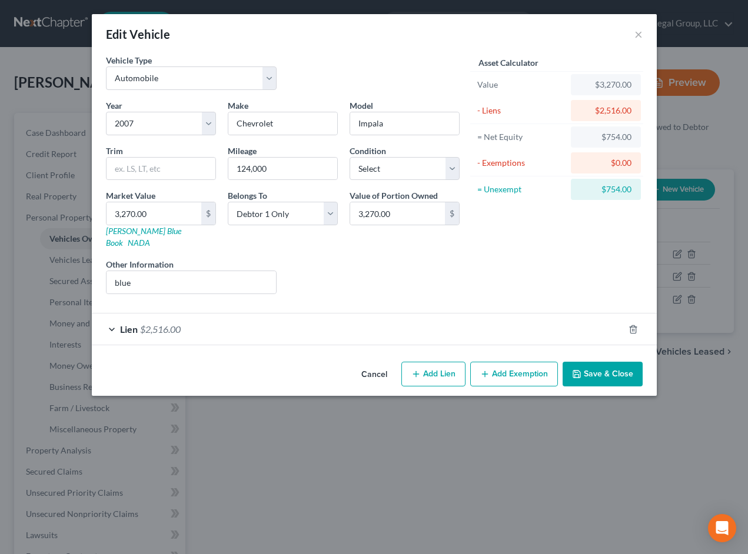
click at [539, 386] on button "Add Exemption" at bounding box center [514, 374] width 88 height 25
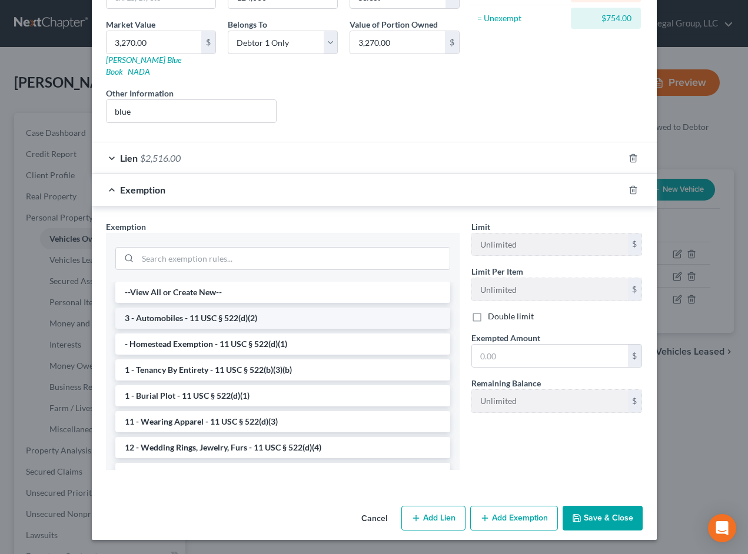
click at [189, 308] on li "3 - Automobiles - 11 USC § 522(d)(2)" at bounding box center [282, 318] width 335 height 21
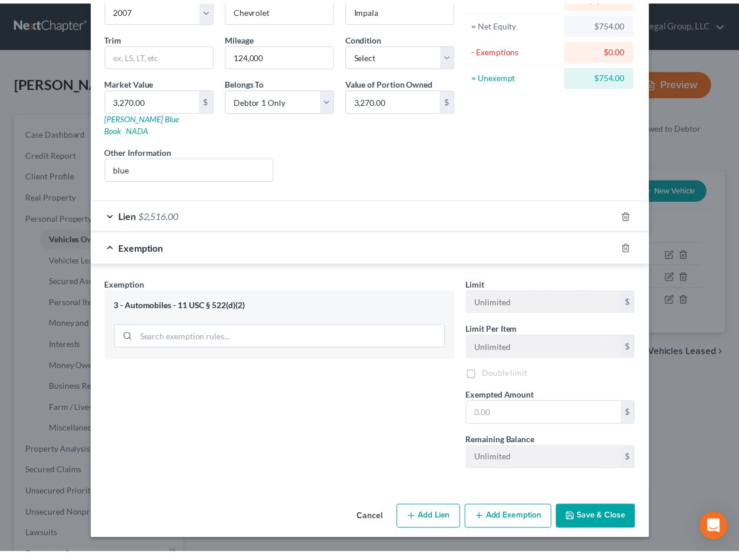
scroll to position [262, 0]
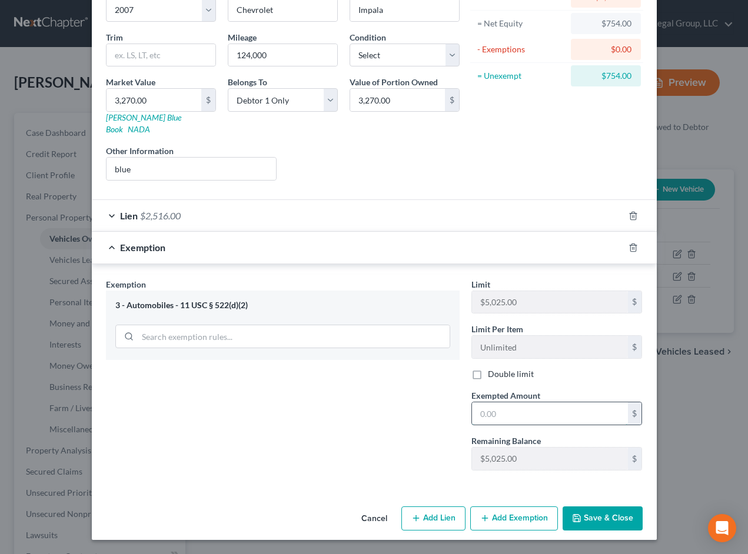
click at [553, 402] on input "text" at bounding box center [550, 413] width 156 height 22
type input "5,025.00"
click at [642, 481] on button "Save & Close" at bounding box center [602, 518] width 80 height 25
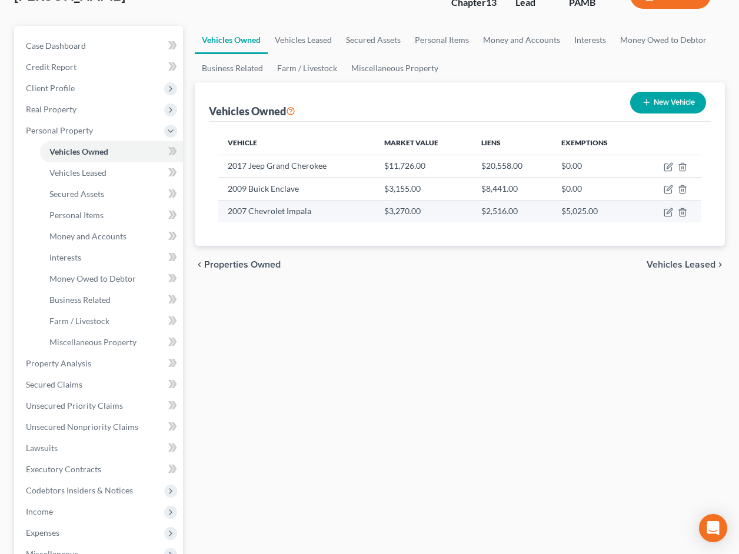
scroll to position [59, 0]
